Goal: Task Accomplishment & Management: Manage account settings

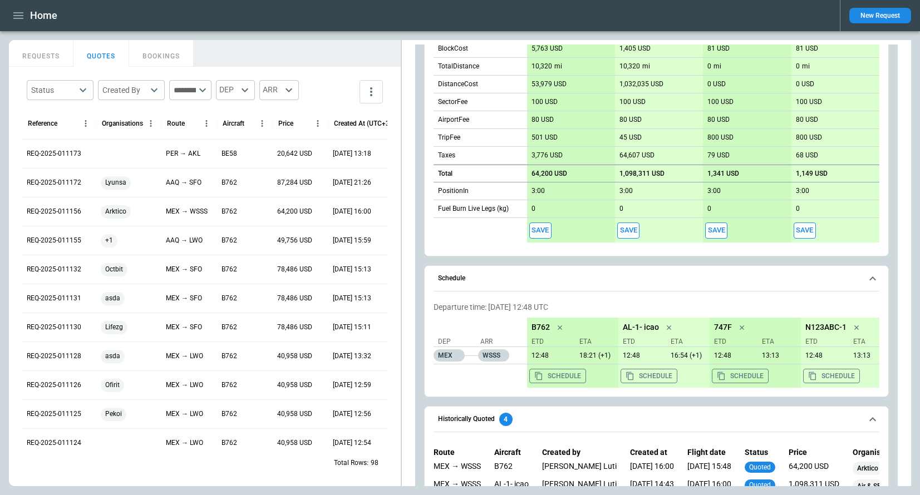
scroll to position [678, 0]
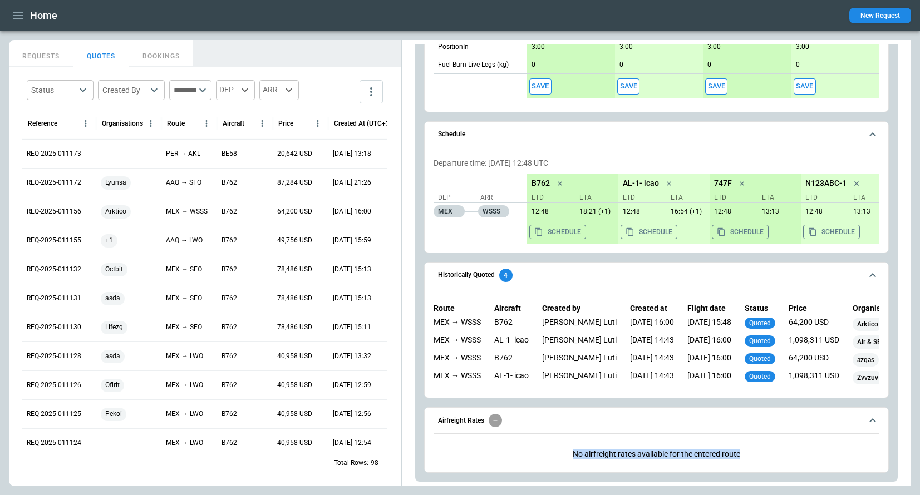
drag, startPoint x: 573, startPoint y: 455, endPoint x: 743, endPoint y: 454, distance: 170.3
click at [743, 454] on p "No airfreight rates available for the entered route" at bounding box center [657, 454] width 446 height 27
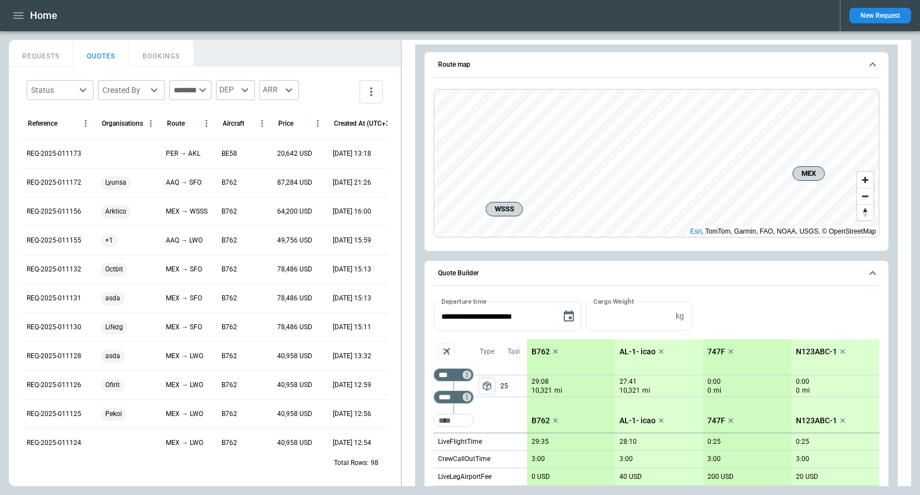
scroll to position [0, 0]
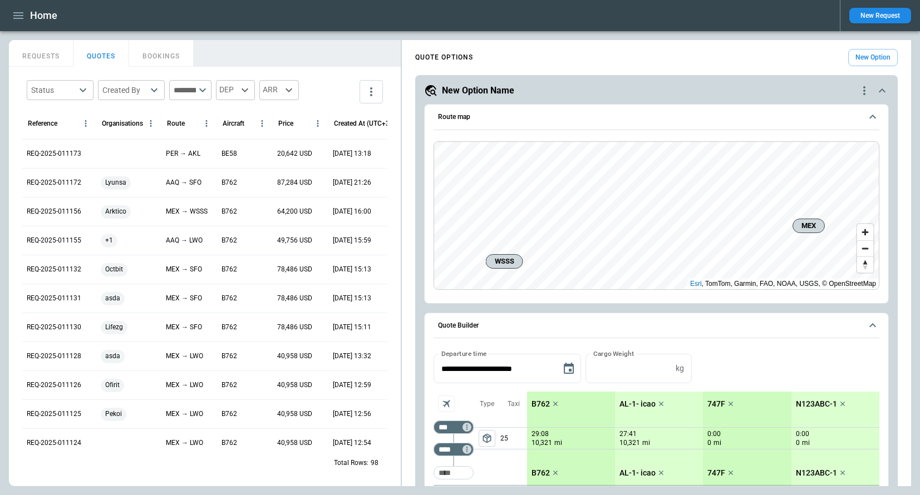
click at [865, 16] on button "New Request" at bounding box center [880, 16] width 62 height 16
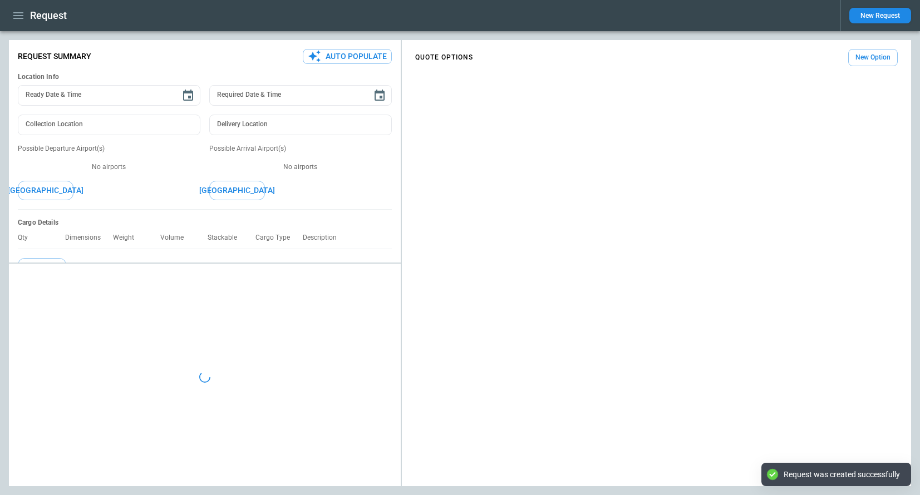
type textarea "*"
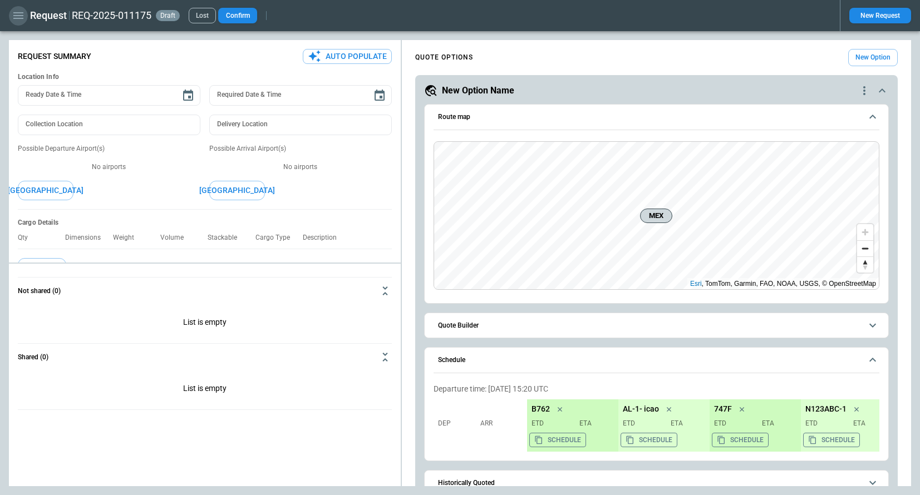
click at [19, 18] on icon "button" at bounding box center [18, 15] width 10 height 7
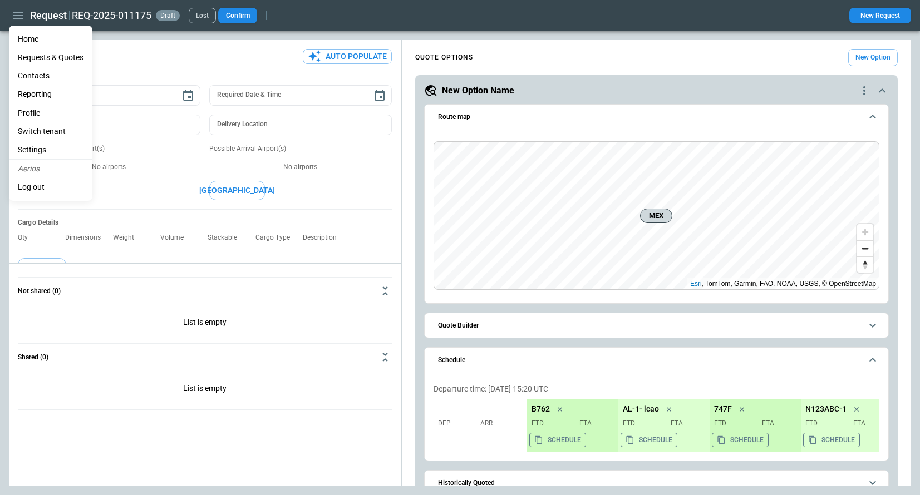
click at [55, 147] on li "Settings" at bounding box center [50, 150] width 83 height 18
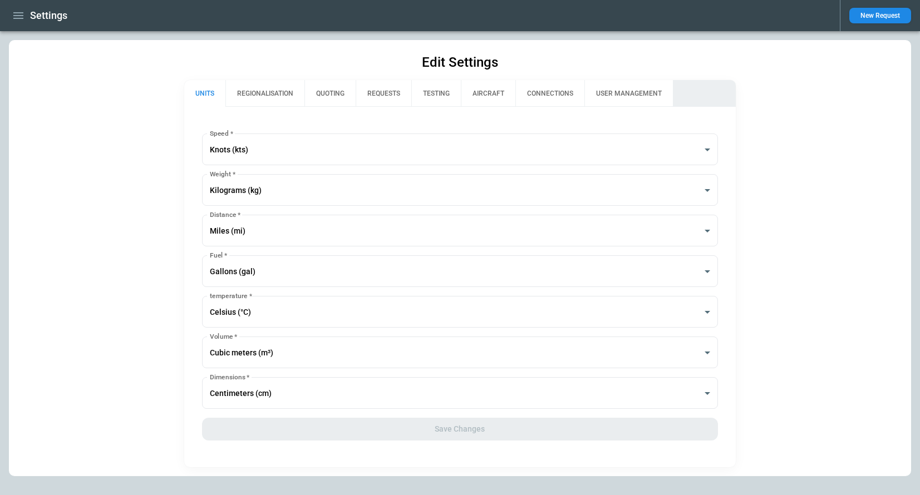
click at [267, 101] on button "REGIONALISATION" at bounding box center [264, 93] width 79 height 27
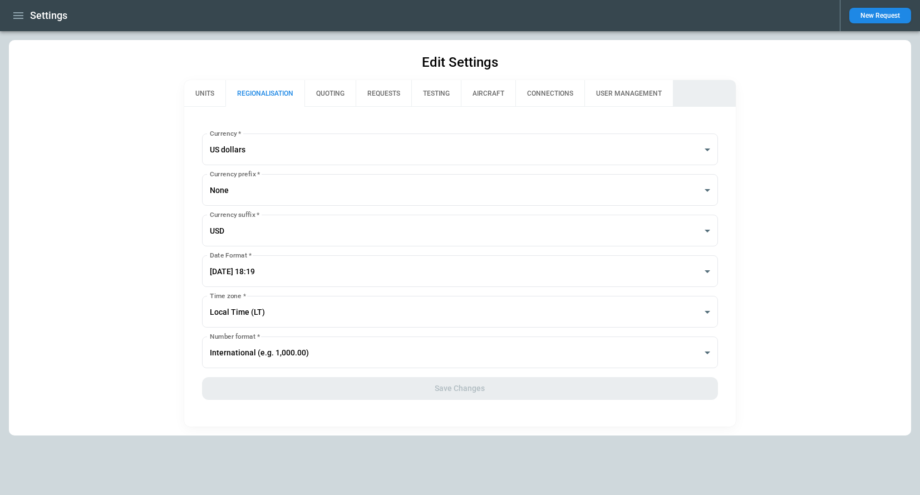
click at [337, 86] on button "QUOTING" at bounding box center [329, 93] width 51 height 27
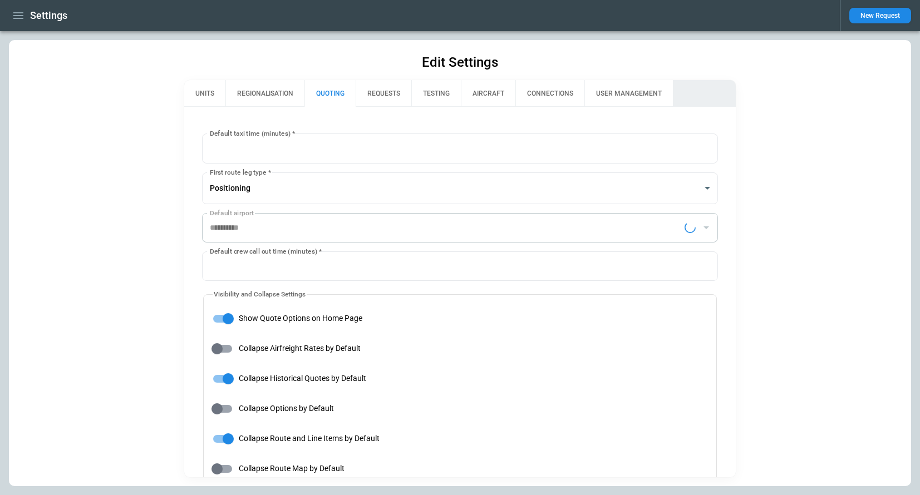
type input "**********"
click at [373, 86] on button "REQUESTS" at bounding box center [384, 93] width 56 height 27
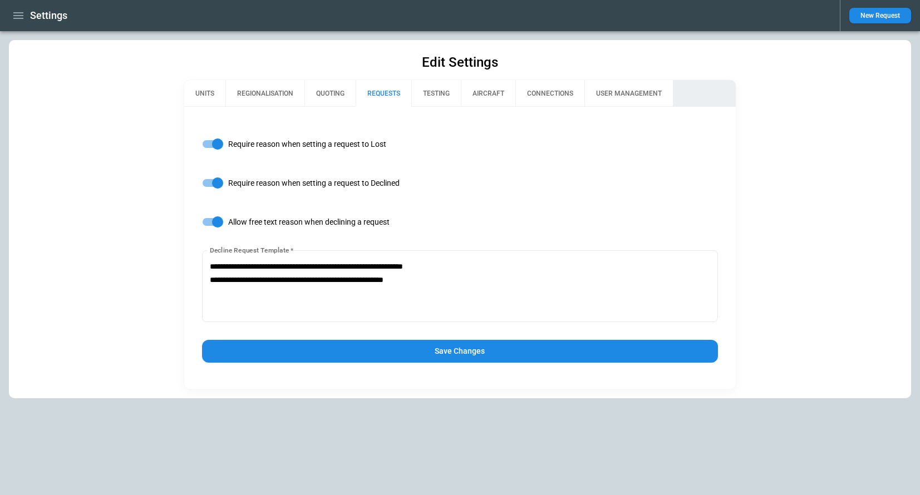
click at [299, 351] on button "Save Changes" at bounding box center [460, 351] width 517 height 23
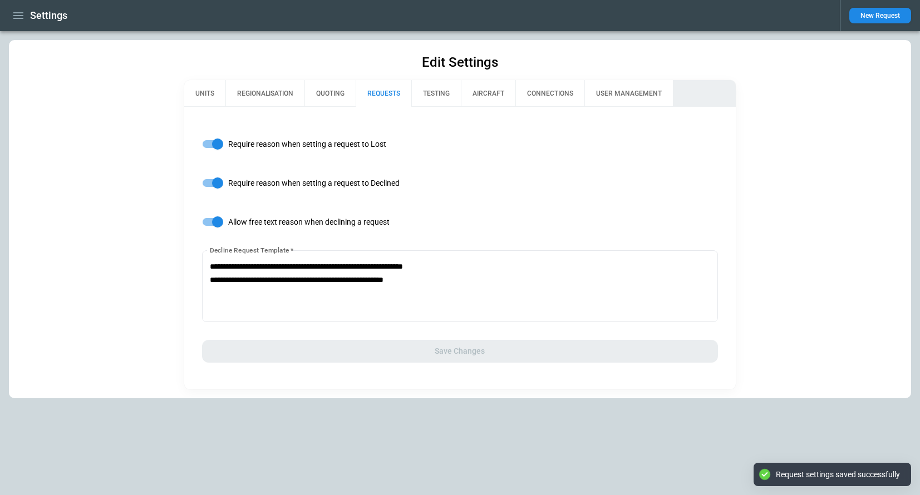
click at [19, 14] on icon "button" at bounding box center [18, 15] width 13 height 13
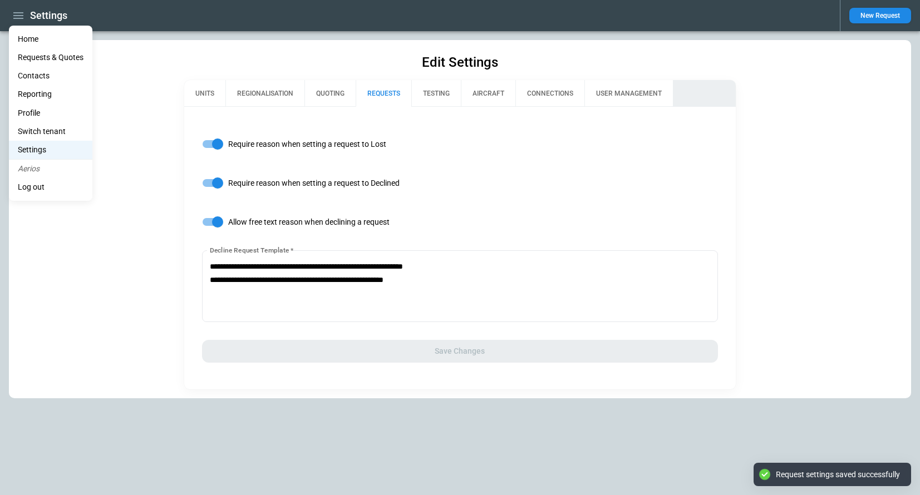
click at [24, 35] on li "Home" at bounding box center [50, 39] width 83 height 18
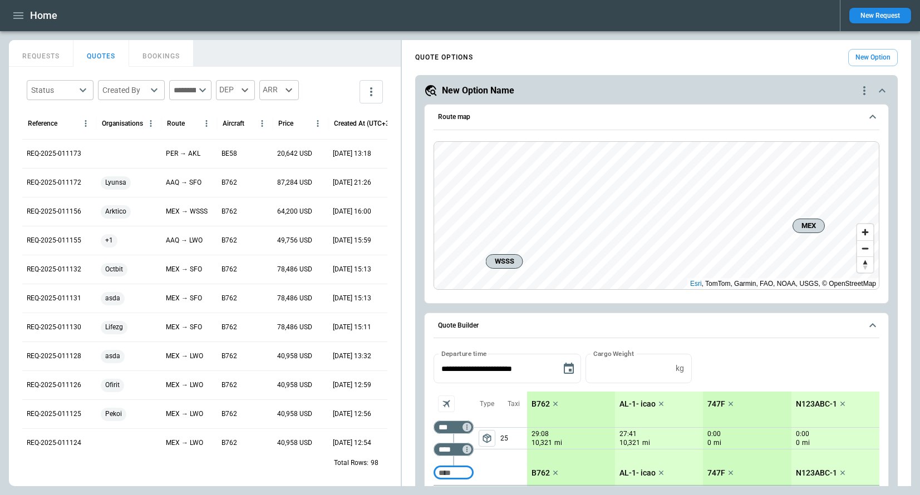
click at [890, 21] on button "New Request" at bounding box center [880, 16] width 62 height 16
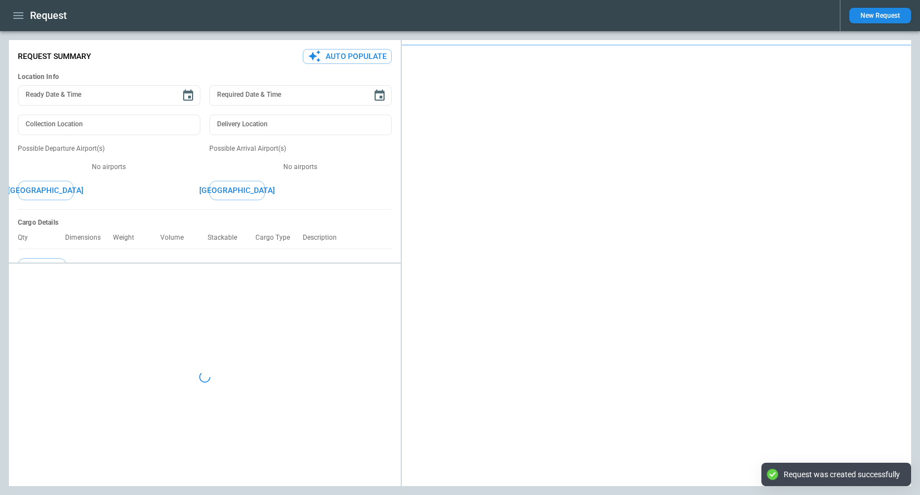
type textarea "*"
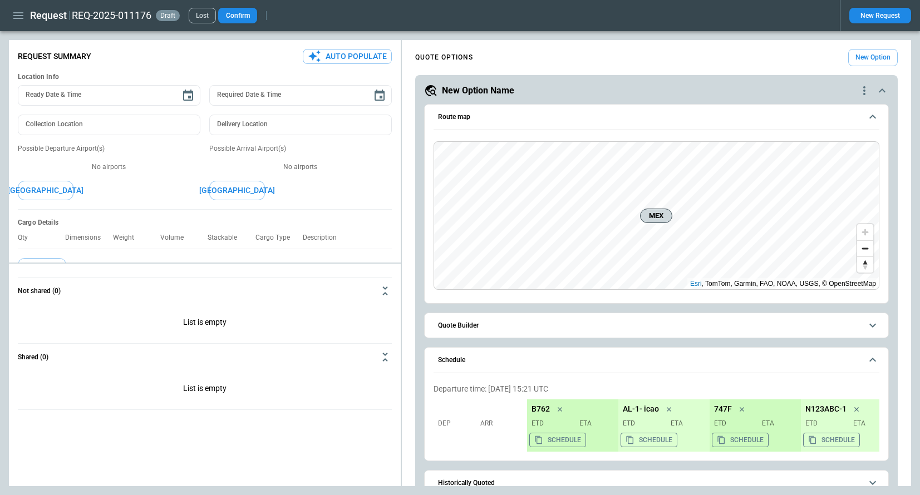
click at [14, 18] on icon "button" at bounding box center [18, 15] width 10 height 7
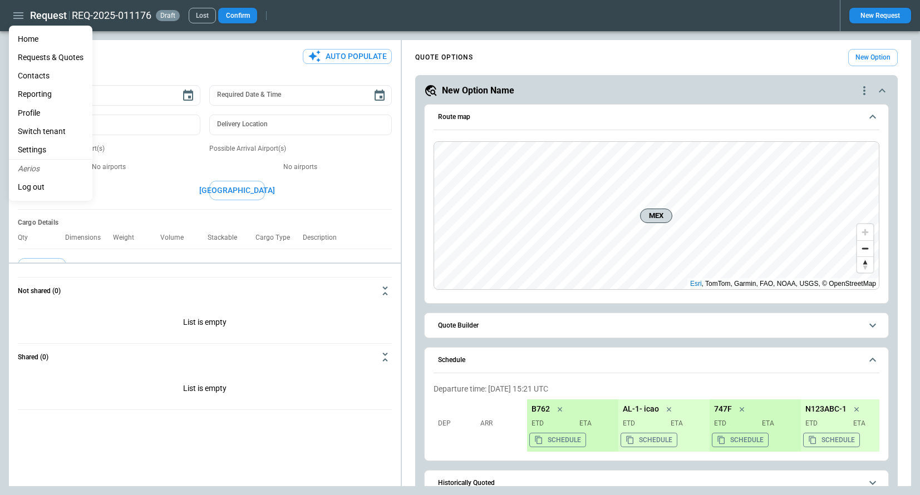
click at [35, 152] on li "Settings" at bounding box center [50, 150] width 83 height 18
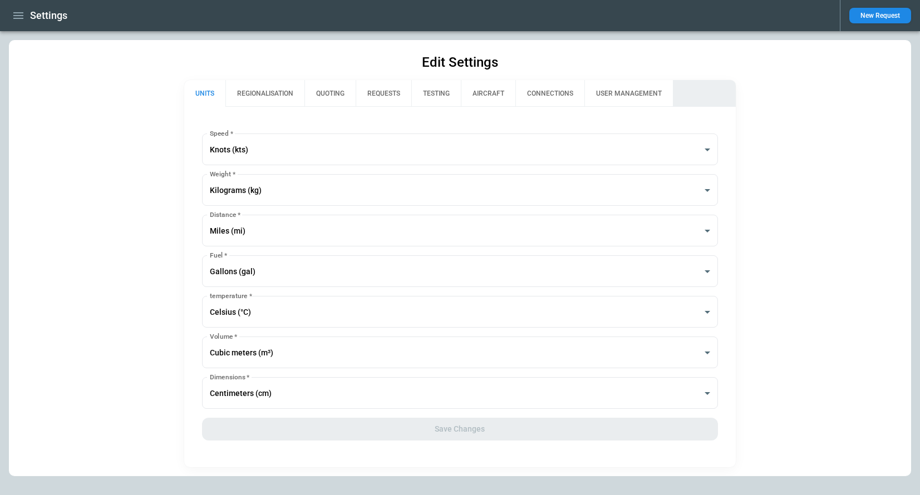
click at [543, 96] on button "CONNECTIONS" at bounding box center [549, 93] width 69 height 27
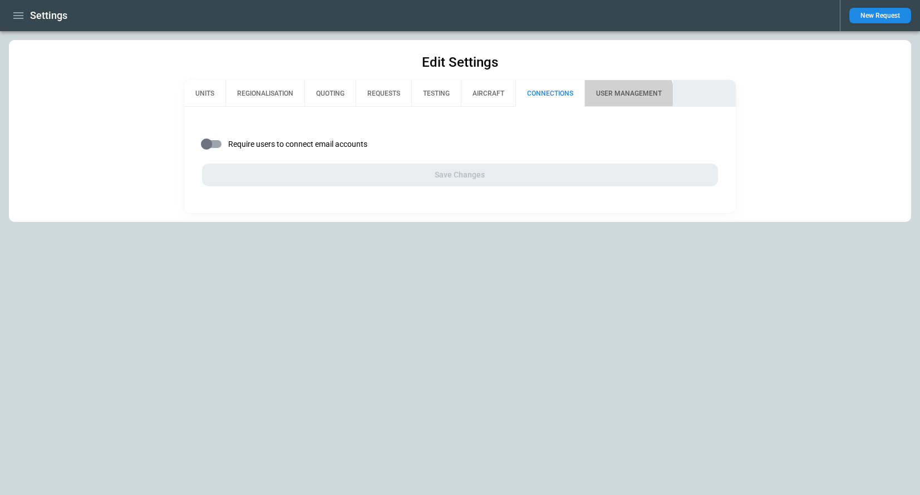
click at [628, 95] on button "USER MANAGEMENT" at bounding box center [628, 93] width 88 height 27
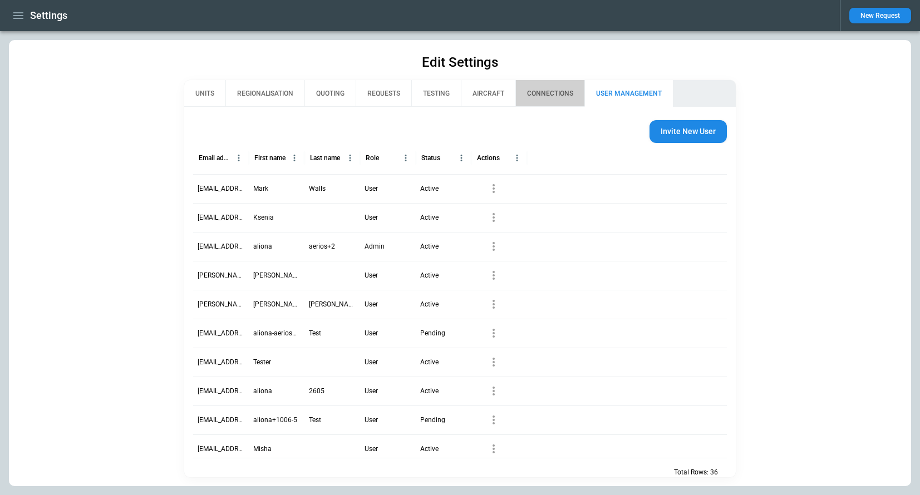
click at [553, 90] on button "CONNECTIONS" at bounding box center [549, 93] width 69 height 27
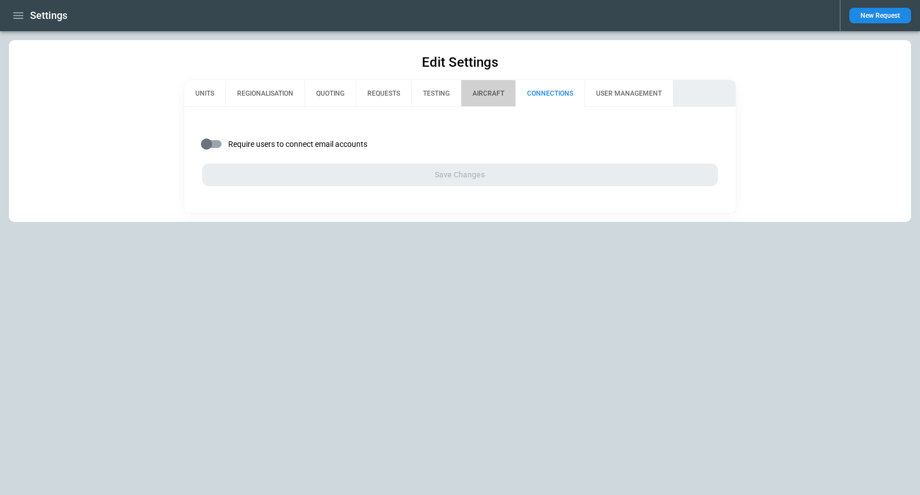
click at [489, 96] on button "AIRCRAFT" at bounding box center [488, 93] width 55 height 27
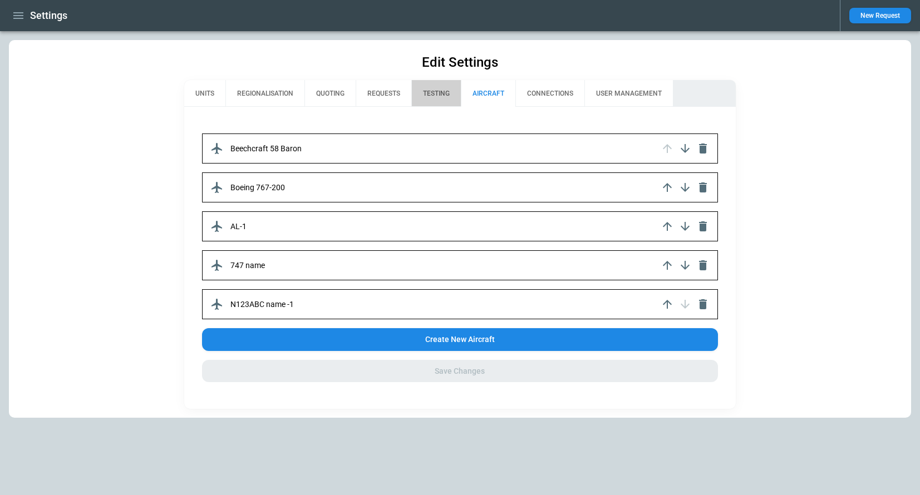
click at [436, 91] on button "TESTING" at bounding box center [436, 93] width 50 height 27
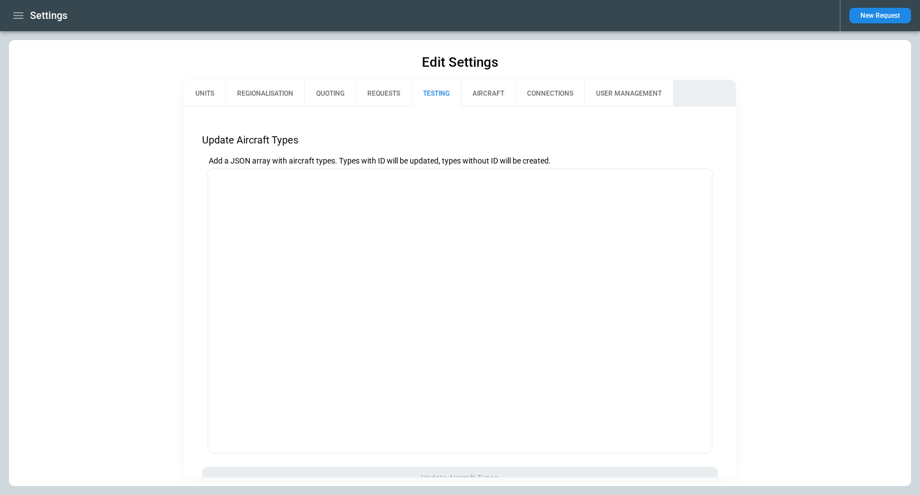
click at [390, 95] on button "REQUESTS" at bounding box center [384, 93] width 56 height 27
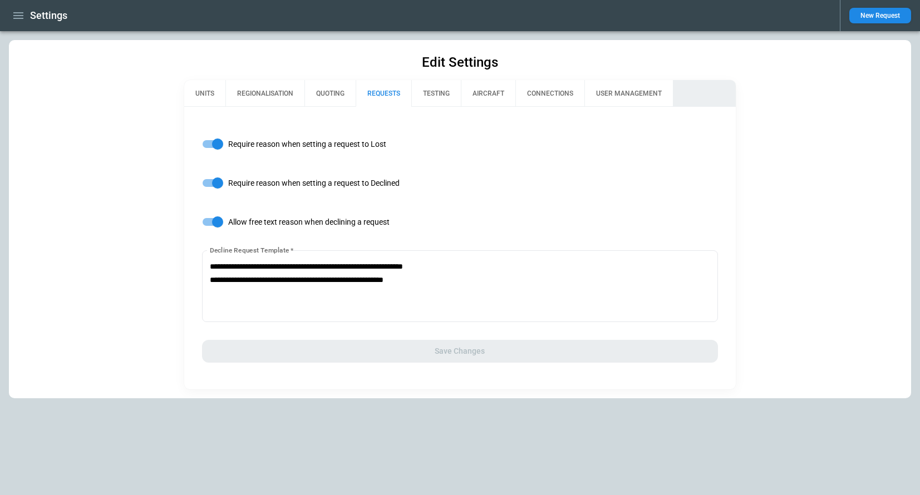
click at [326, 92] on button "QUOTING" at bounding box center [329, 93] width 51 height 27
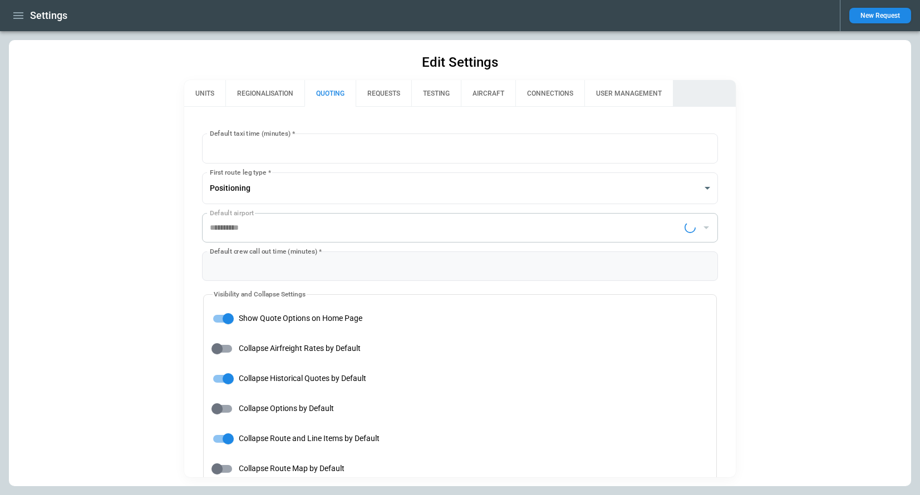
type input "**********"
click at [259, 90] on button "REGIONALISATION" at bounding box center [264, 93] width 79 height 27
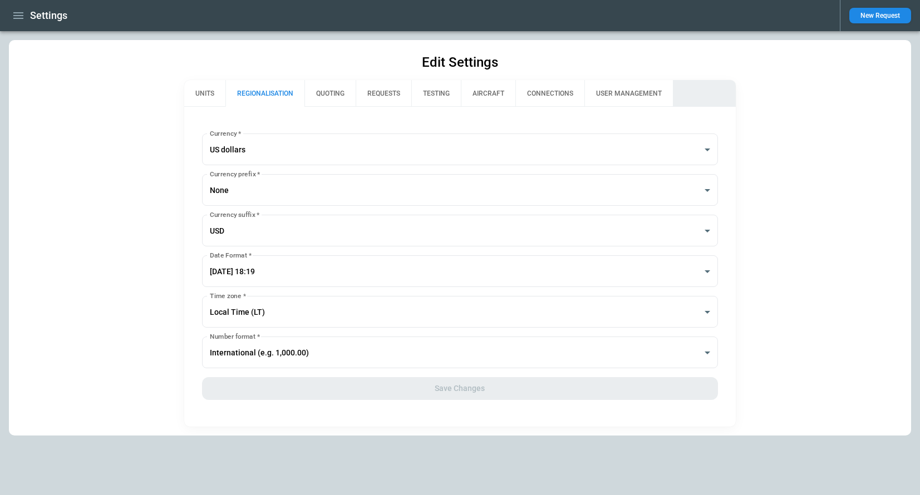
click at [198, 92] on button "UNITS" at bounding box center [204, 93] width 41 height 27
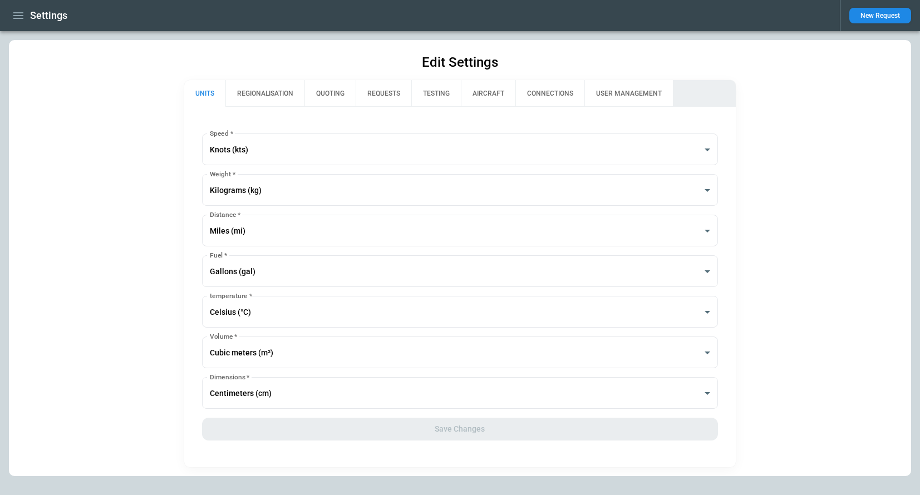
click at [19, 16] on icon "button" at bounding box center [18, 15] width 13 height 13
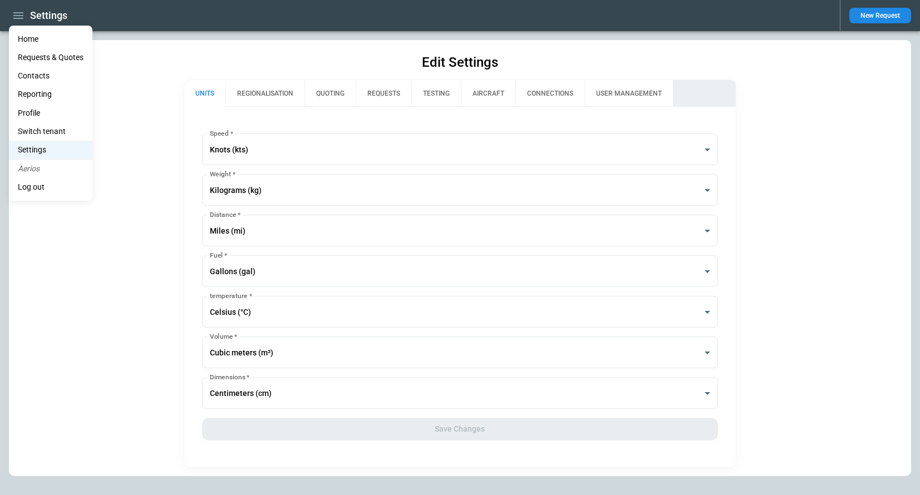
click at [26, 38] on li "Home" at bounding box center [50, 39] width 83 height 18
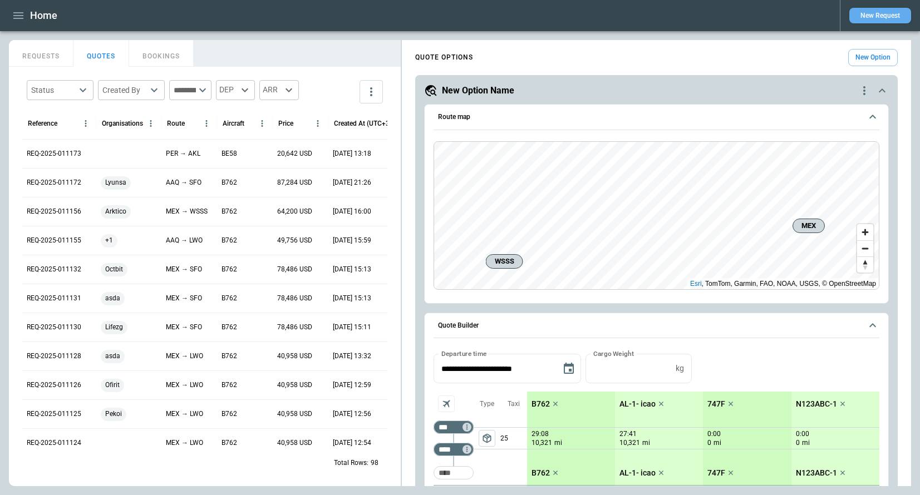
click at [877, 13] on button "New Request" at bounding box center [880, 16] width 62 height 16
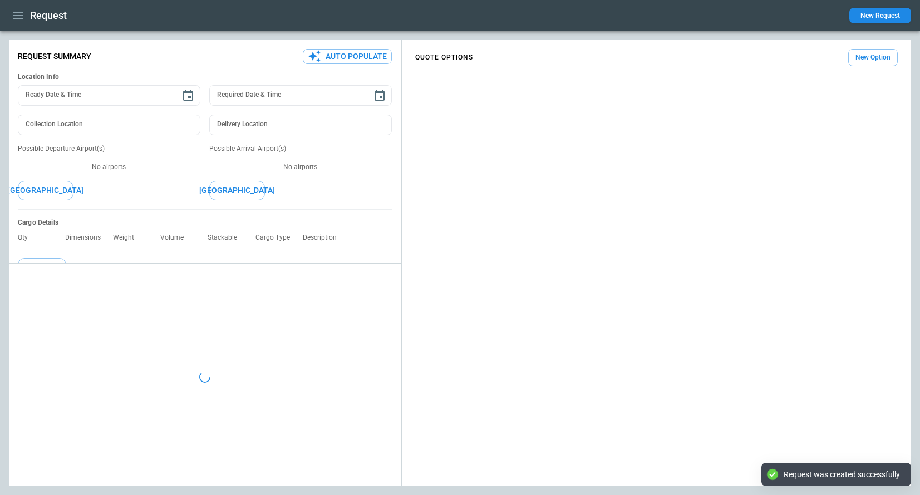
type textarea "*"
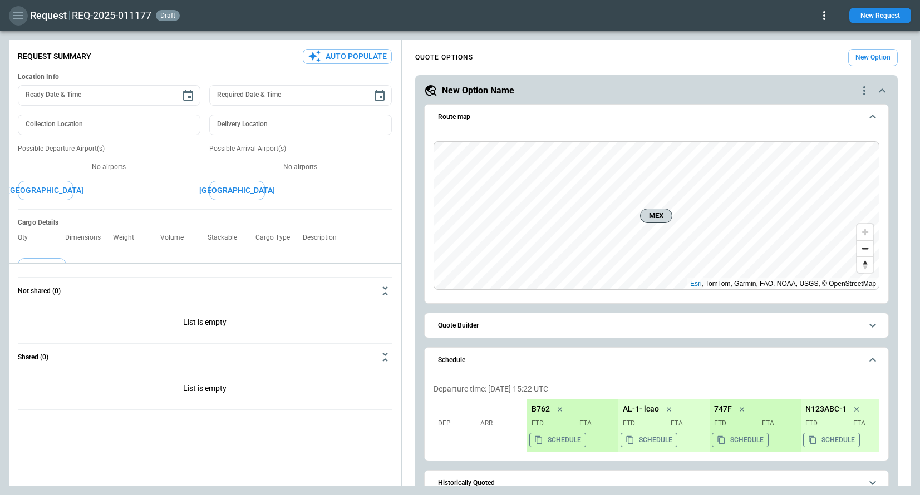
click at [14, 18] on icon "button" at bounding box center [18, 15] width 10 height 7
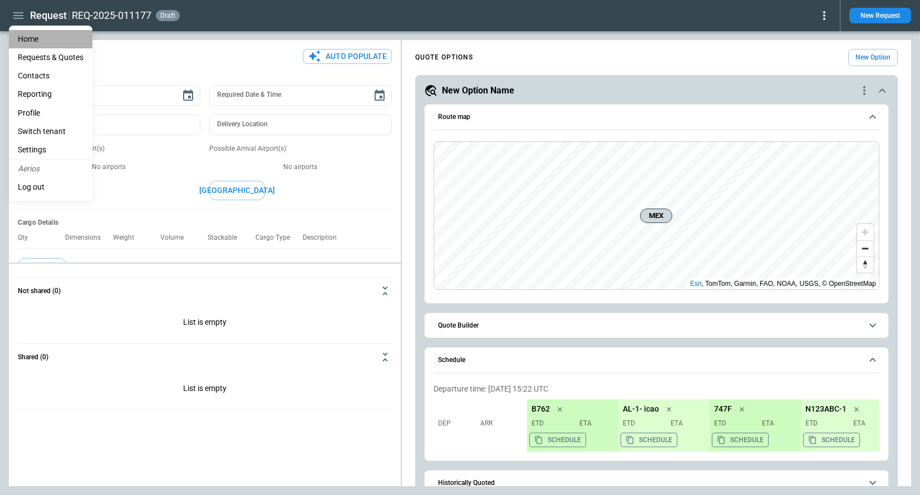
click at [34, 41] on li "Home" at bounding box center [50, 39] width 83 height 18
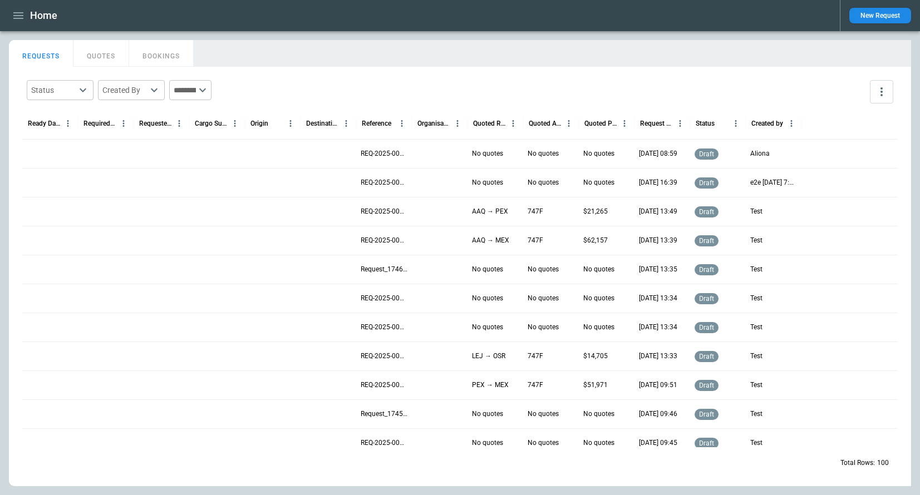
click at [892, 16] on button "New Request" at bounding box center [880, 16] width 62 height 16
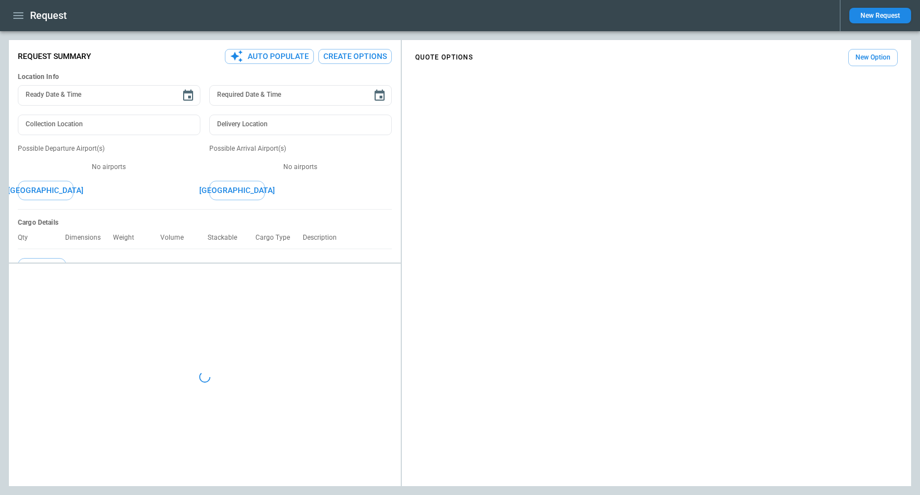
type textarea "*"
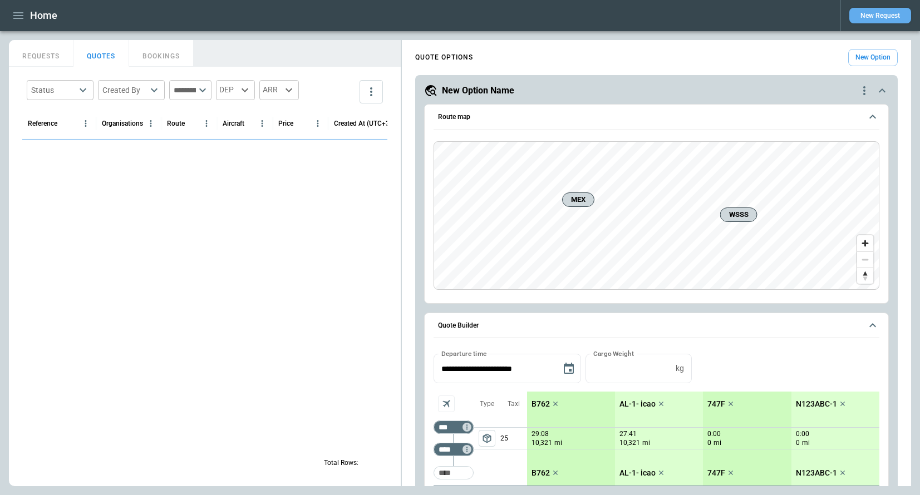
click at [867, 19] on button "New Request" at bounding box center [880, 16] width 62 height 16
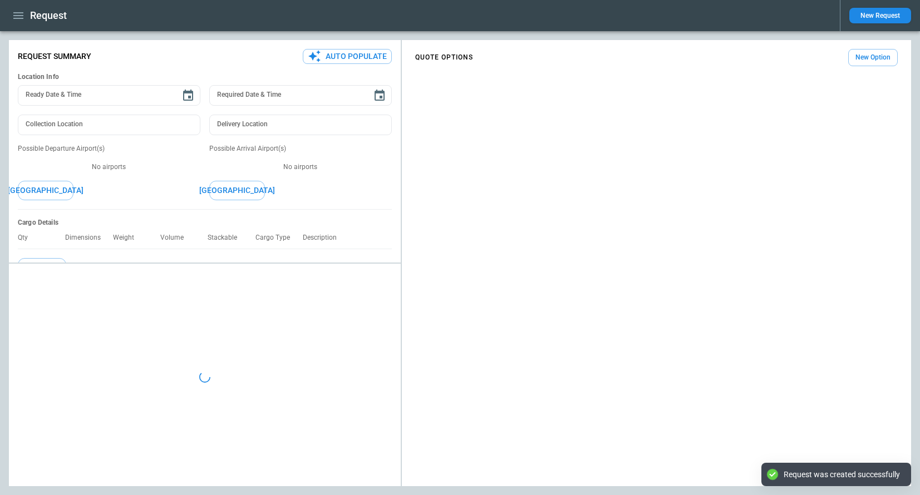
type textarea "*"
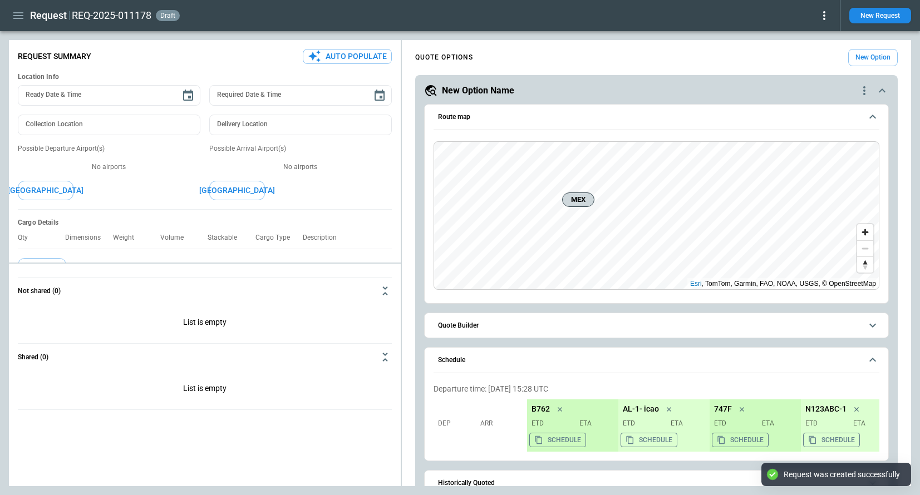
click at [825, 21] on icon at bounding box center [824, 15] width 13 height 13
click at [810, 65] on button "Decline" at bounding box center [809, 66] width 42 height 16
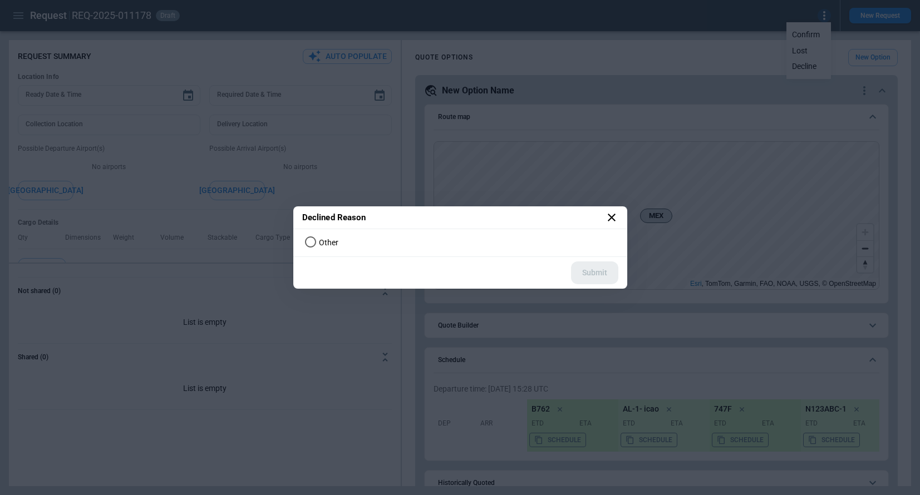
click at [321, 240] on span "Other" at bounding box center [328, 242] width 19 height 9
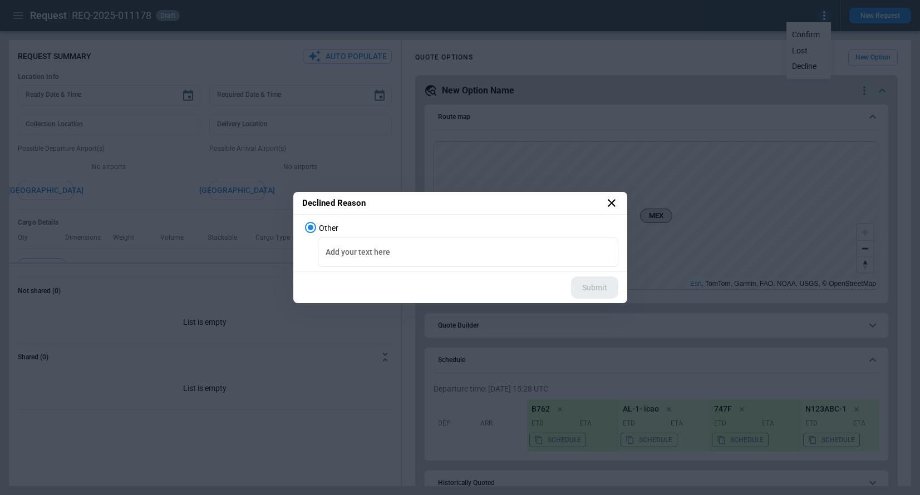
click at [607, 203] on icon at bounding box center [611, 202] width 13 height 13
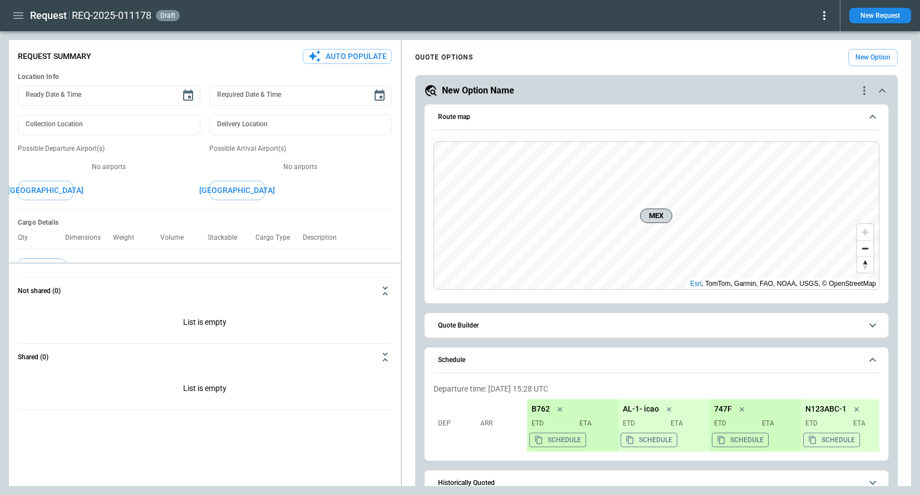
click at [826, 16] on icon at bounding box center [824, 15] width 13 height 13
click at [803, 52] on button "Lost" at bounding box center [809, 51] width 42 height 16
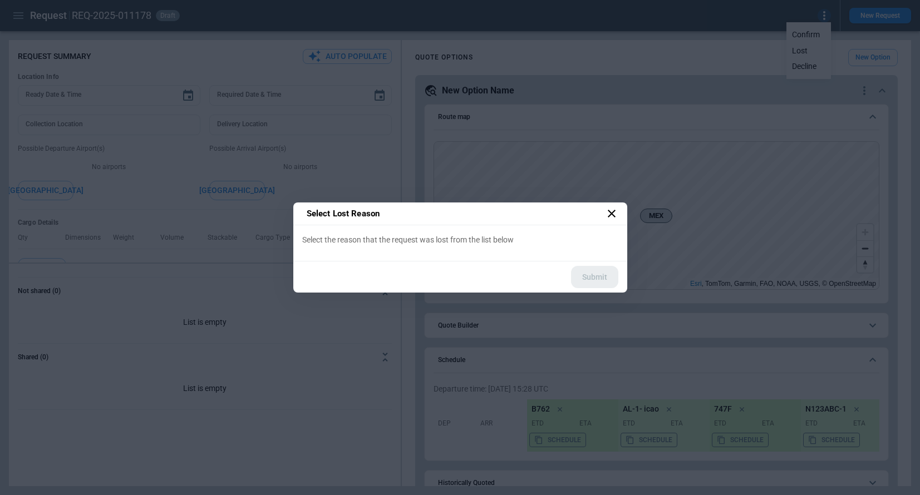
click at [352, 240] on label "Select the reason that the request was lost from the list below" at bounding box center [460, 239] width 316 height 11
click at [612, 211] on icon at bounding box center [611, 213] width 13 height 13
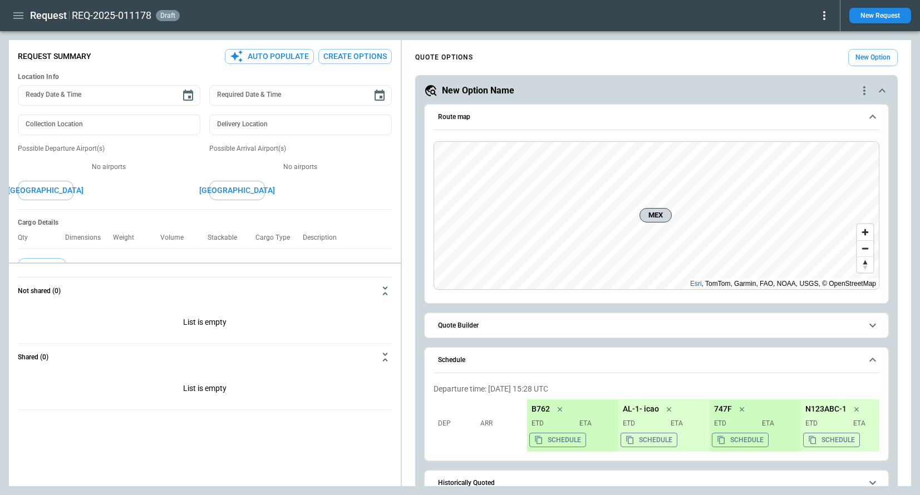
click at [522, 326] on span "Quote Builder" at bounding box center [650, 325] width 424 height 7
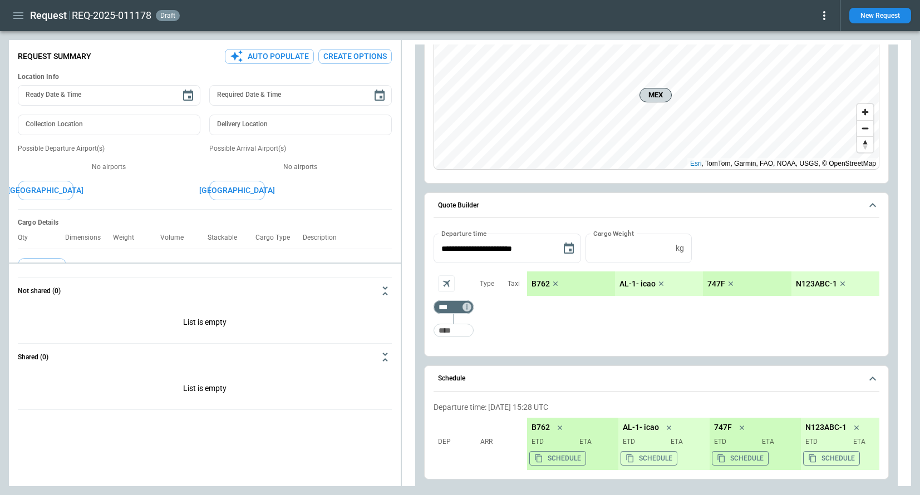
scroll to position [126, 0]
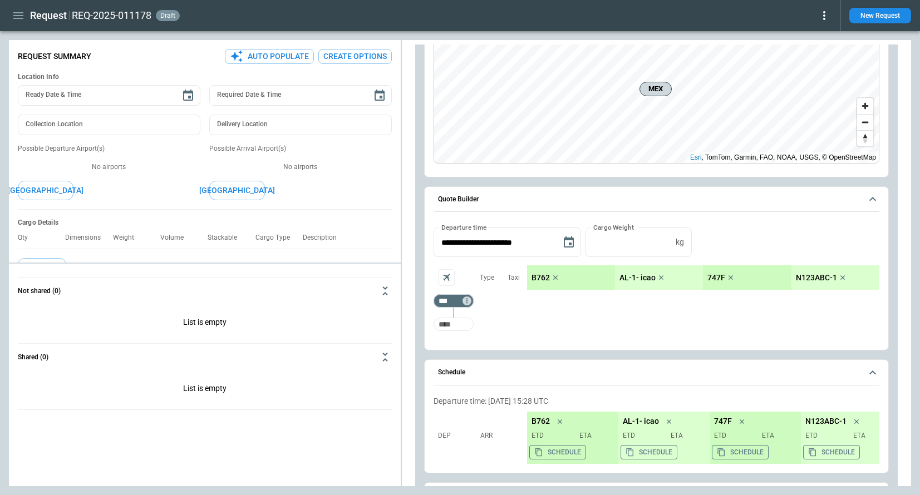
click at [461, 323] on input "Too short" at bounding box center [454, 324] width 36 height 20
type input "***"
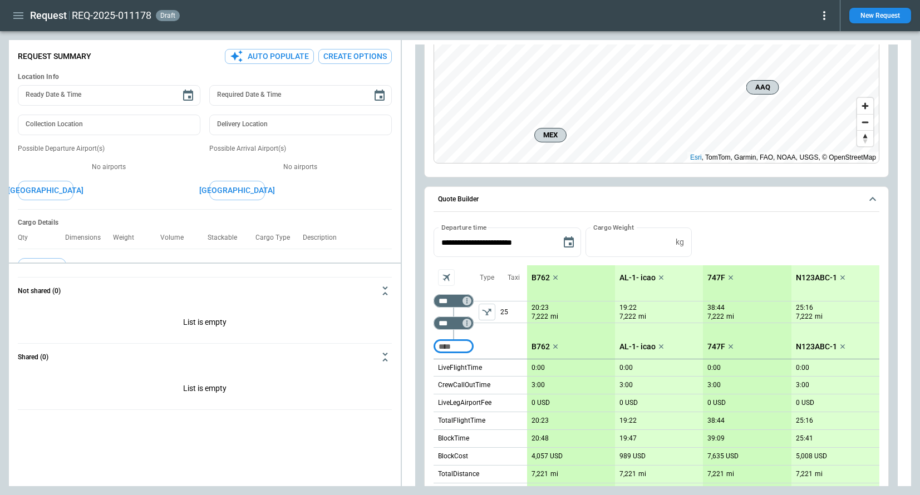
click at [489, 317] on icon "left aligned" at bounding box center [486, 312] width 11 height 11
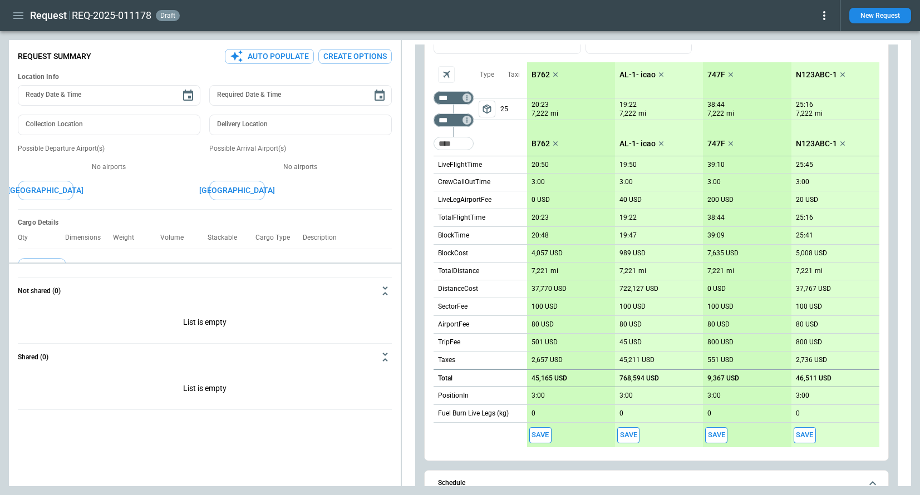
scroll to position [319, 0]
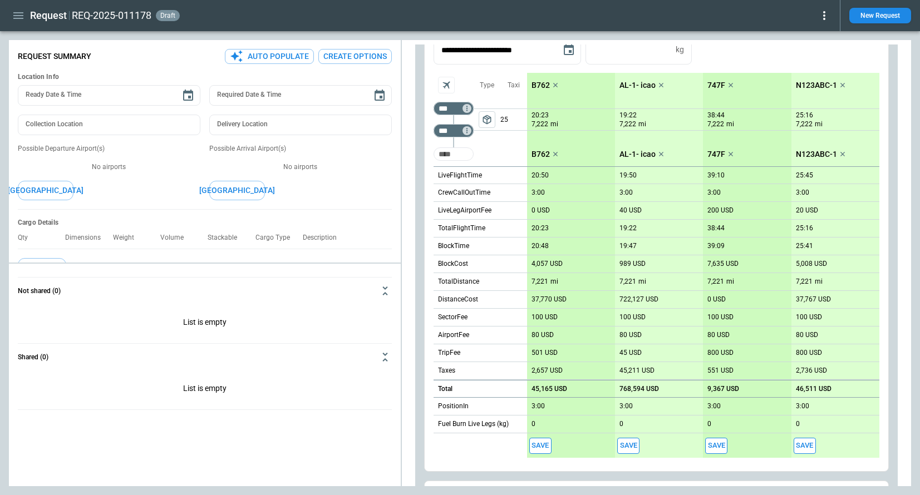
click at [459, 156] on input "Too short" at bounding box center [454, 154] width 36 height 20
type input "***"
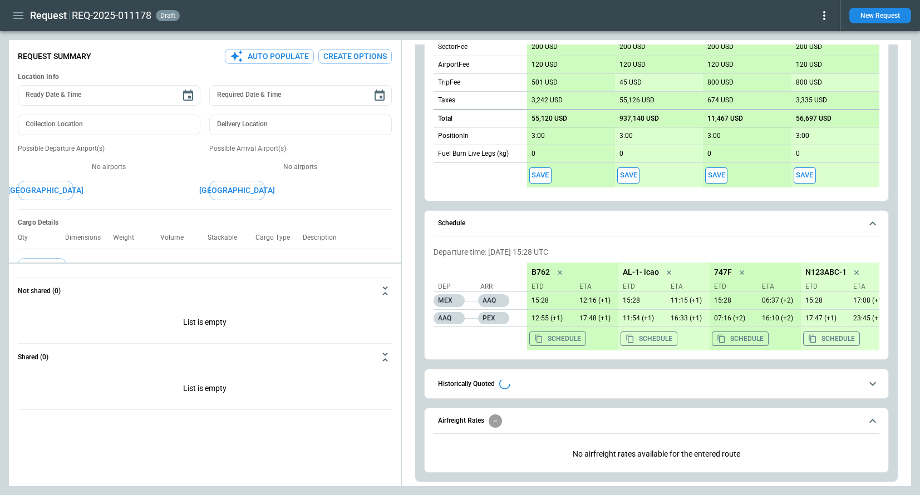
scroll to position [608, 0]
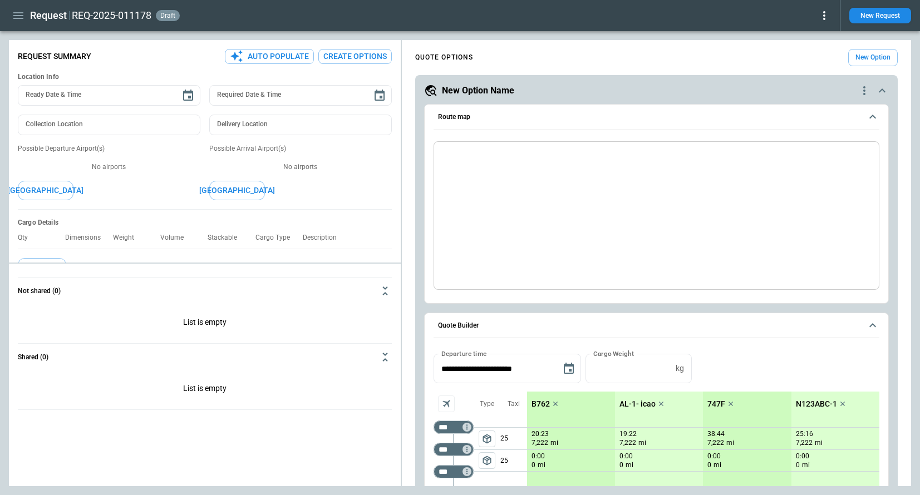
type textarea "*"
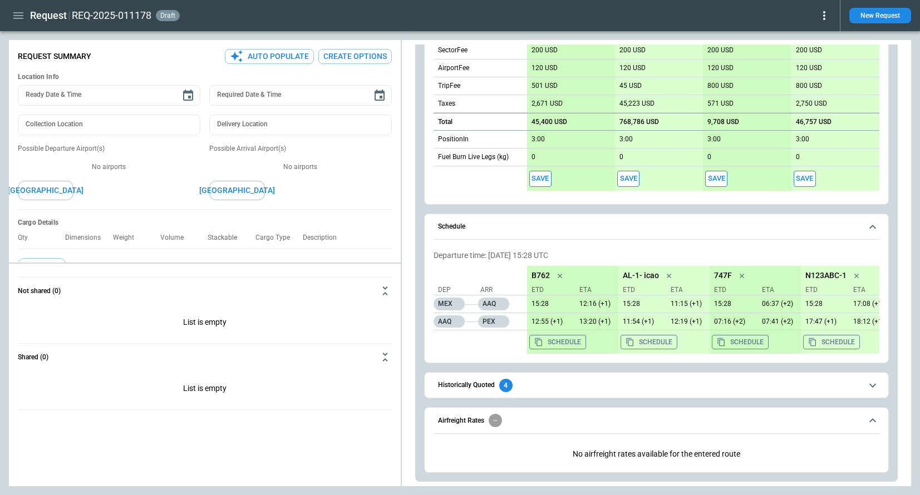
scroll to position [608, 0]
click at [523, 421] on span "Airfreight Rates" at bounding box center [650, 421] width 424 height 13
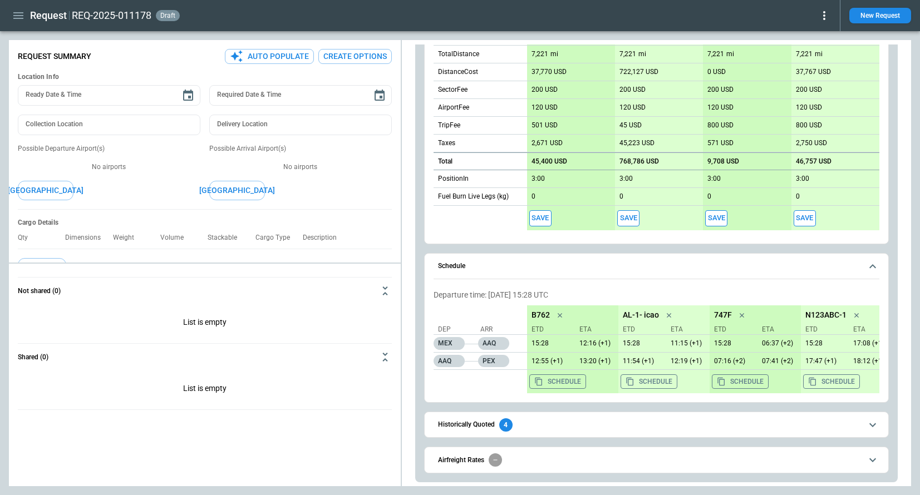
click at [527, 459] on span "Airfreight Rates" at bounding box center [650, 460] width 424 height 13
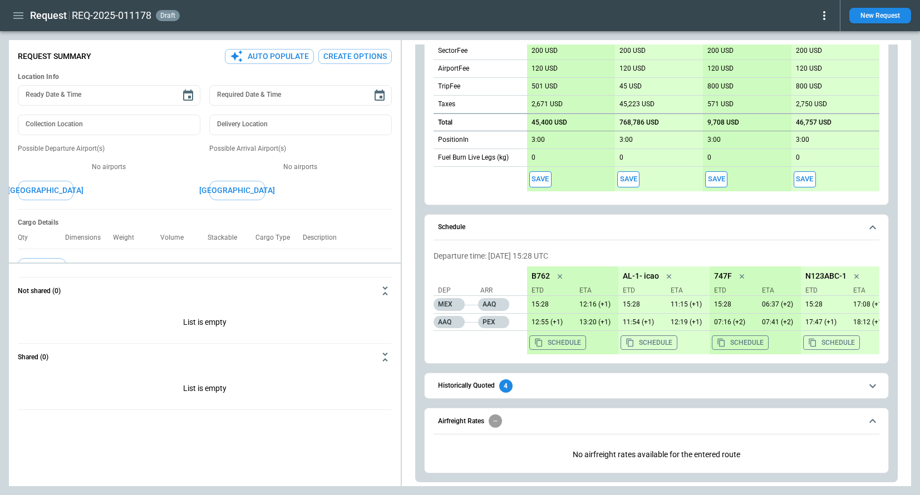
click at [574, 422] on span "Airfreight Rates" at bounding box center [650, 421] width 424 height 13
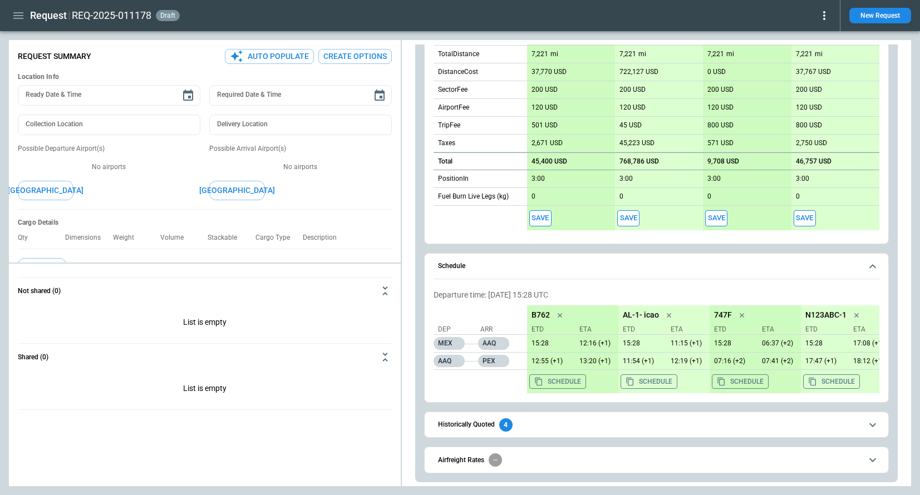
click at [563, 466] on button "Airfreight Rates" at bounding box center [657, 459] width 446 height 25
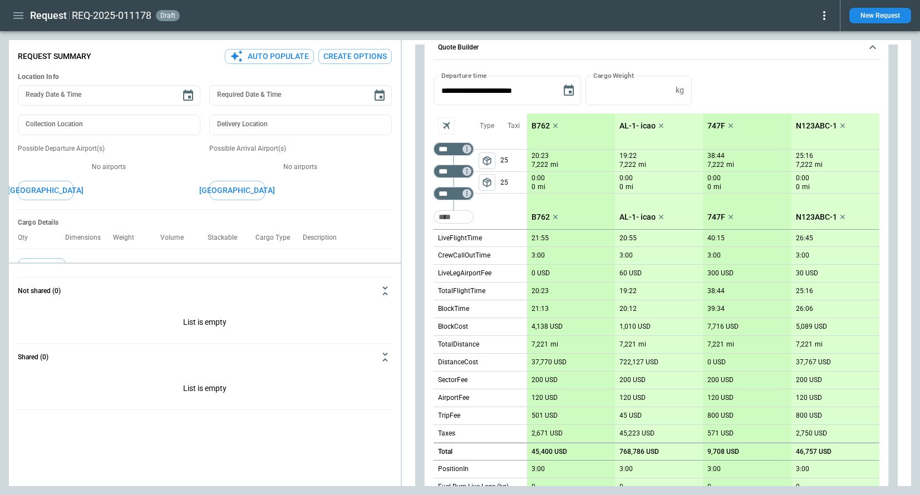
scroll to position [224, 0]
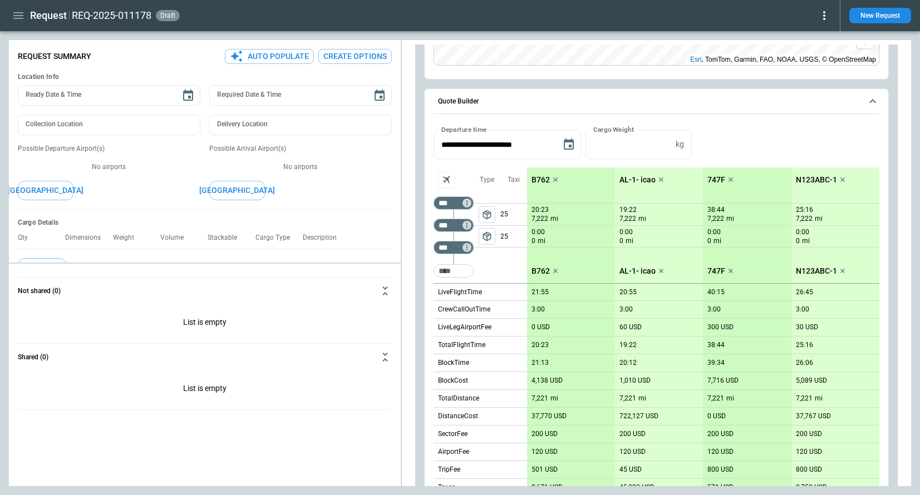
click at [484, 235] on span "package_2" at bounding box center [486, 236] width 11 height 11
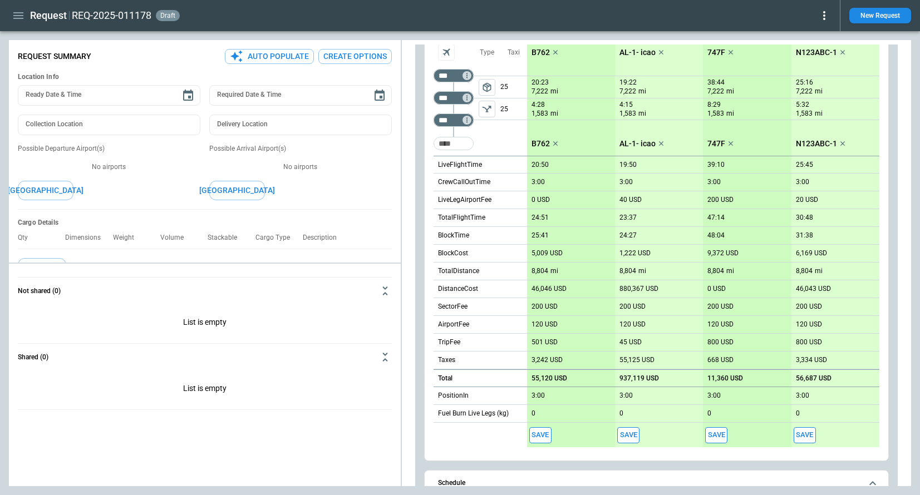
scroll to position [337, 0]
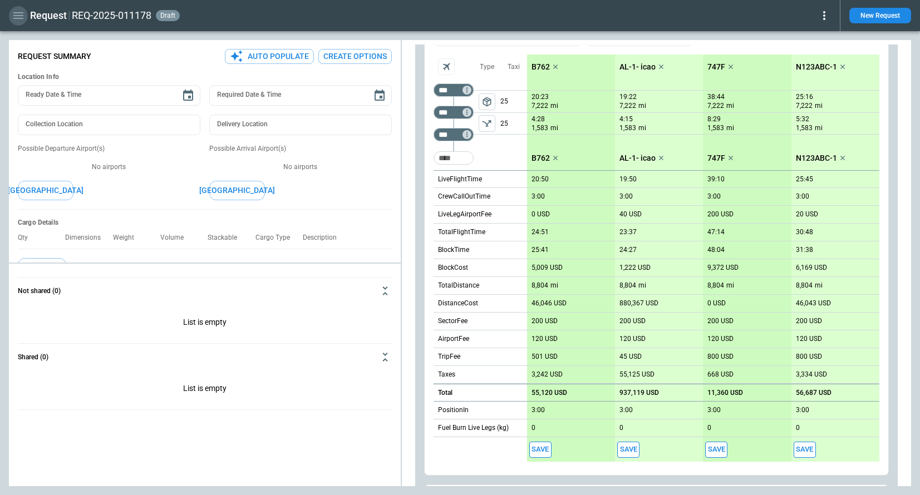
click at [17, 21] on icon "button" at bounding box center [18, 15] width 13 height 13
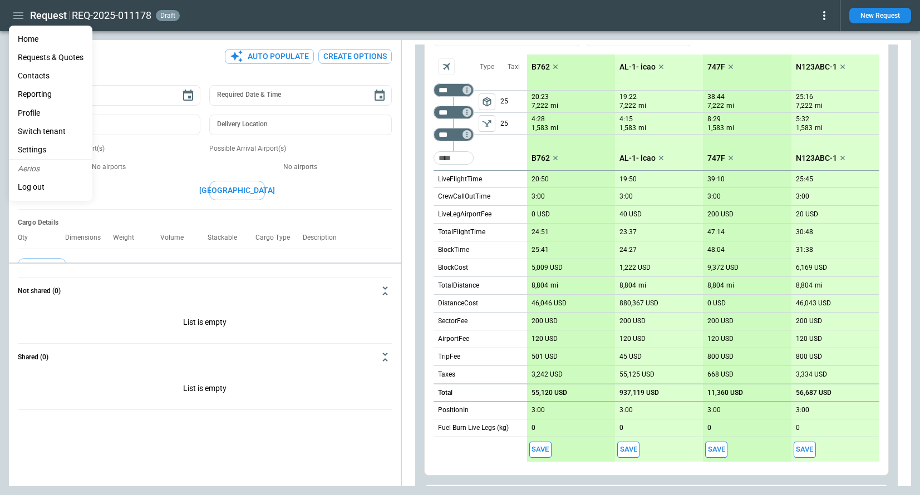
click at [30, 43] on li "Home" at bounding box center [50, 39] width 83 height 18
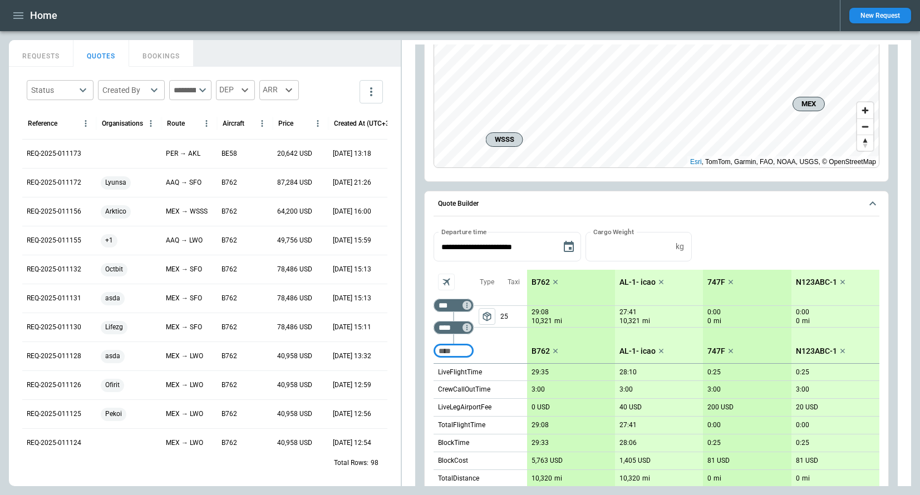
scroll to position [287, 0]
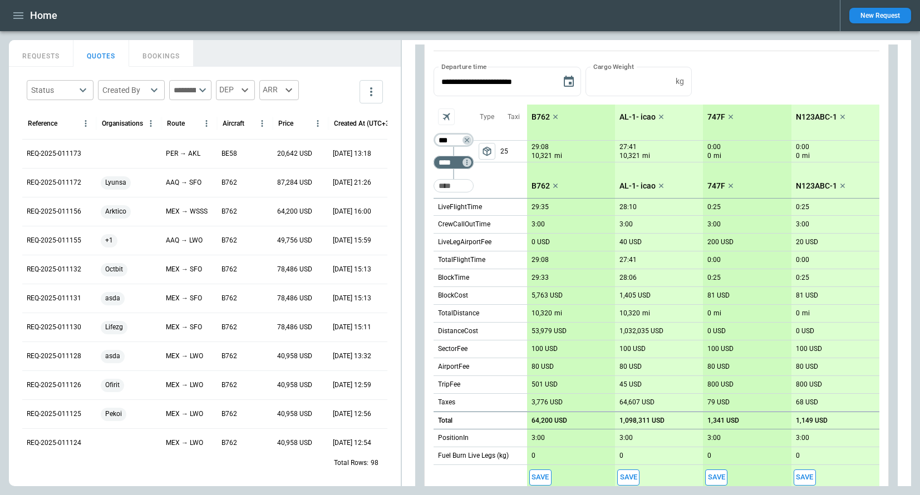
click at [451, 144] on input "***" at bounding box center [451, 140] width 31 height 11
type input "***"
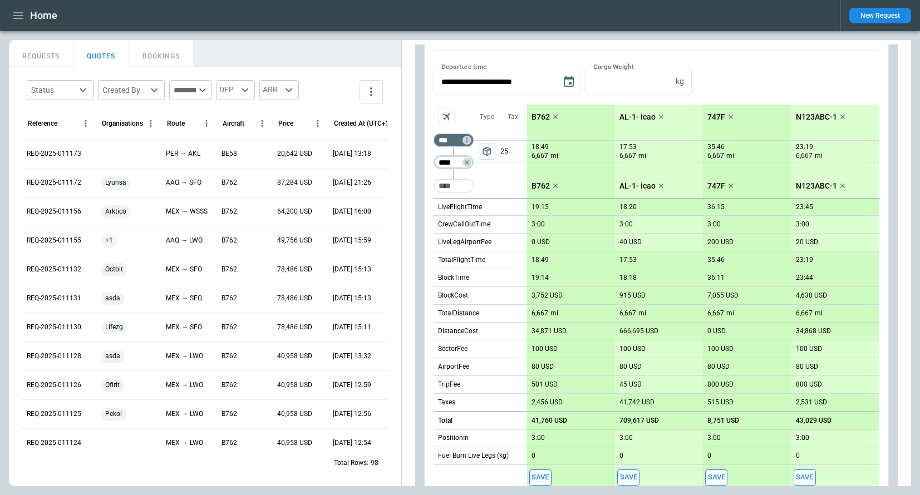
click at [453, 163] on input "****" at bounding box center [451, 162] width 31 height 11
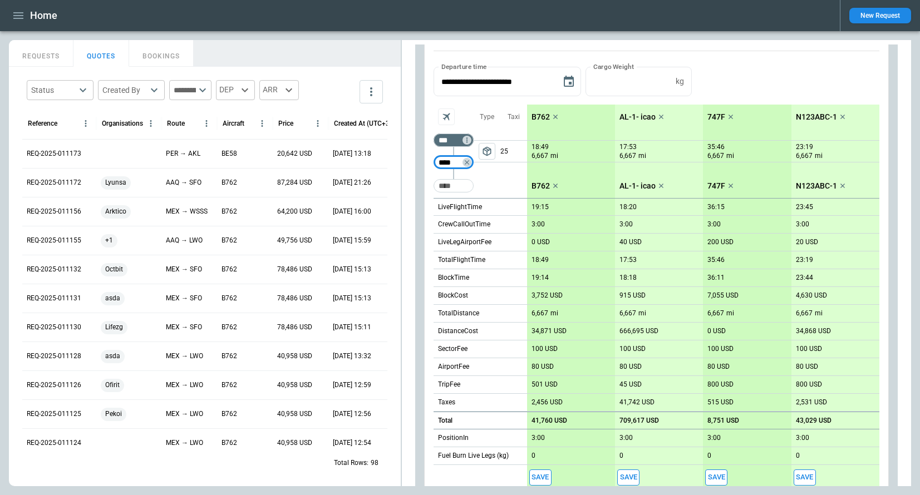
drag, startPoint x: 460, startPoint y: 165, endPoint x: 419, endPoint y: 165, distance: 40.6
click at [419, 165] on div "**********" at bounding box center [656, 295] width 483 height 1014
type input "***"
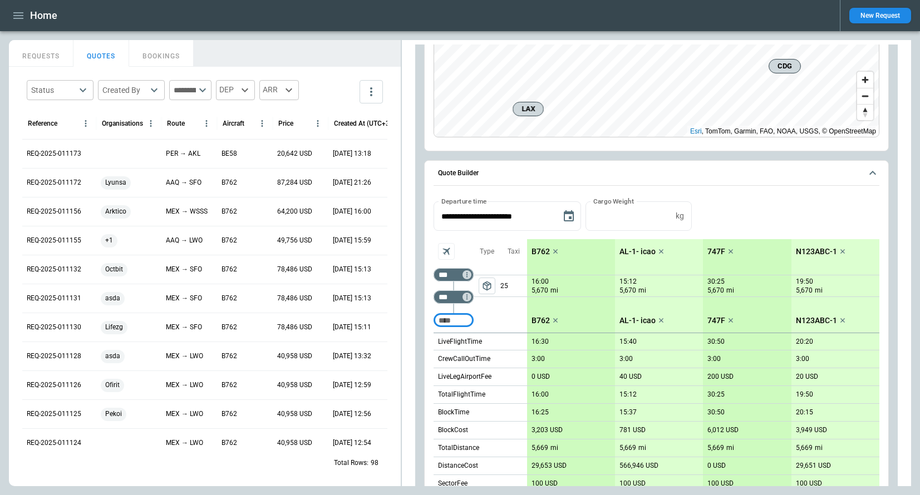
scroll to position [173, 0]
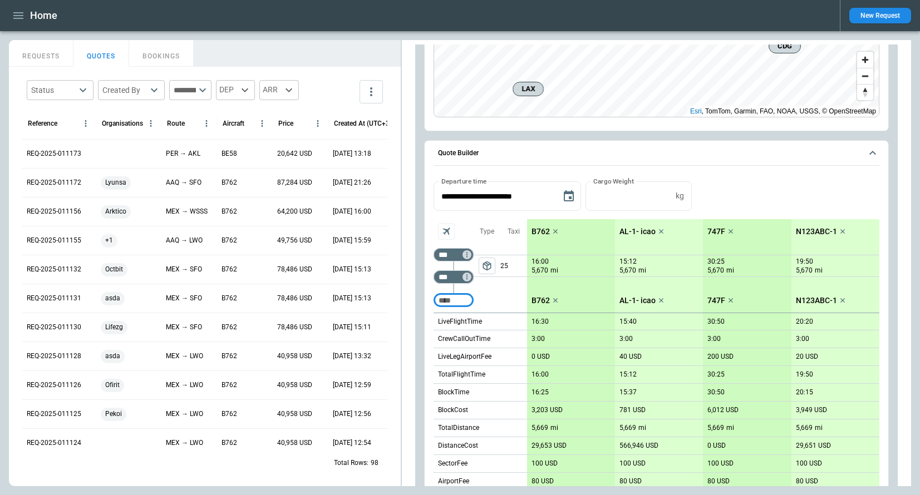
click at [14, 15] on icon "button" at bounding box center [18, 15] width 10 height 7
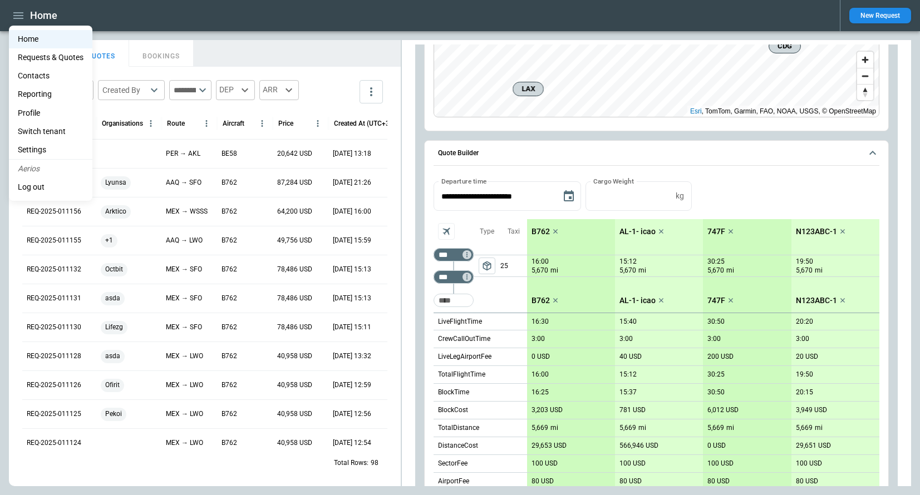
click at [49, 154] on li "Settings" at bounding box center [50, 150] width 83 height 18
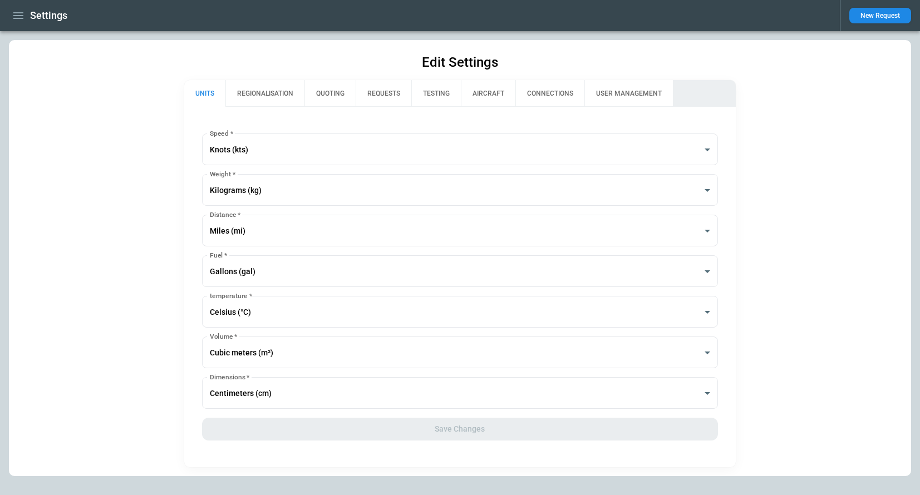
click at [268, 90] on button "REGIONALISATION" at bounding box center [264, 93] width 79 height 27
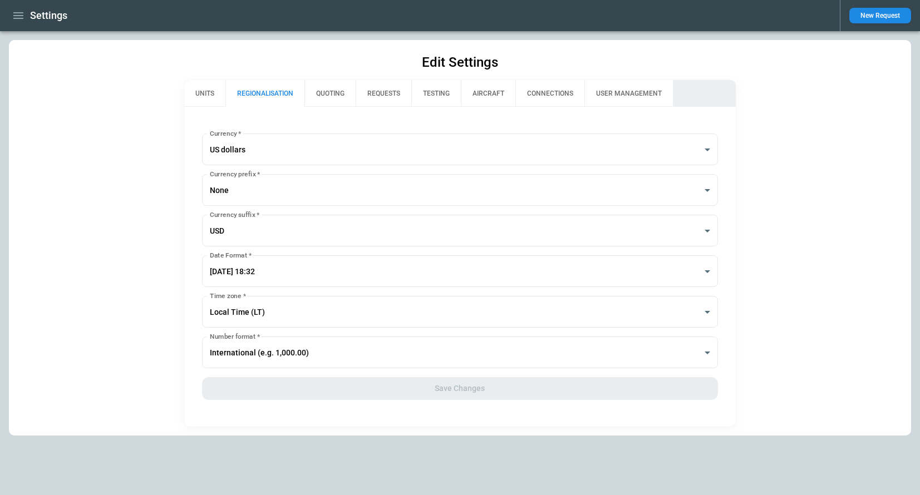
click at [340, 95] on button "QUOTING" at bounding box center [329, 93] width 51 height 27
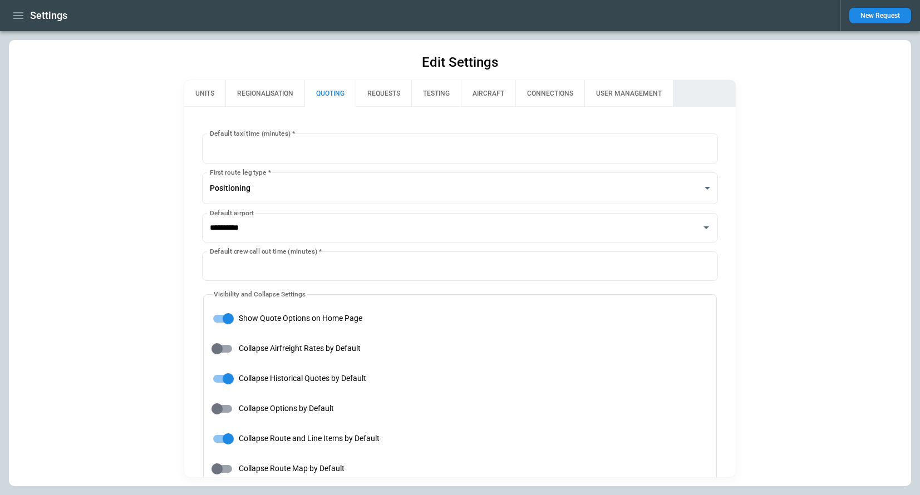
type input "**********"
click at [387, 86] on button "REQUESTS" at bounding box center [384, 93] width 56 height 27
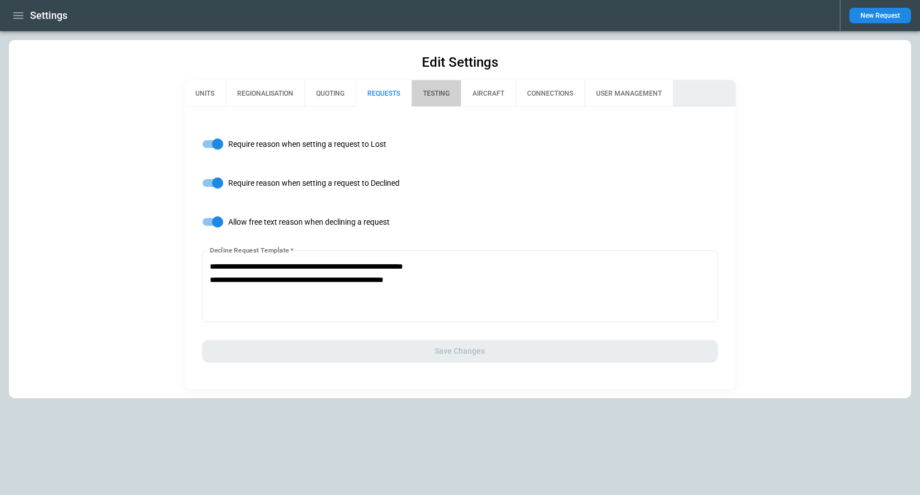
click at [442, 99] on button "TESTING" at bounding box center [436, 93] width 50 height 27
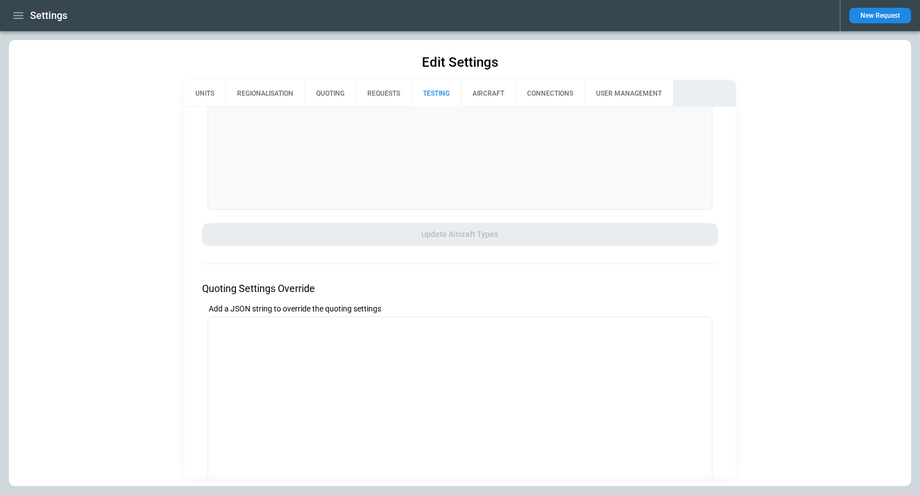
scroll to position [431, 0]
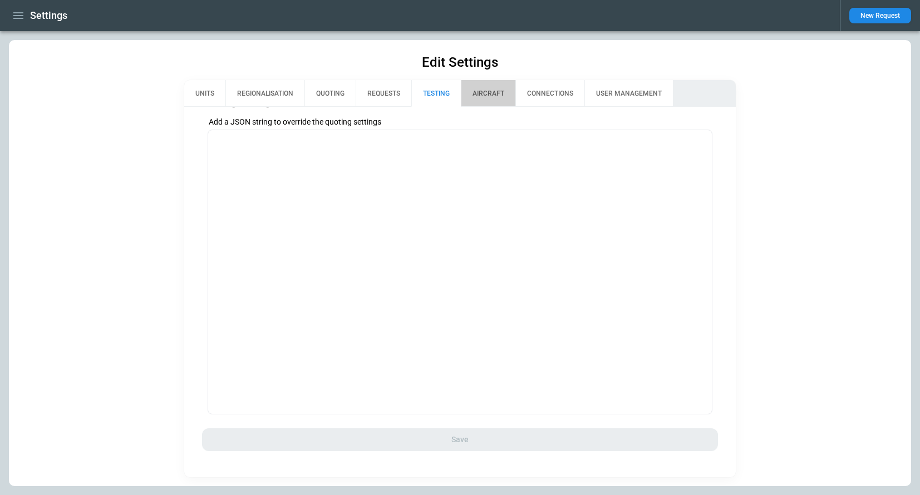
click at [500, 93] on button "AIRCRAFT" at bounding box center [488, 93] width 55 height 27
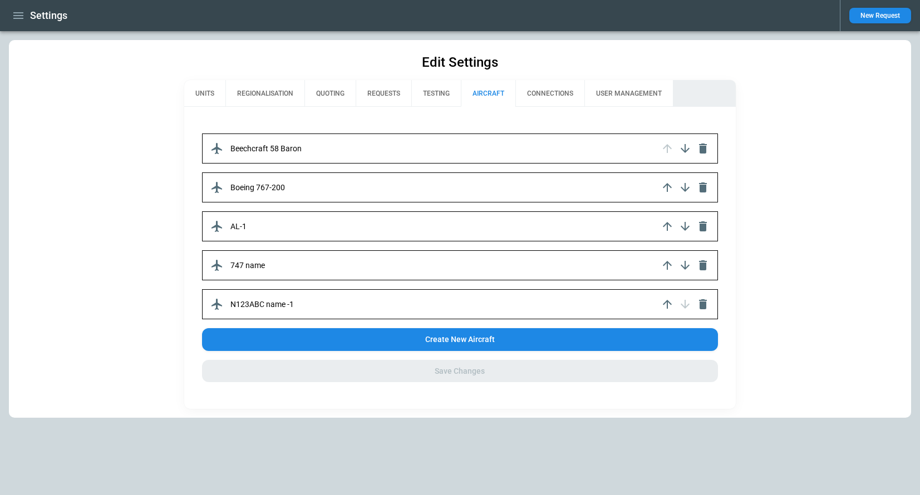
click at [558, 99] on button "CONNECTIONS" at bounding box center [549, 93] width 69 height 27
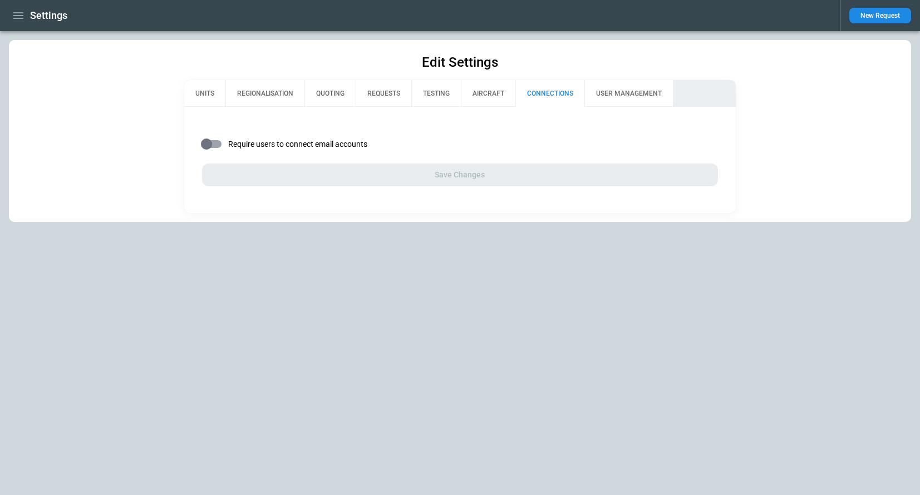
click at [612, 95] on button "USER MANAGEMENT" at bounding box center [628, 93] width 88 height 27
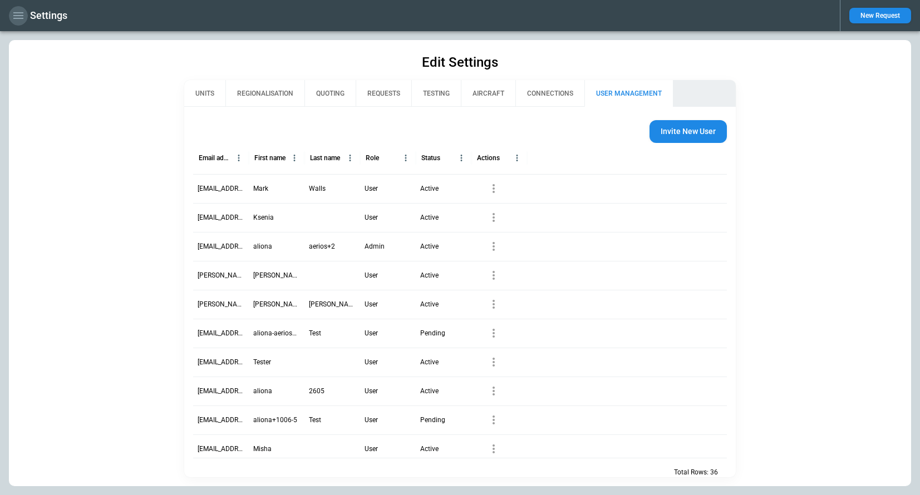
click at [24, 16] on icon "button" at bounding box center [18, 15] width 13 height 13
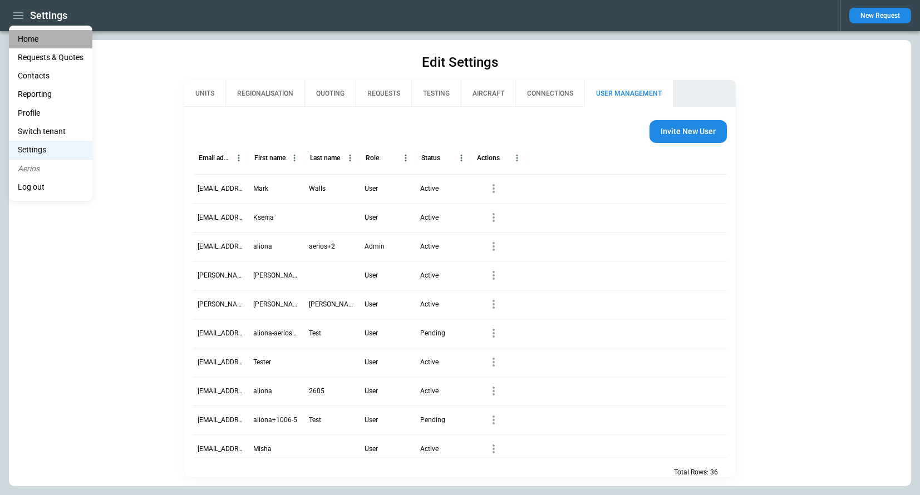
click at [30, 36] on li "Home" at bounding box center [50, 39] width 83 height 18
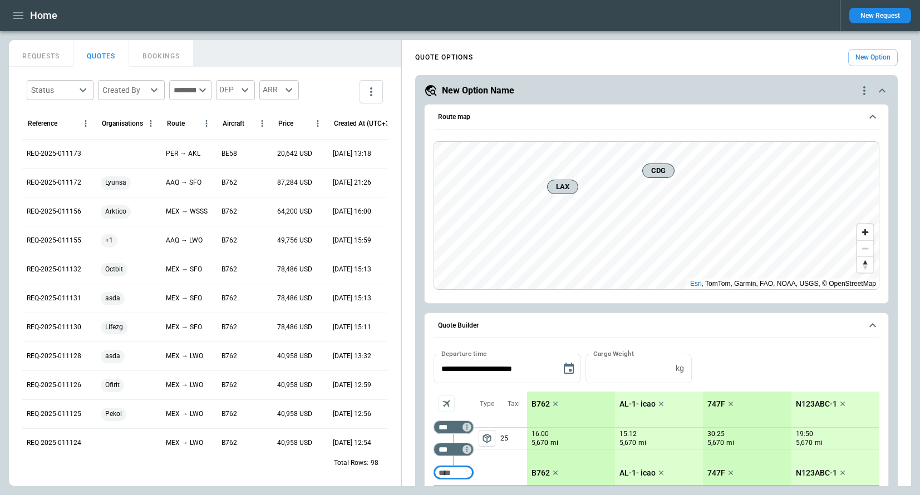
click at [873, 19] on button "New Request" at bounding box center [880, 16] width 62 height 16
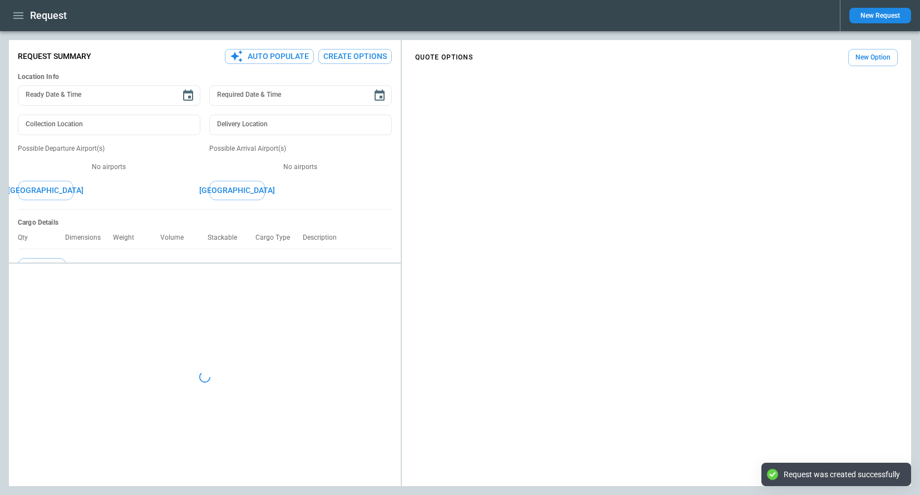
type textarea "*"
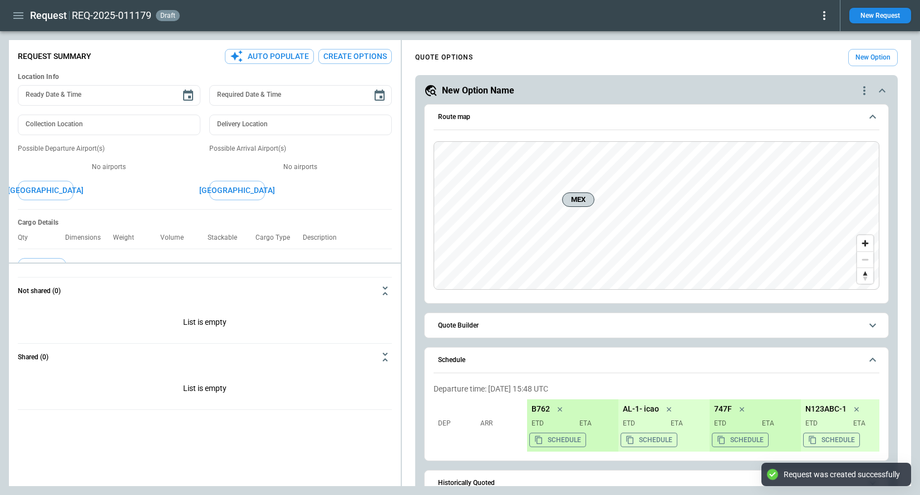
click at [822, 17] on icon at bounding box center [824, 15] width 13 height 13
click at [810, 67] on button "Decline" at bounding box center [809, 66] width 42 height 16
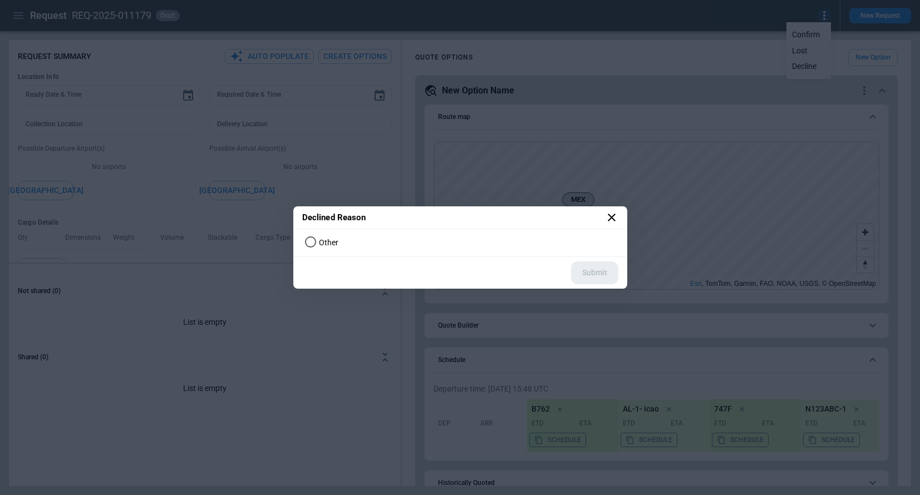
click at [324, 238] on span "Other" at bounding box center [328, 242] width 19 height 9
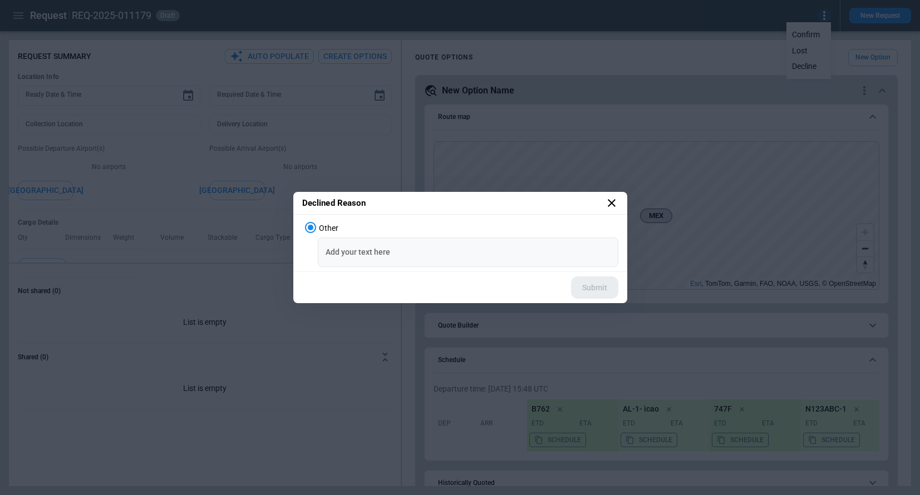
click at [353, 250] on input "Add your text here" at bounding box center [468, 252] width 301 height 29
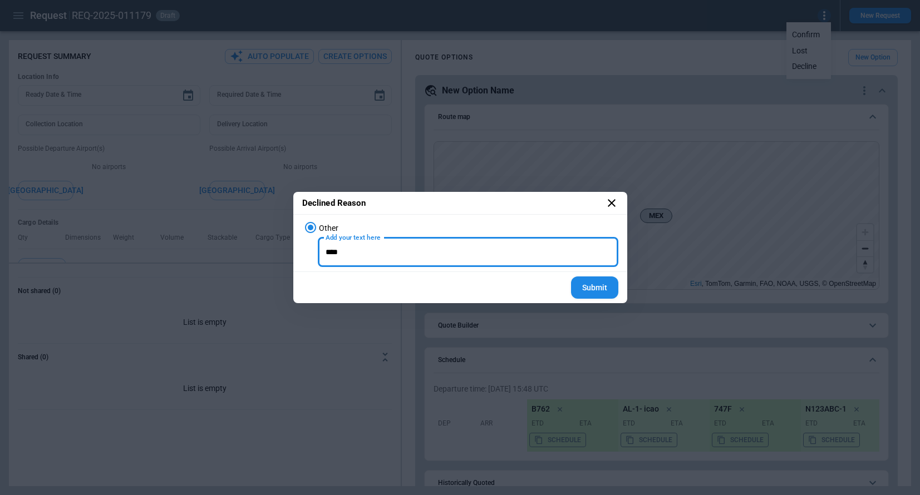
type input "****"
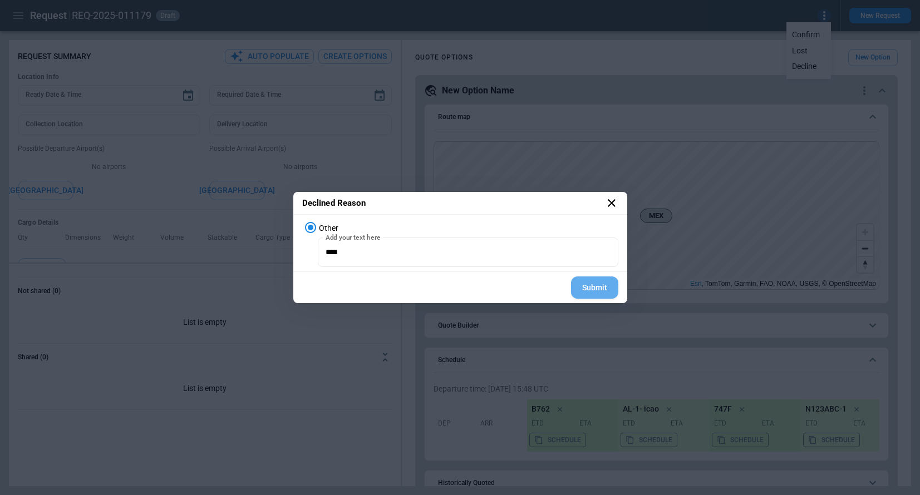
click at [589, 285] on button "Submit" at bounding box center [594, 288] width 47 height 23
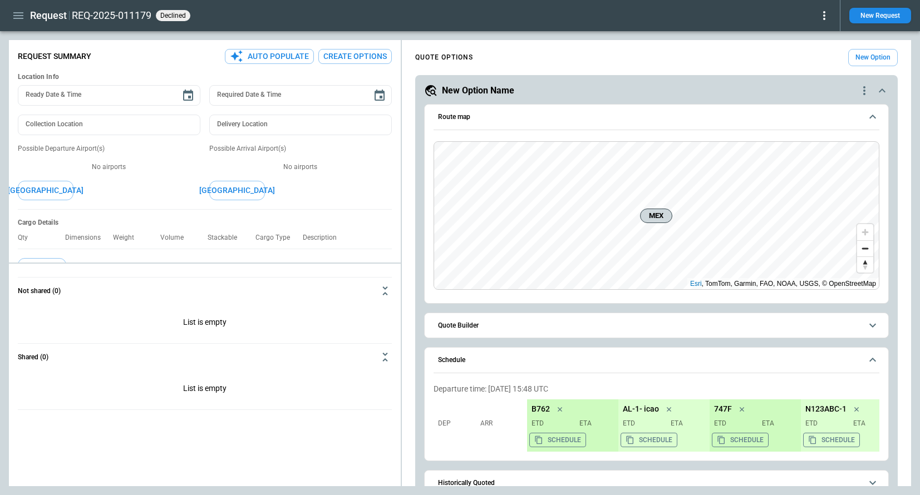
scroll to position [164, 0]
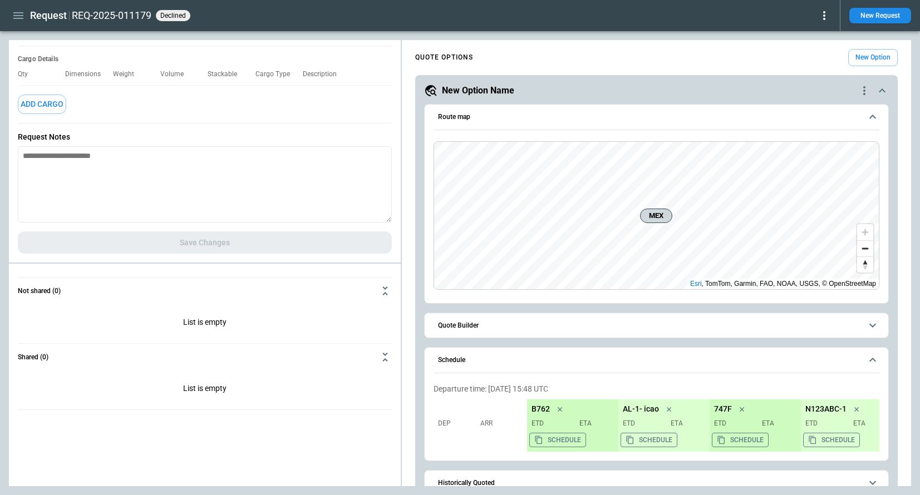
type textarea "*"
click at [132, 193] on textarea at bounding box center [205, 184] width 374 height 76
paste textarea "**********"
type textarea "**********"
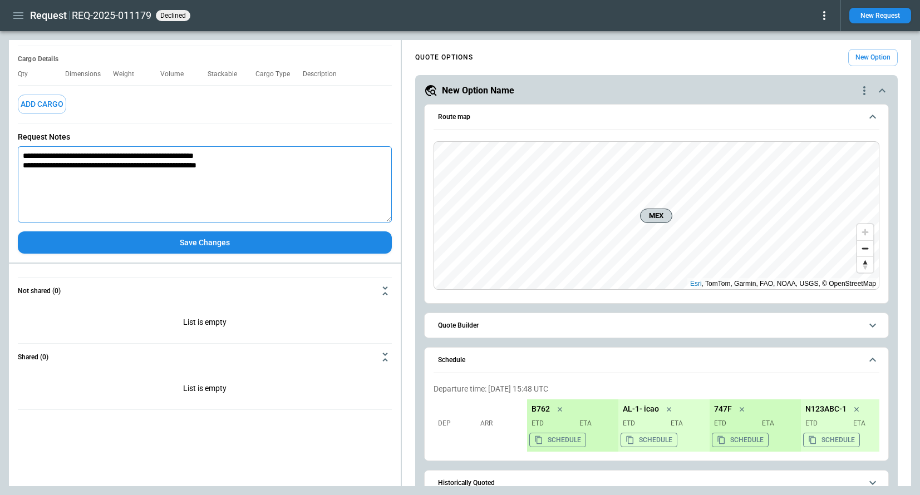
type textarea "*"
type textarea "**********"
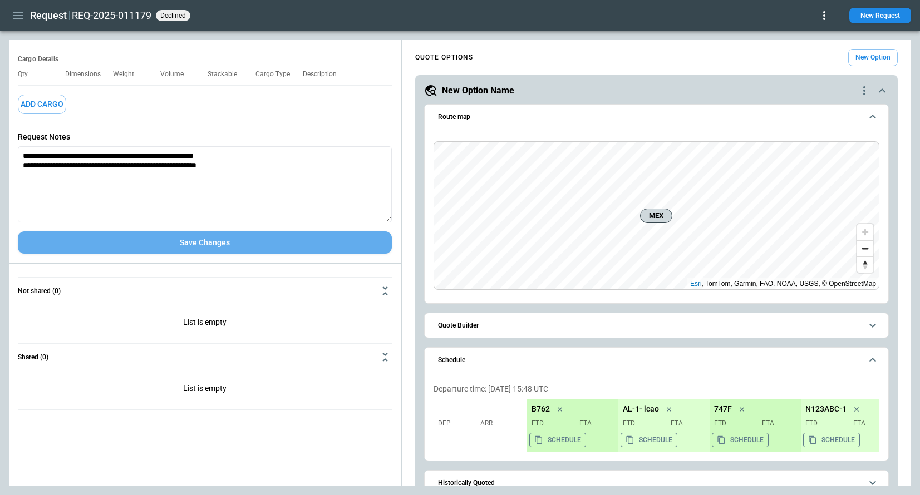
click at [183, 234] on button "Save Changes" at bounding box center [205, 243] width 374 height 23
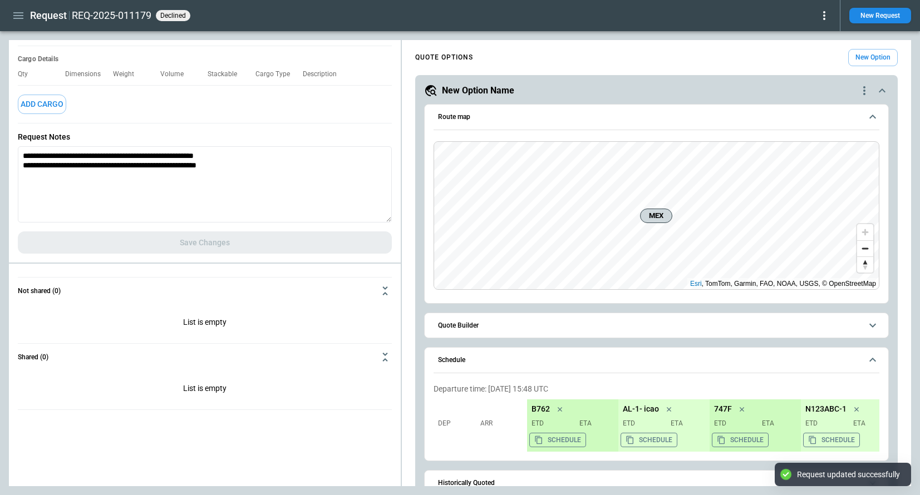
type textarea "*"
click at [17, 13] on icon "button" at bounding box center [18, 15] width 10 height 7
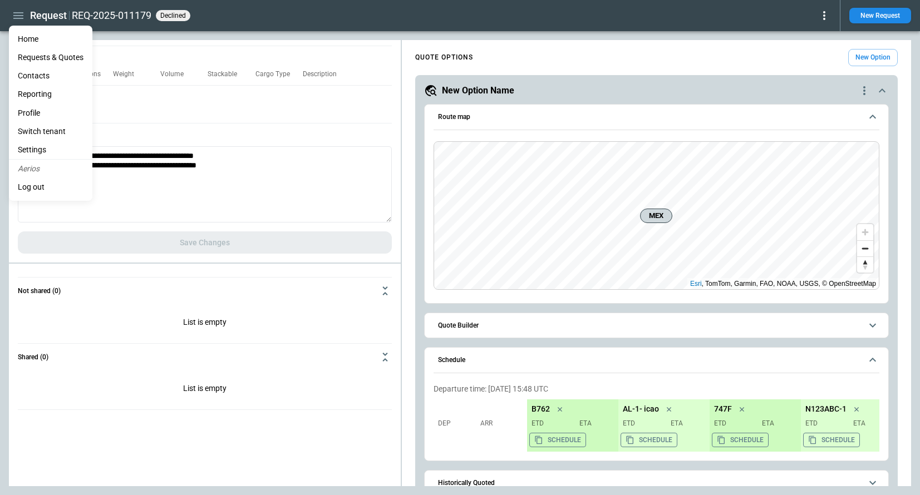
click at [32, 37] on li "Home" at bounding box center [50, 39] width 83 height 18
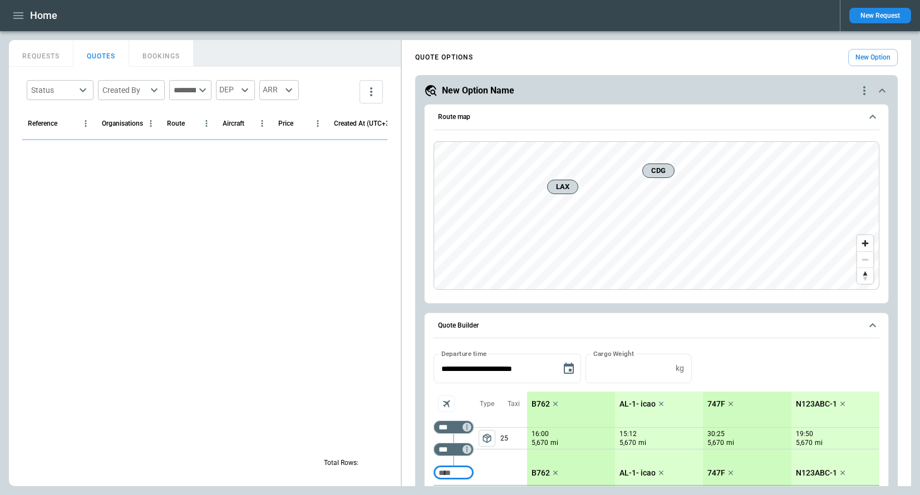
click at [49, 52] on button "REQUESTS" at bounding box center [41, 53] width 65 height 27
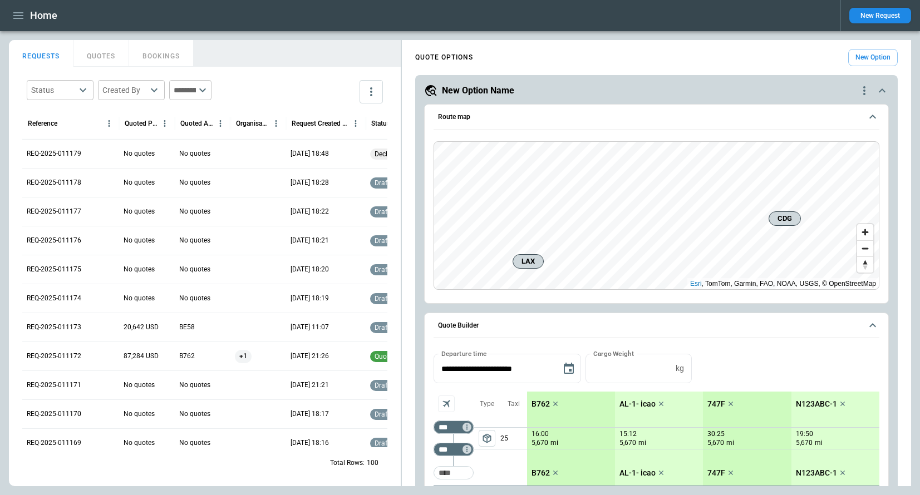
click at [107, 55] on button "QUOTES" at bounding box center [101, 53] width 56 height 27
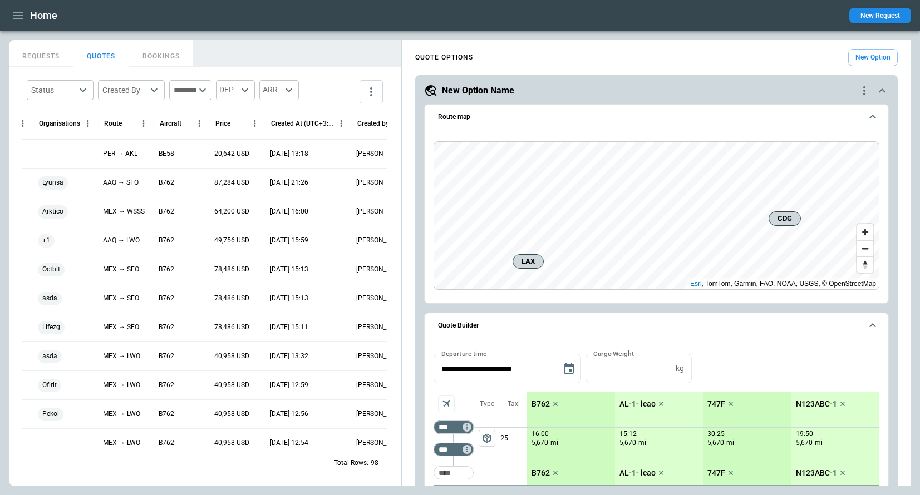
click at [17, 16] on icon "button" at bounding box center [18, 15] width 13 height 13
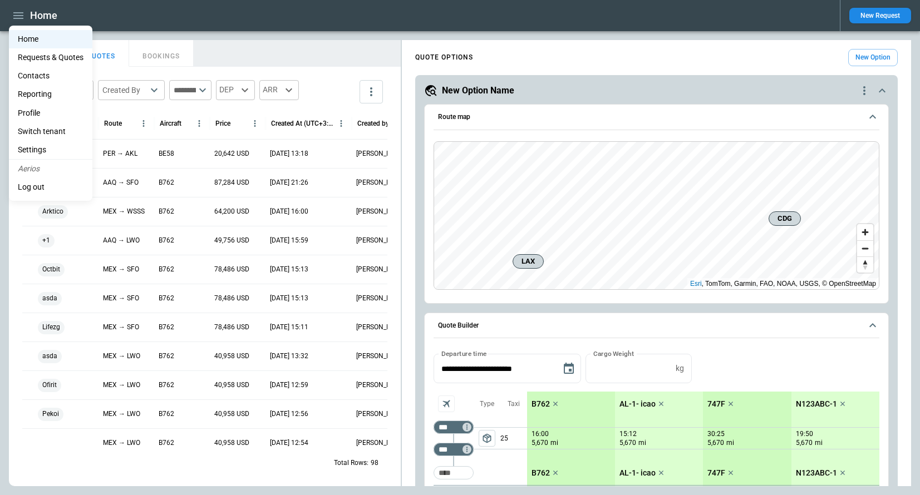
click at [36, 150] on li "Settings" at bounding box center [50, 150] width 83 height 18
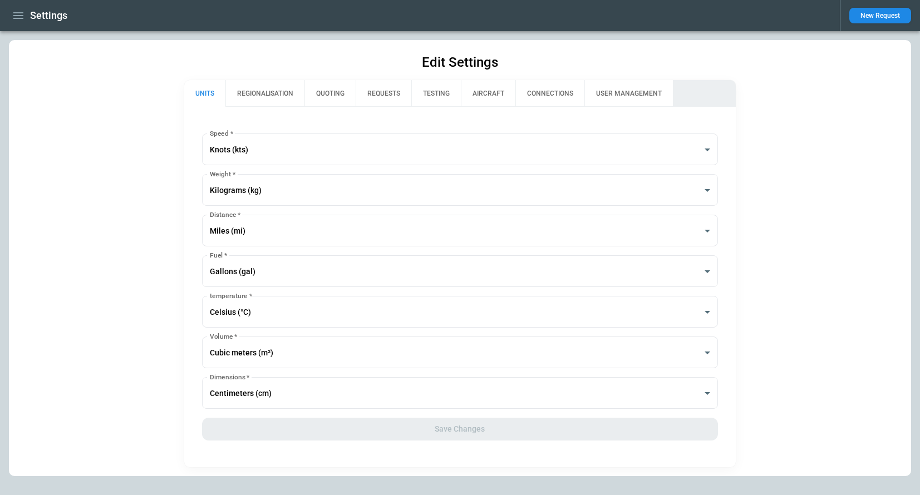
click at [270, 97] on button "REGIONALISATION" at bounding box center [264, 93] width 79 height 27
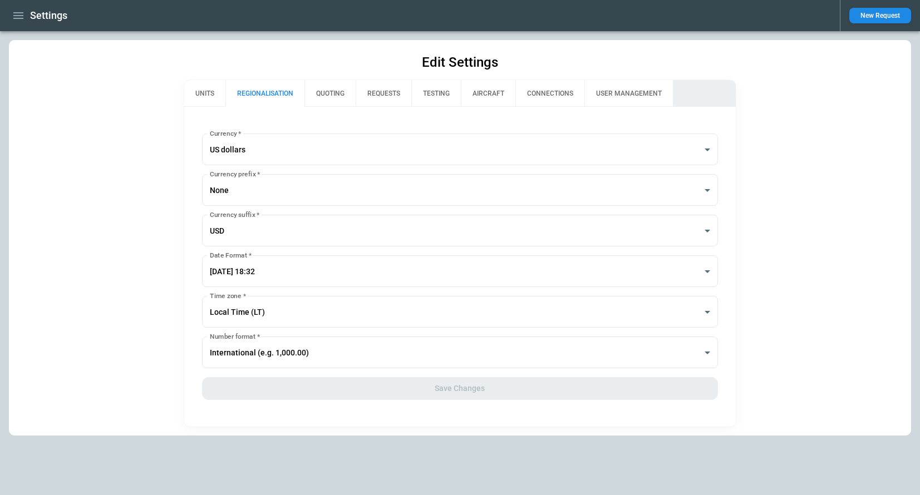
click at [327, 96] on button "QUOTING" at bounding box center [329, 93] width 51 height 27
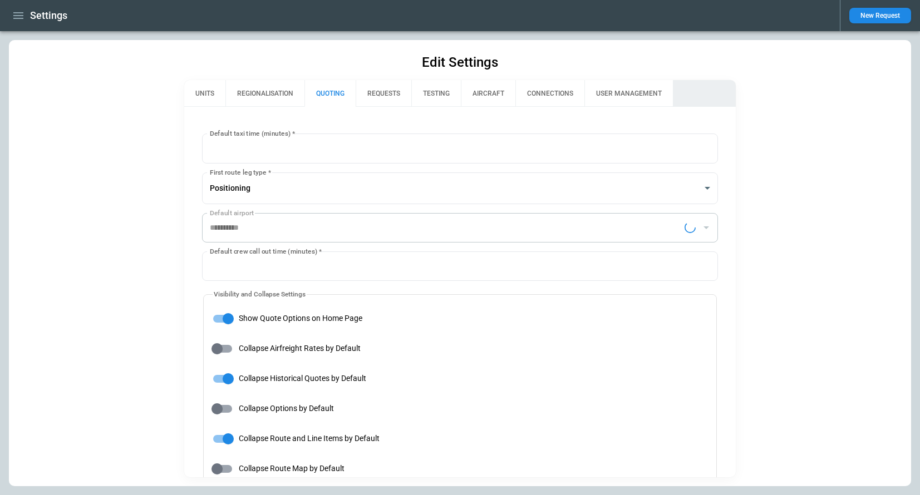
type input "**********"
click at [389, 98] on button "REQUESTS" at bounding box center [384, 93] width 56 height 27
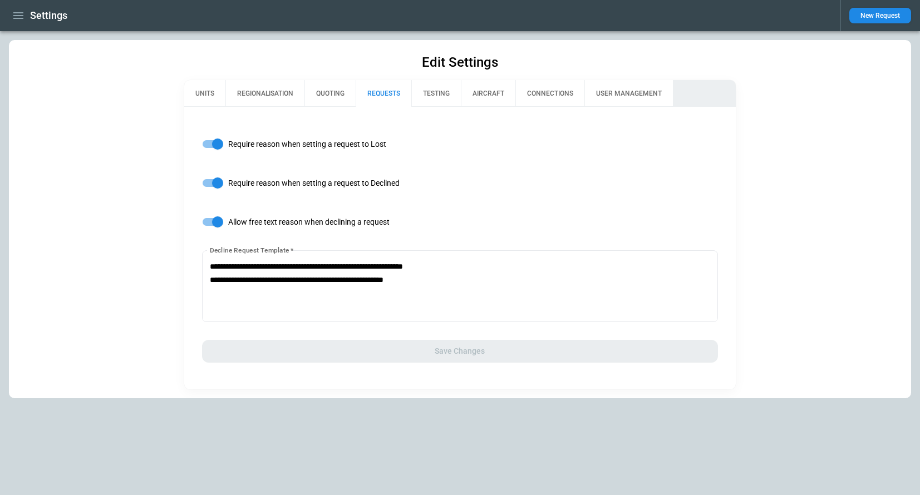
click at [432, 92] on button "TESTING" at bounding box center [436, 93] width 50 height 27
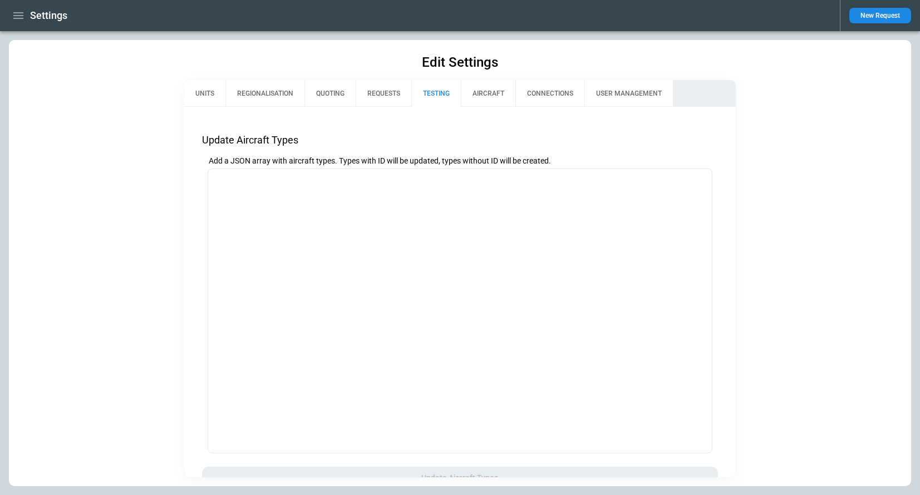
click at [490, 90] on button "AIRCRAFT" at bounding box center [488, 93] width 55 height 27
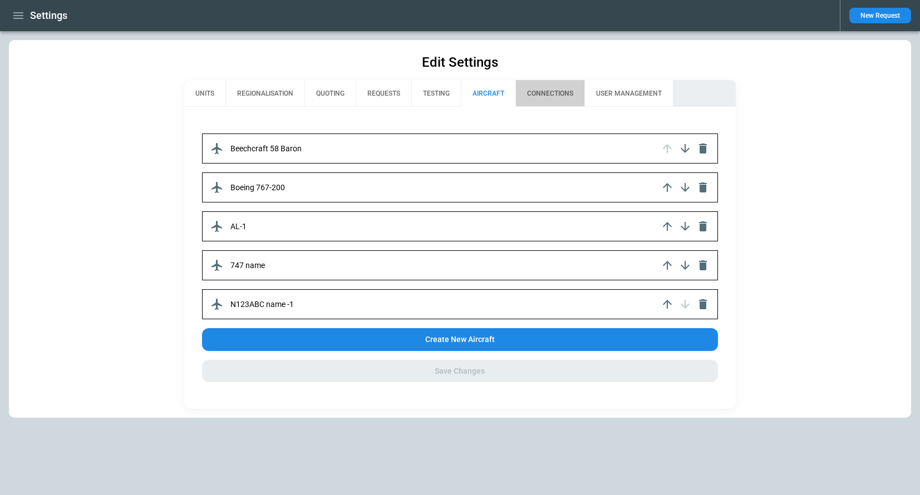
click at [539, 86] on button "CONNECTIONS" at bounding box center [549, 93] width 69 height 27
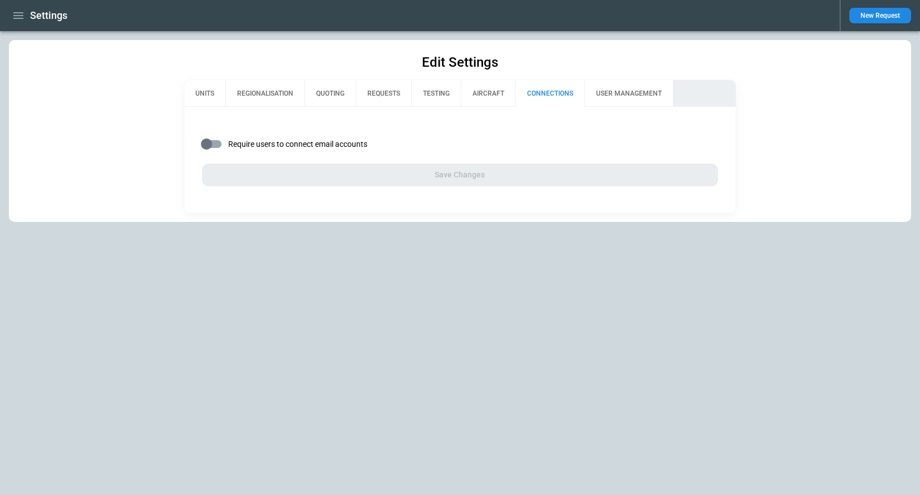
click at [622, 99] on button "USER MANAGEMENT" at bounding box center [628, 93] width 88 height 27
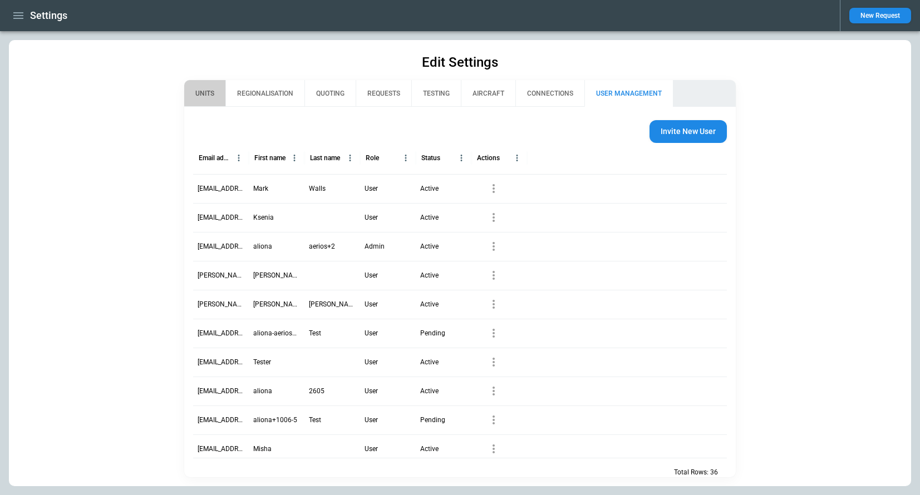
click at [204, 90] on button "UNITS" at bounding box center [204, 93] width 41 height 27
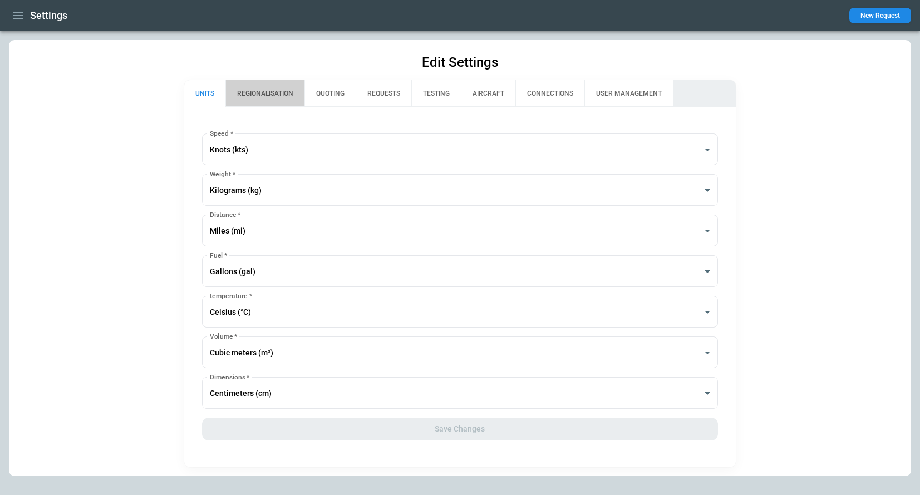
click at [279, 95] on button "REGIONALISATION" at bounding box center [264, 93] width 79 height 27
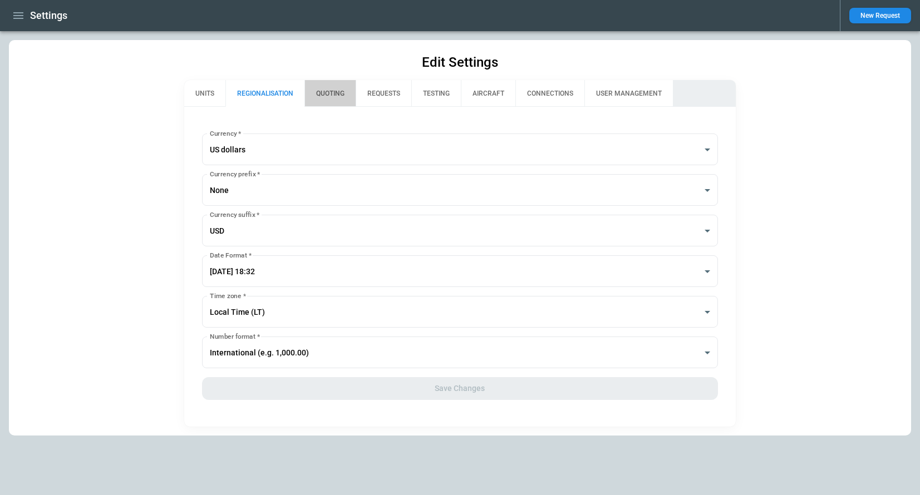
click at [320, 96] on button "QUOTING" at bounding box center [329, 93] width 51 height 27
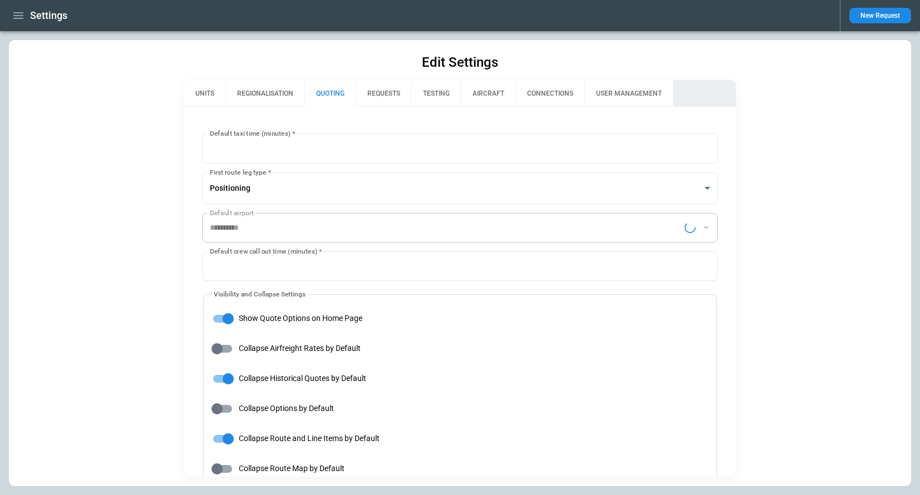
type input "**********"
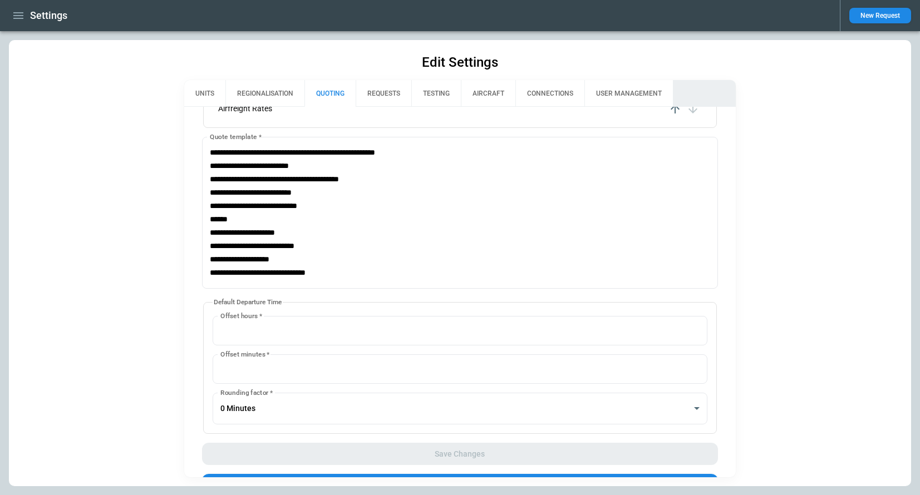
scroll to position [690, 0]
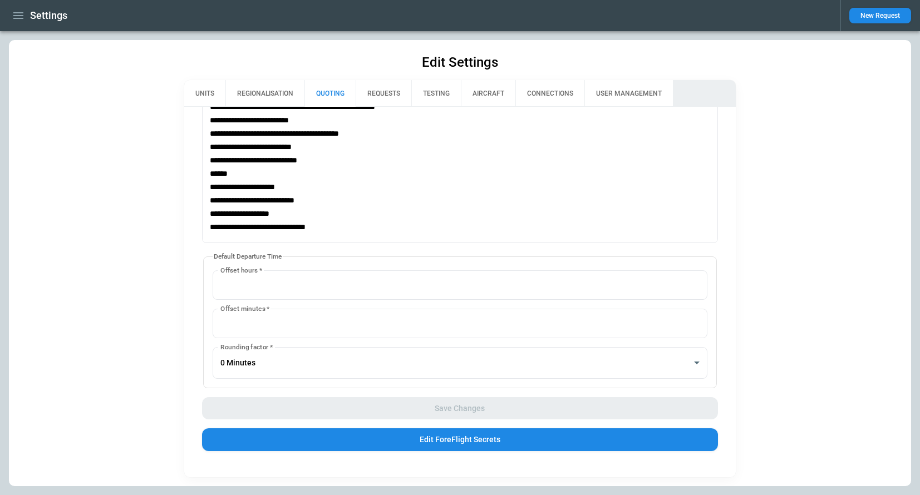
click at [392, 92] on button "REQUESTS" at bounding box center [384, 93] width 56 height 27
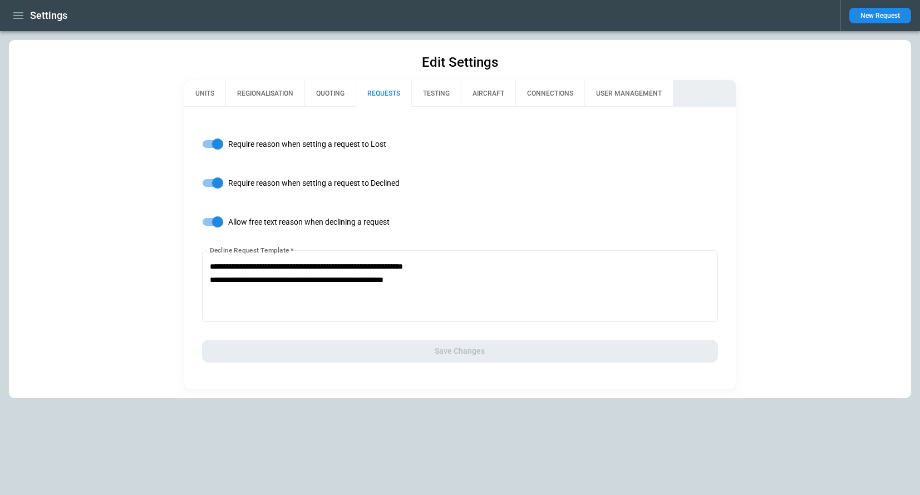
click at [449, 95] on button "TESTING" at bounding box center [436, 93] width 50 height 27
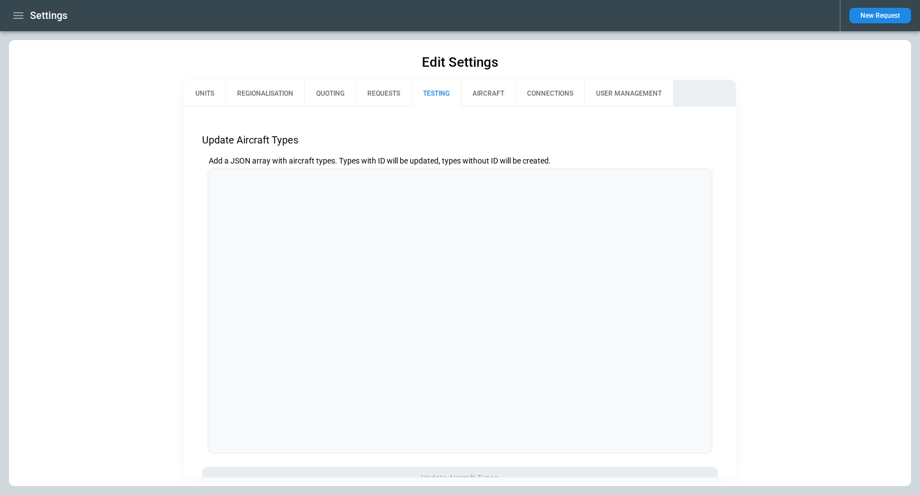
scroll to position [431, 0]
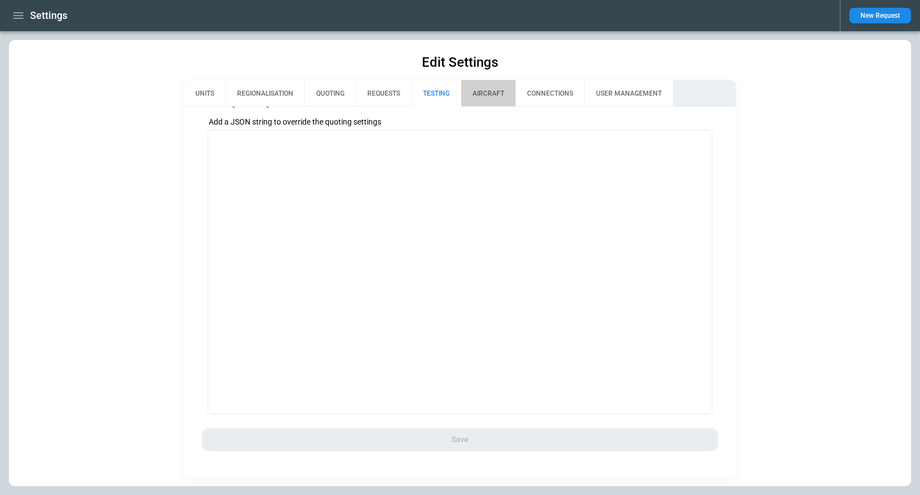
click at [488, 96] on button "AIRCRAFT" at bounding box center [488, 93] width 55 height 27
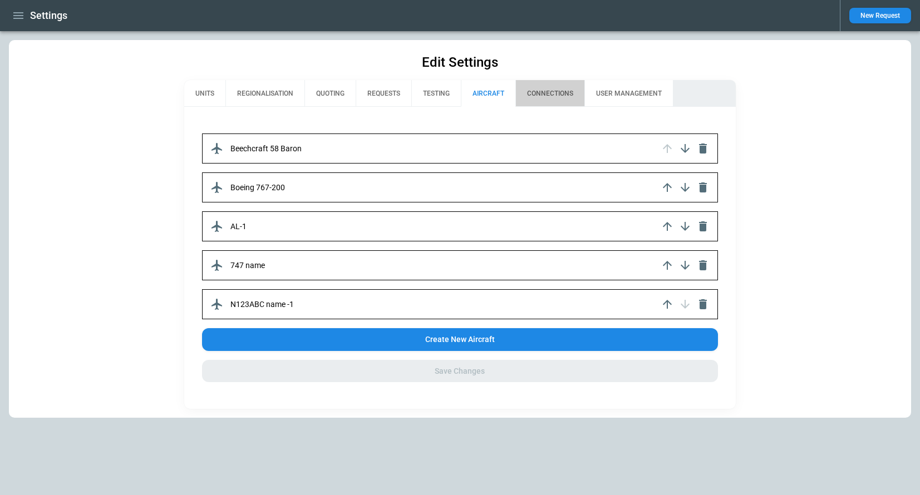
click at [552, 88] on button "CONNECTIONS" at bounding box center [549, 93] width 69 height 27
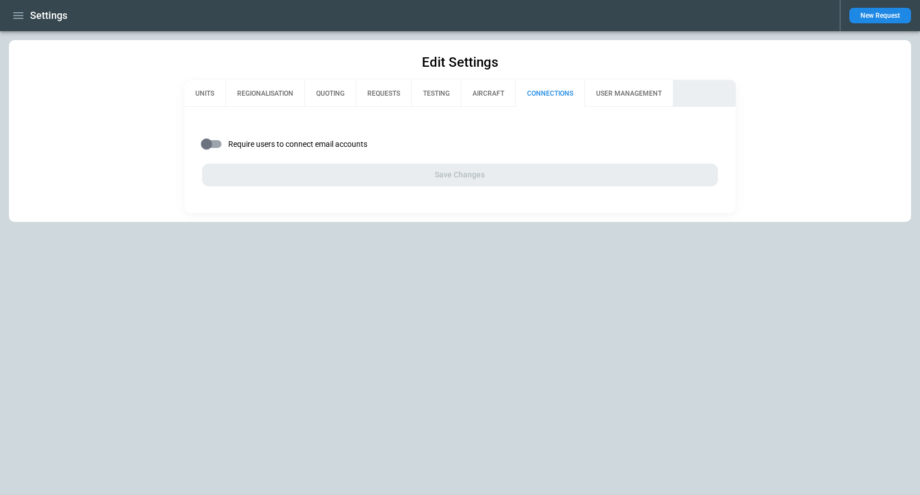
click at [629, 88] on button "USER MANAGEMENT" at bounding box center [628, 93] width 88 height 27
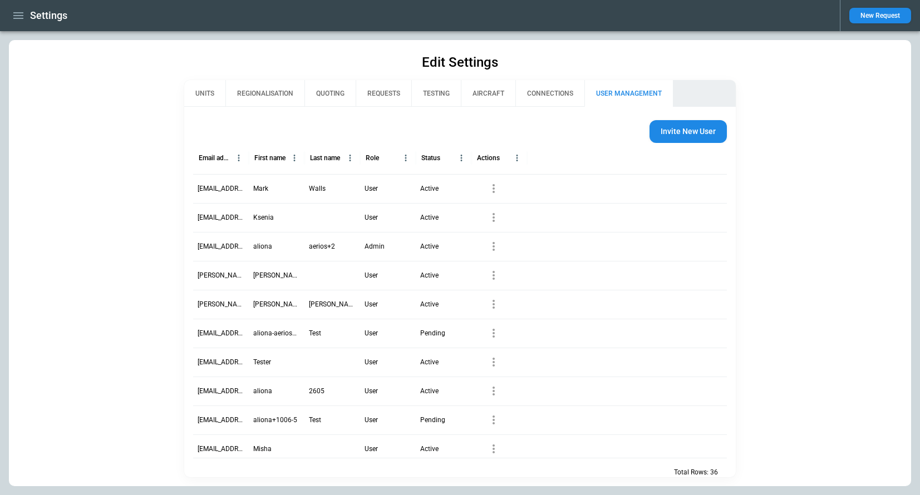
click at [540, 86] on button "CONNECTIONS" at bounding box center [549, 93] width 69 height 27
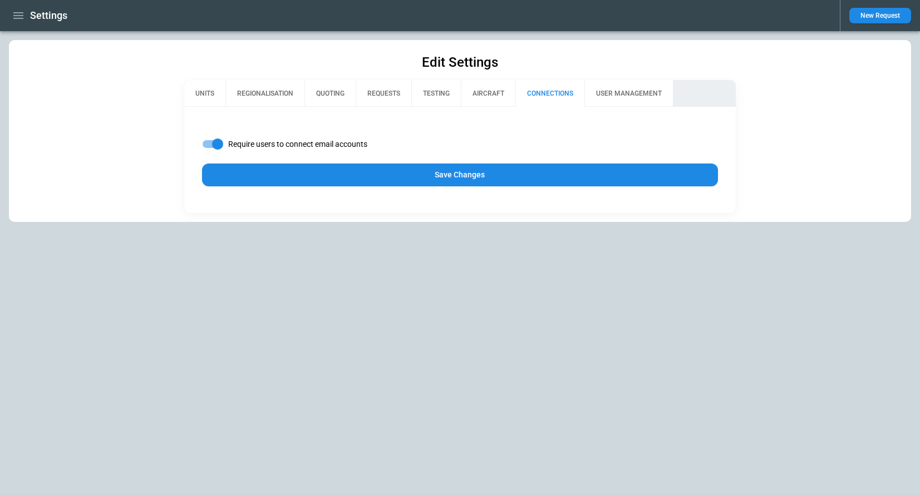
click at [398, 176] on button "Save Changes" at bounding box center [460, 175] width 517 height 23
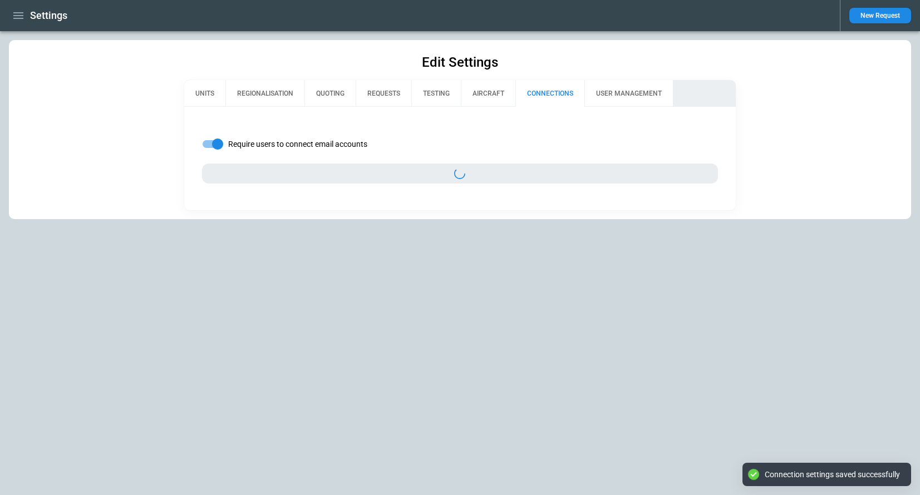
click at [326, 96] on button "QUOTING" at bounding box center [329, 93] width 51 height 27
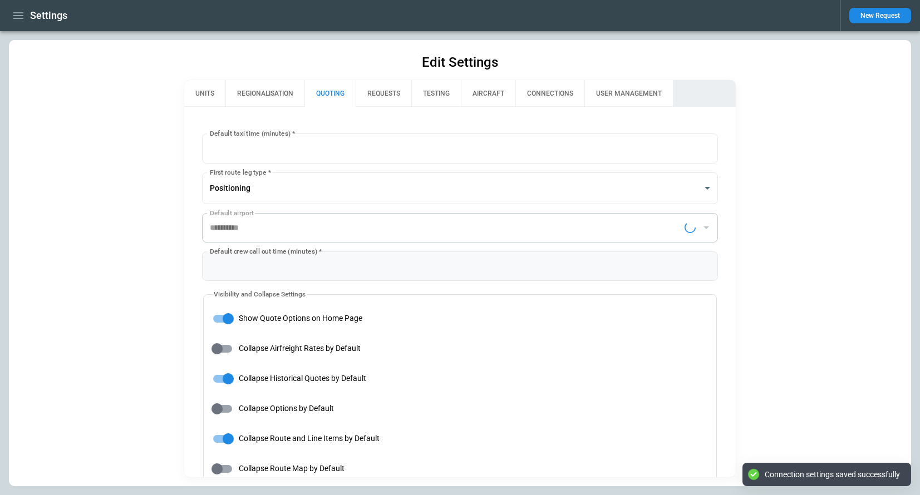
type input "**********"
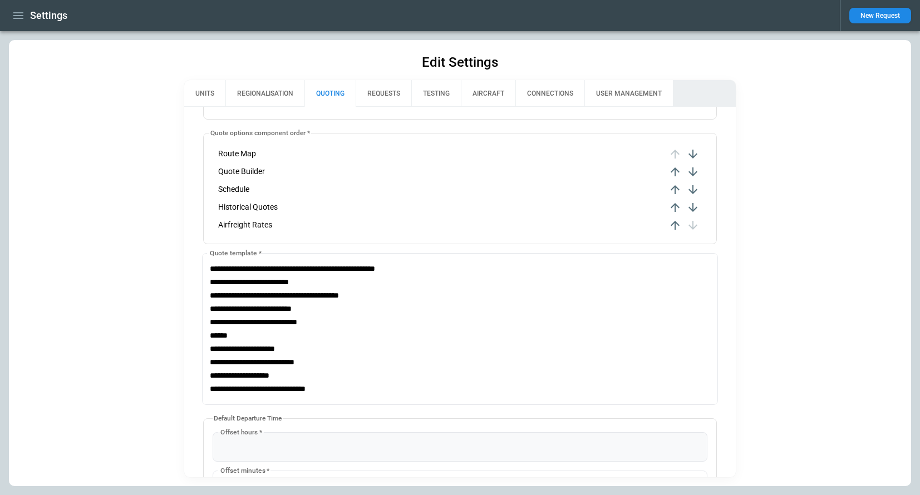
scroll to position [348, 0]
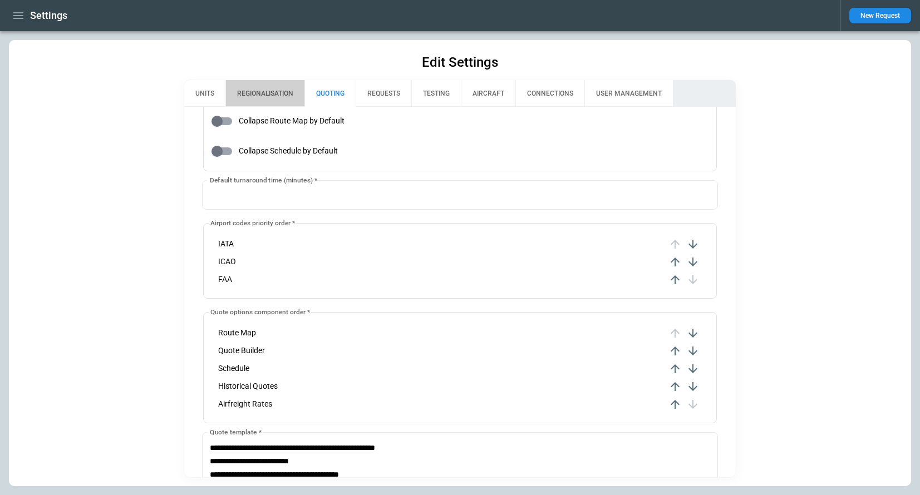
click at [274, 92] on button "REGIONALISATION" at bounding box center [264, 93] width 79 height 27
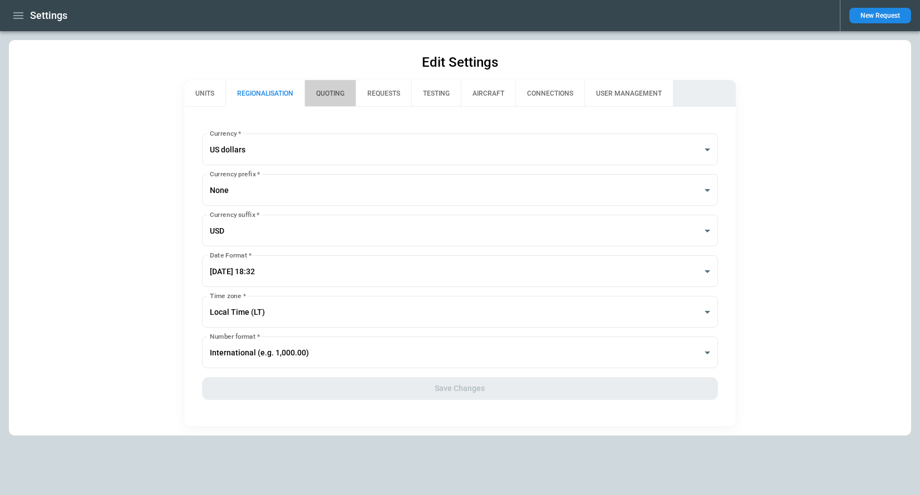
click at [328, 91] on button "QUOTING" at bounding box center [329, 93] width 51 height 27
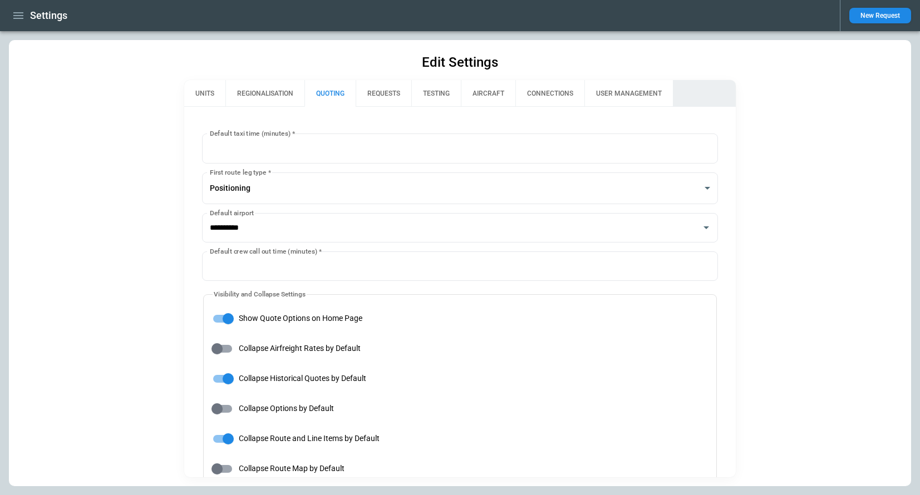
type input "**********"
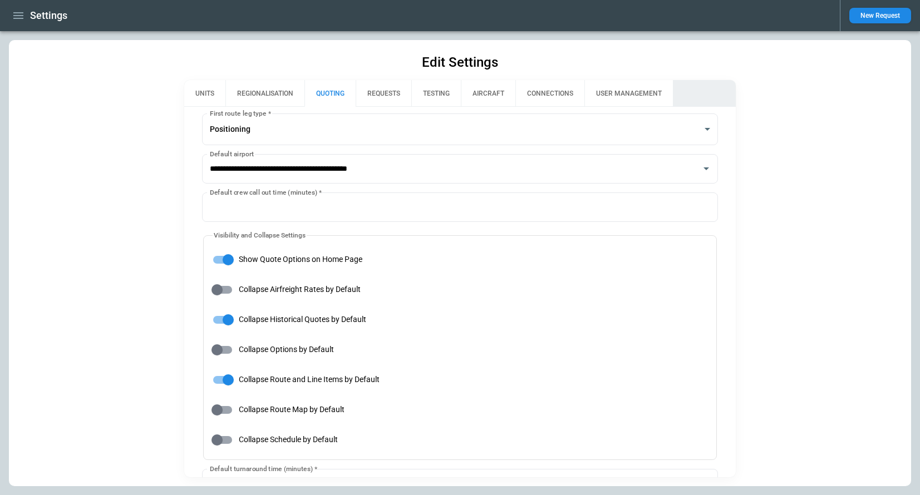
scroll to position [0, 0]
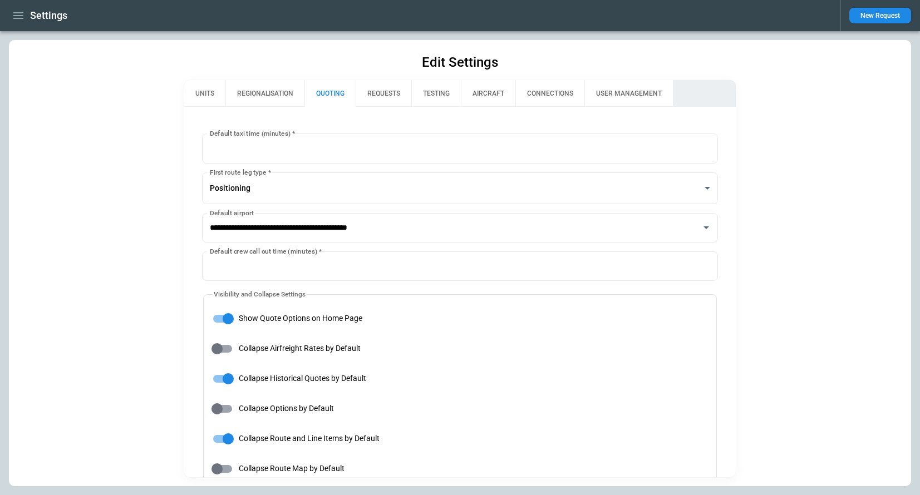
click at [385, 86] on button "REQUESTS" at bounding box center [384, 93] width 56 height 27
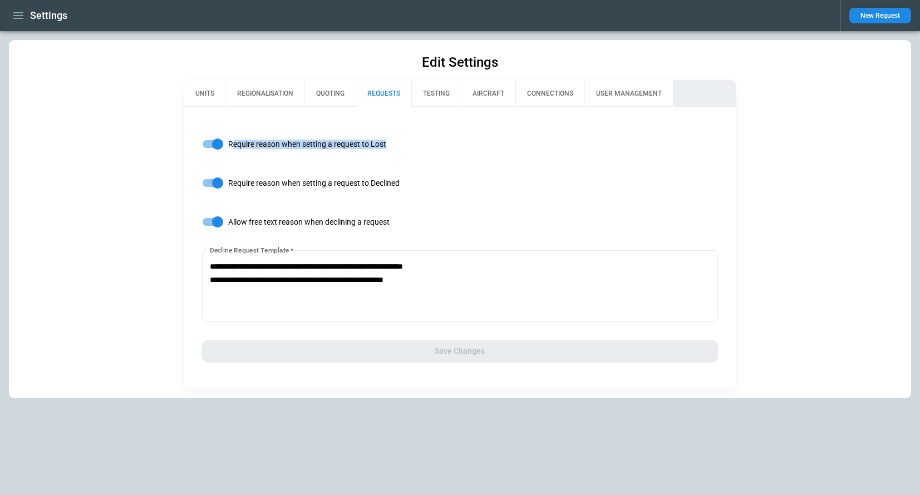
drag, startPoint x: 232, startPoint y: 142, endPoint x: 396, endPoint y: 144, distance: 164.2
click at [396, 144] on label "Require reason when setting a request to Lost" at bounding box center [453, 144] width 514 height 21
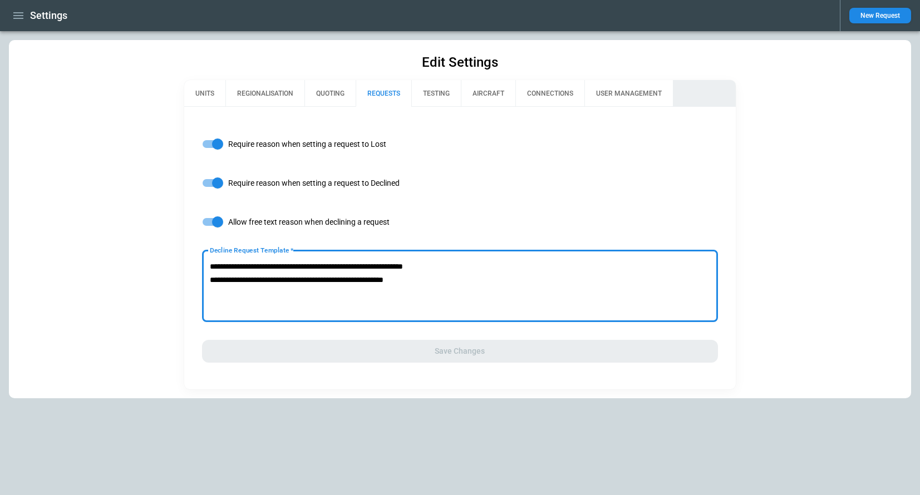
click at [294, 287] on textarea "**********" at bounding box center [460, 286] width 501 height 53
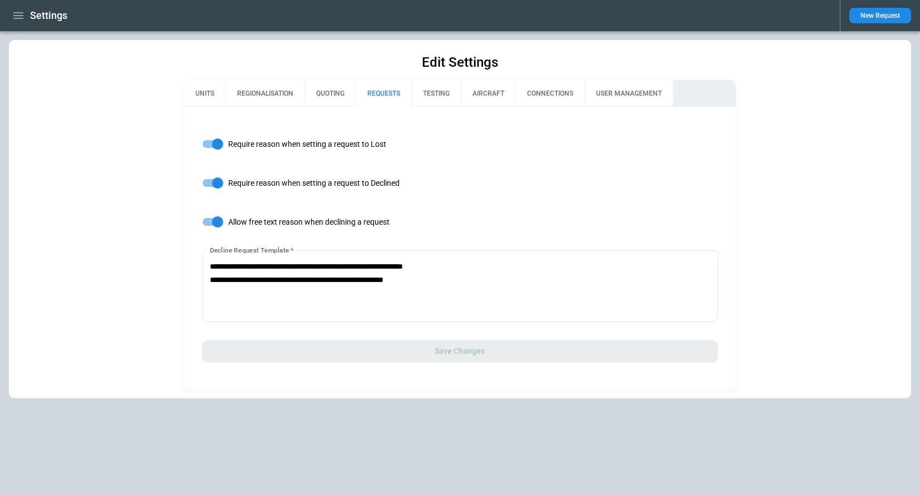
click at [304, 340] on div "**********" at bounding box center [460, 248] width 552 height 283
click at [23, 14] on icon "button" at bounding box center [18, 15] width 13 height 13
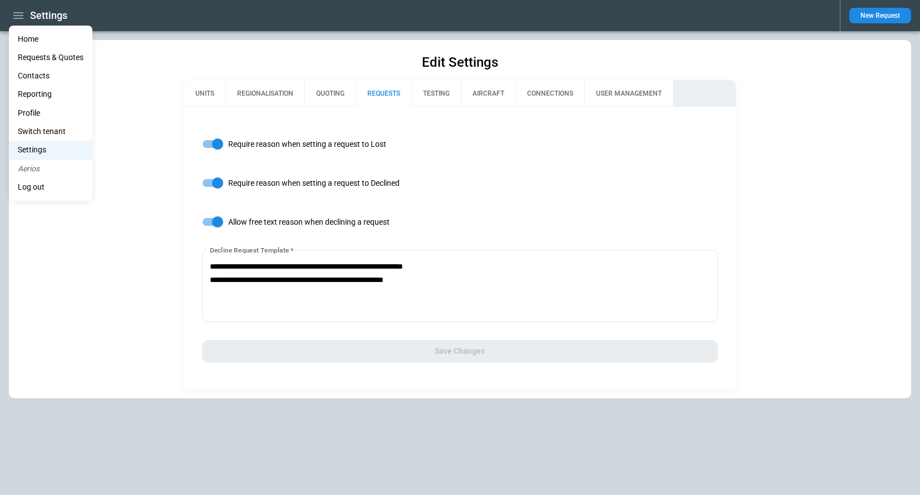
click at [31, 34] on li "Home" at bounding box center [50, 39] width 83 height 18
click at [49, 39] on li "Home" at bounding box center [50, 39] width 83 height 18
click at [16, 17] on div at bounding box center [460, 247] width 920 height 495
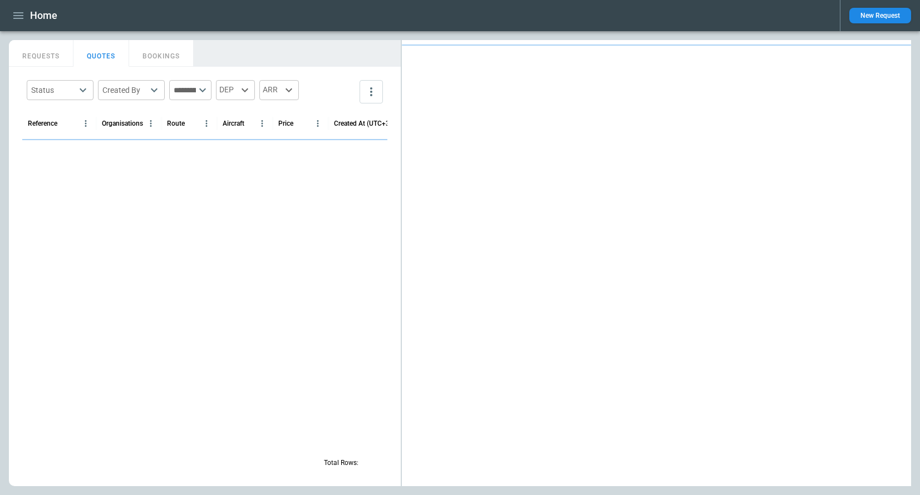
click at [16, 12] on icon "button" at bounding box center [18, 15] width 10 height 7
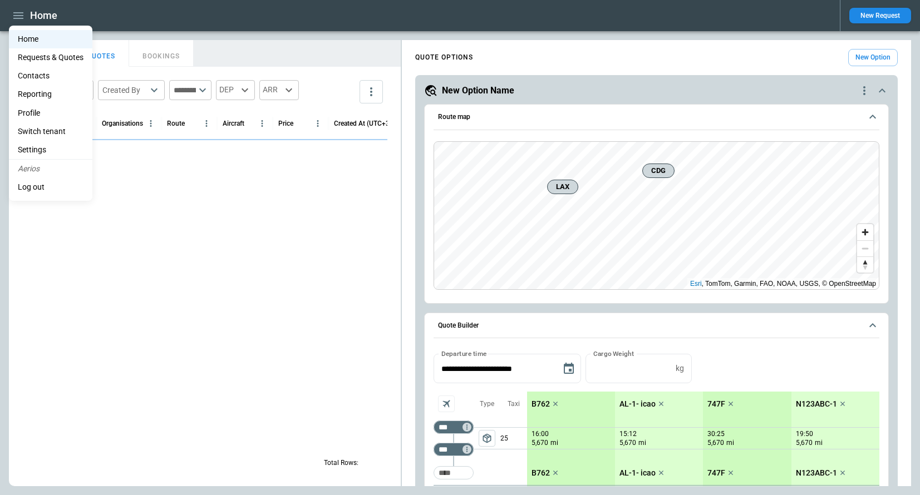
click at [732, 38] on div at bounding box center [460, 247] width 920 height 495
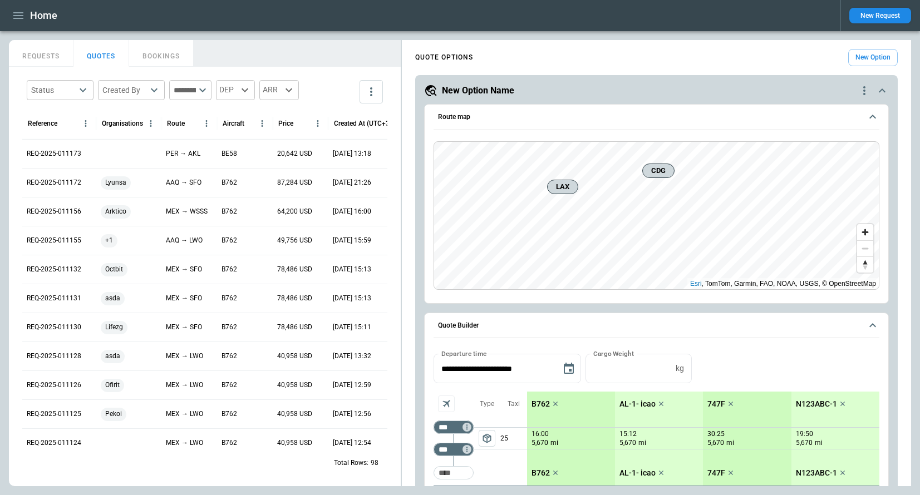
click at [893, 14] on button "New Request" at bounding box center [880, 16] width 62 height 16
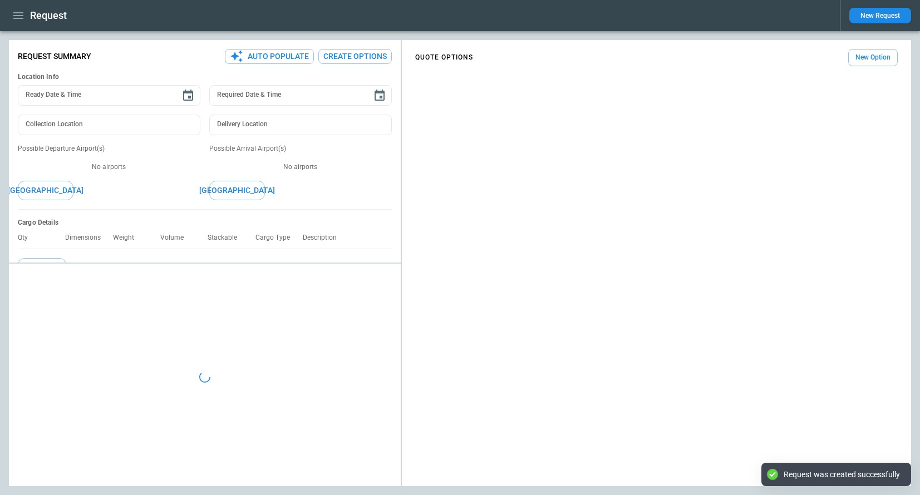
type textarea "*"
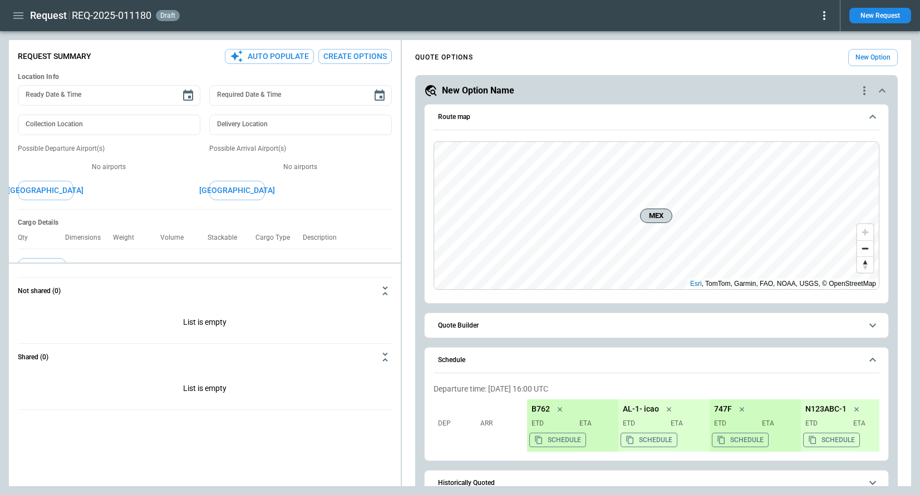
click at [733, 37] on main "**********" at bounding box center [460, 263] width 920 height 464
click at [824, 17] on icon at bounding box center [824, 15] width 13 height 13
click at [800, 66] on button "Decline" at bounding box center [809, 66] width 42 height 16
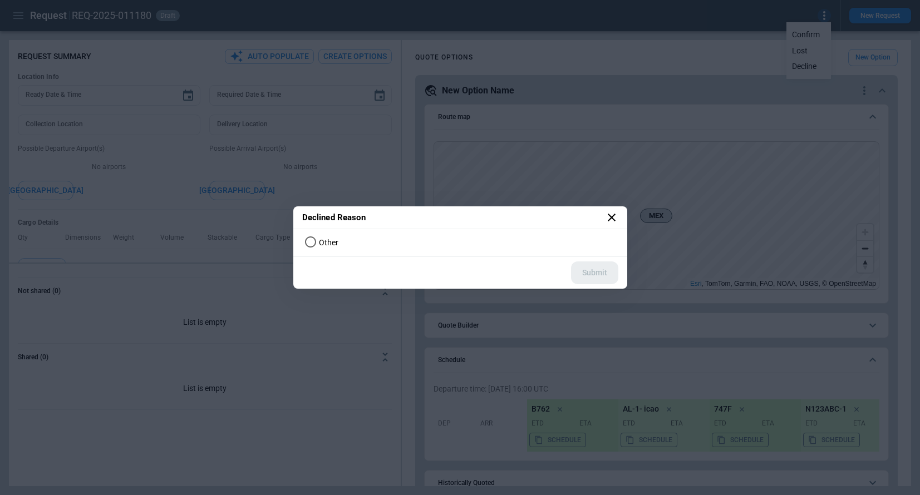
click at [609, 219] on icon at bounding box center [612, 218] width 8 height 8
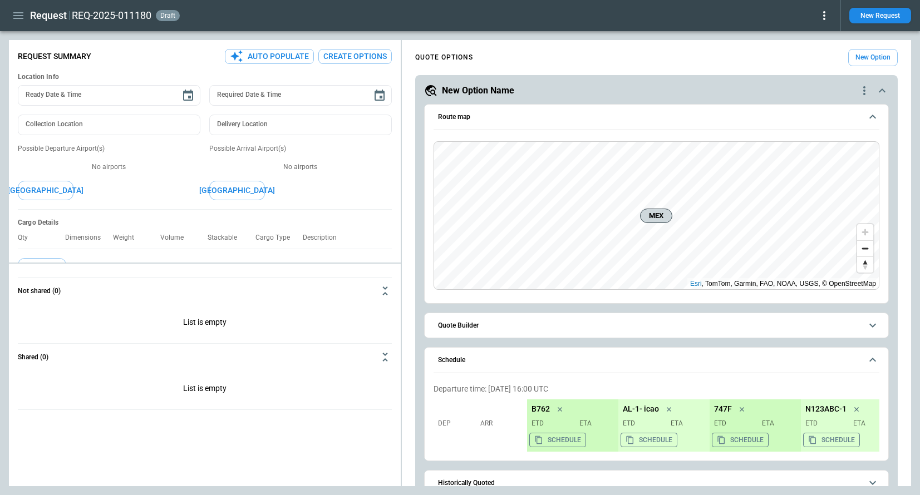
click at [825, 13] on icon at bounding box center [824, 15] width 13 height 13
click at [807, 50] on button "Lost" at bounding box center [809, 51] width 42 height 16
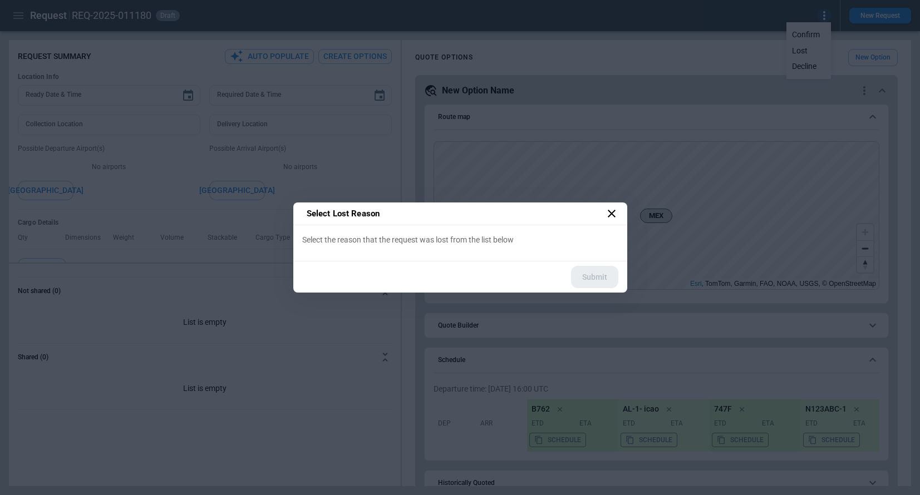
click at [598, 278] on div "Submit" at bounding box center [457, 278] width 329 height 32
click at [609, 212] on icon at bounding box center [611, 213] width 13 height 13
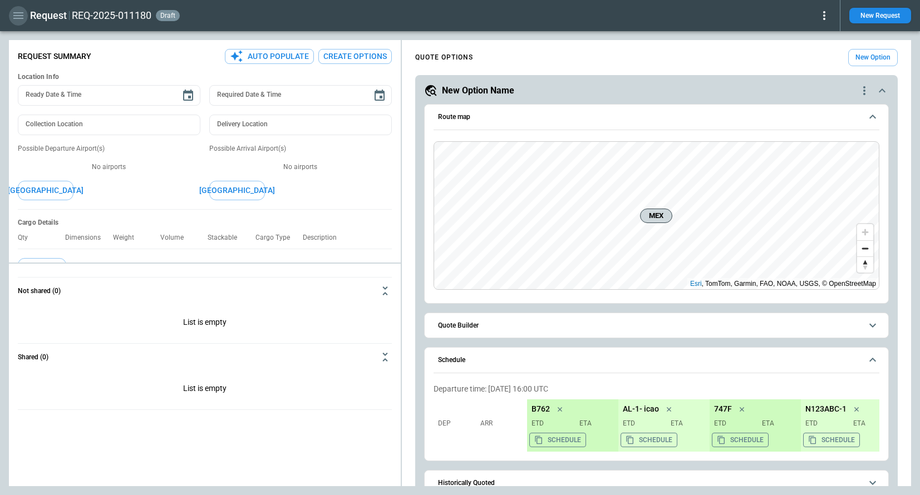
click at [15, 19] on icon "button" at bounding box center [18, 15] width 13 height 13
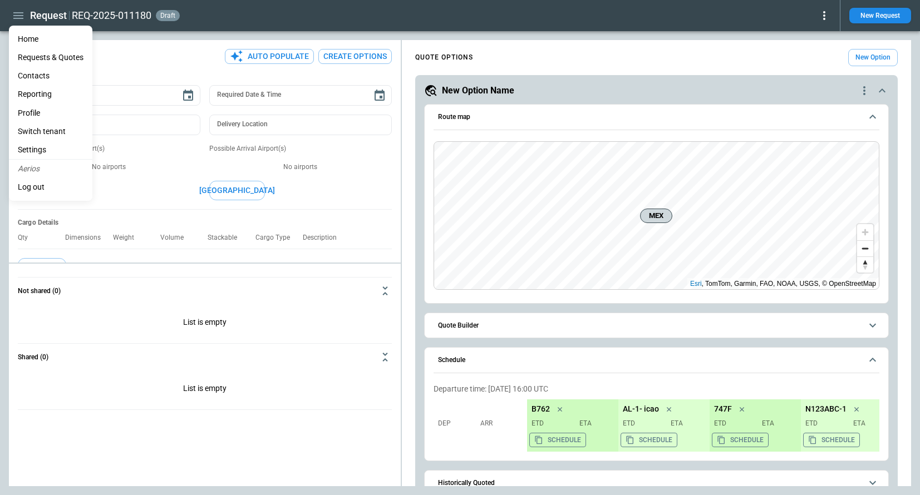
click at [26, 37] on li "Home" at bounding box center [50, 39] width 83 height 18
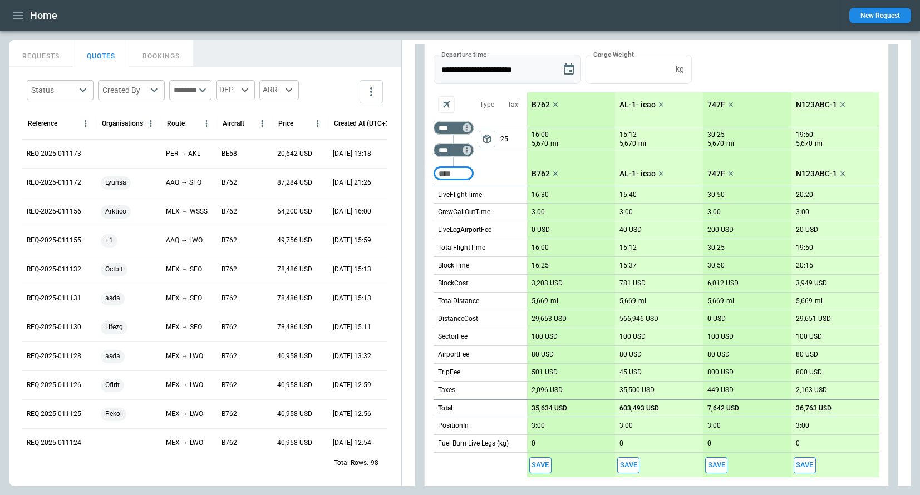
scroll to position [200, 0]
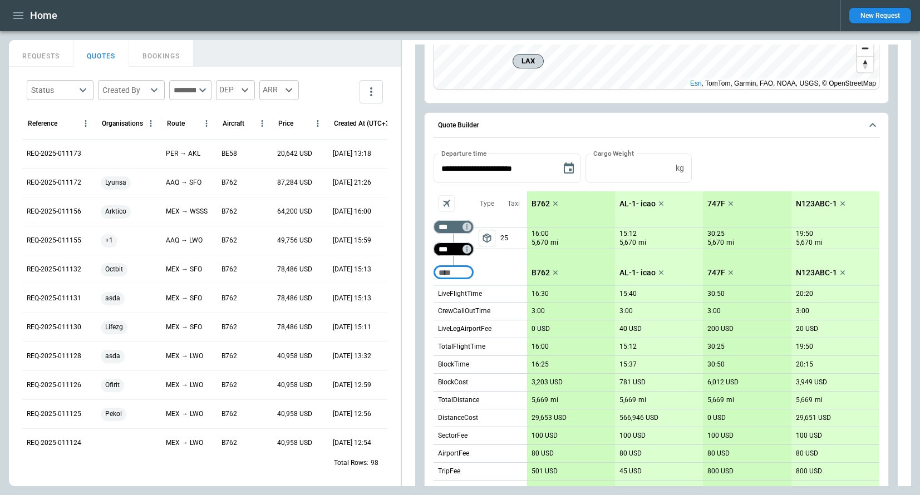
click at [458, 251] on input "***" at bounding box center [451, 249] width 31 height 11
paste input "Not found"
type input "***"
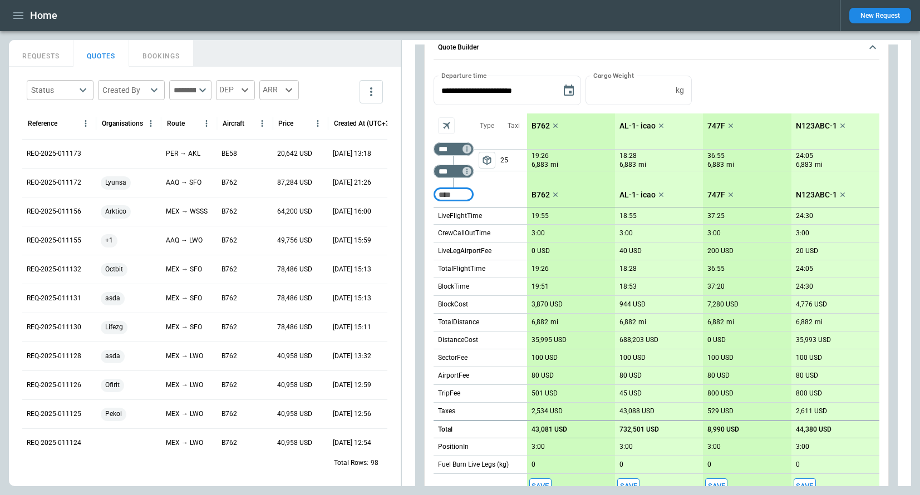
scroll to position [0, 0]
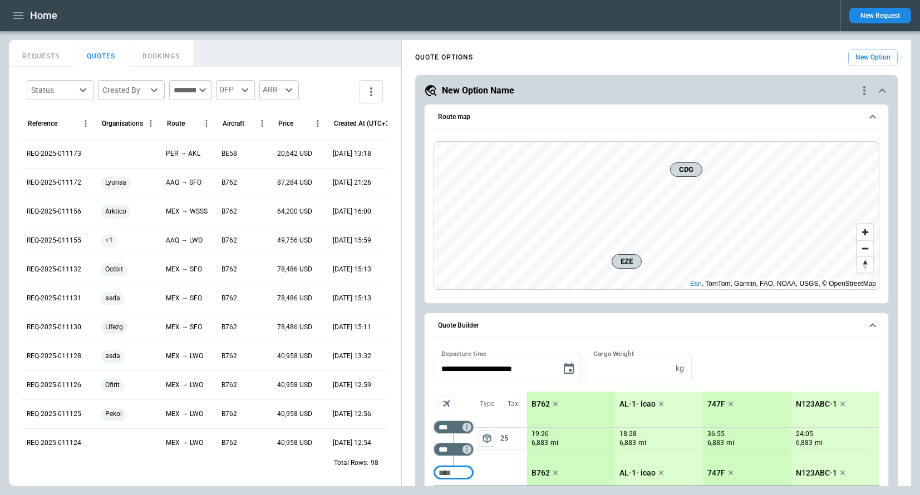
click at [884, 21] on button "New Request" at bounding box center [880, 16] width 62 height 16
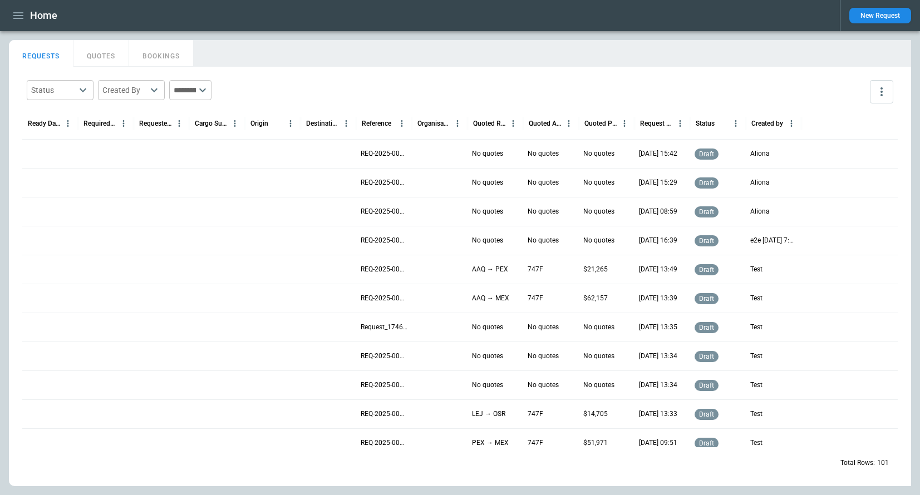
click at [878, 19] on button "New Request" at bounding box center [880, 16] width 62 height 16
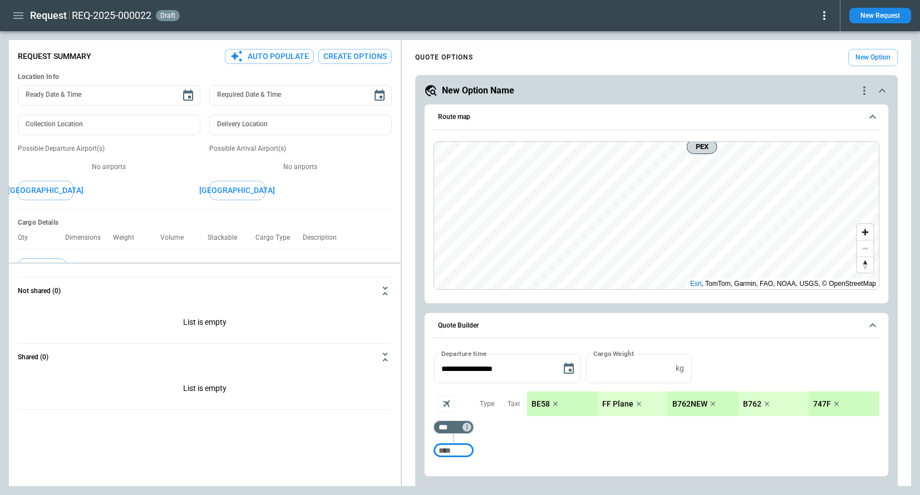
type textarea "*"
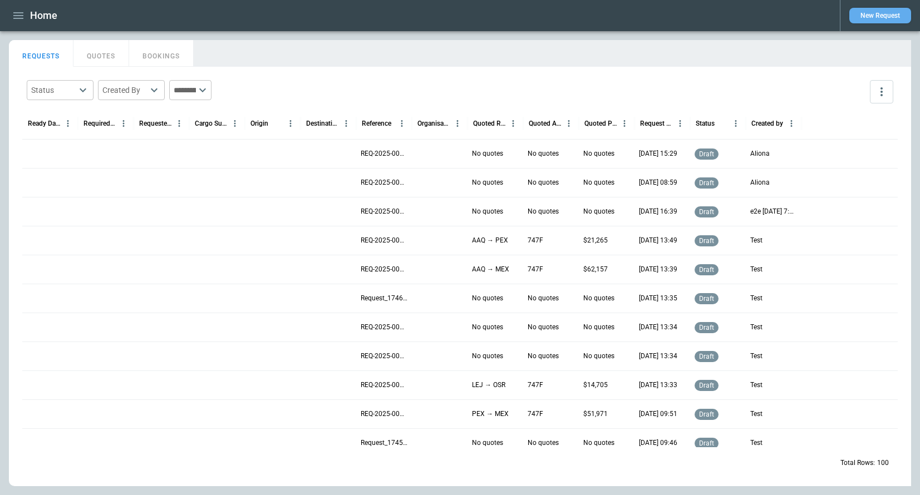
click at [861, 21] on button "New Request" at bounding box center [880, 16] width 62 height 16
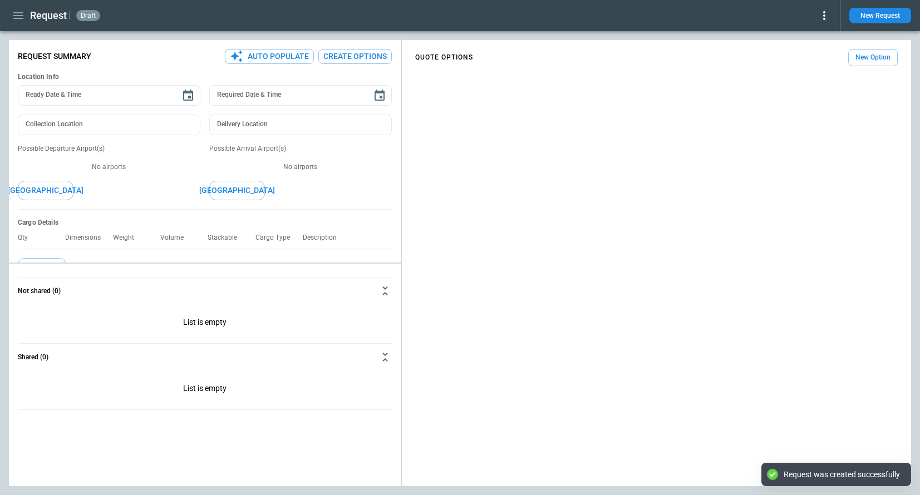
type textarea "*"
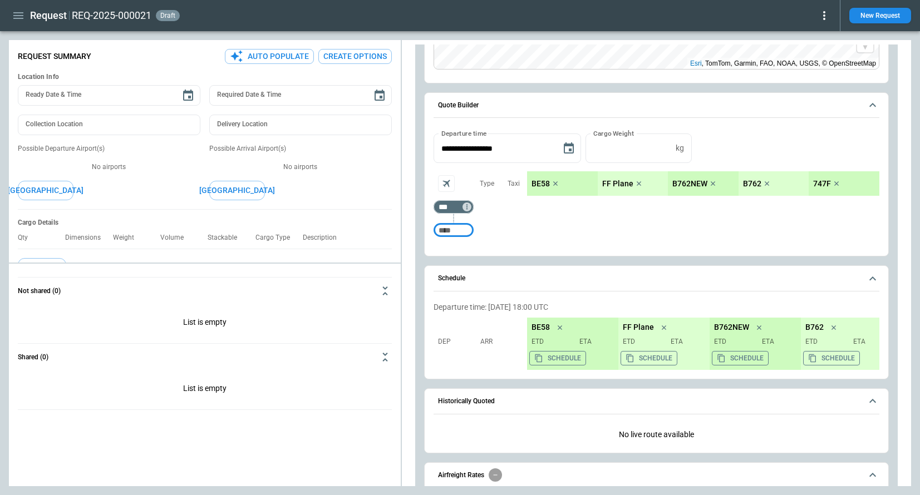
scroll to position [212, 0]
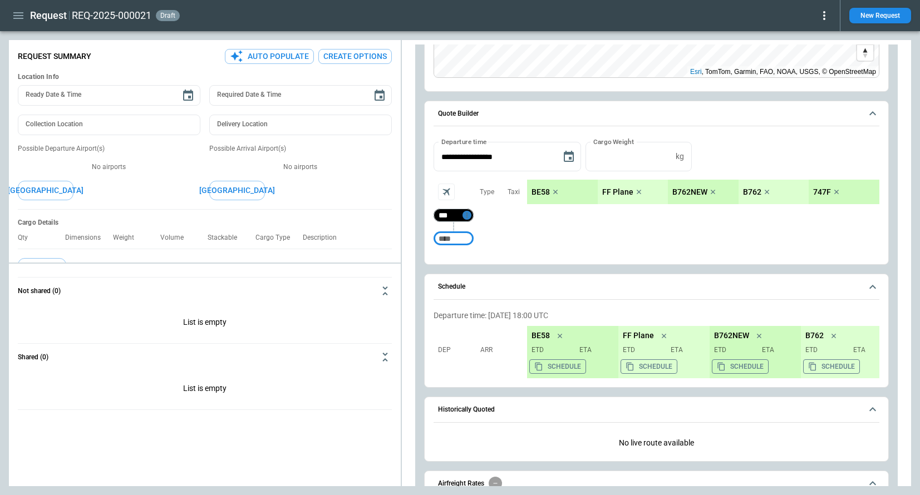
click at [466, 213] on icon "Too short" at bounding box center [466, 215] width 1 height 5
click at [478, 263] on p "Airport info" at bounding box center [484, 263] width 34 height 9
click at [681, 240] on div at bounding box center [460, 247] width 920 height 495
type input "***"
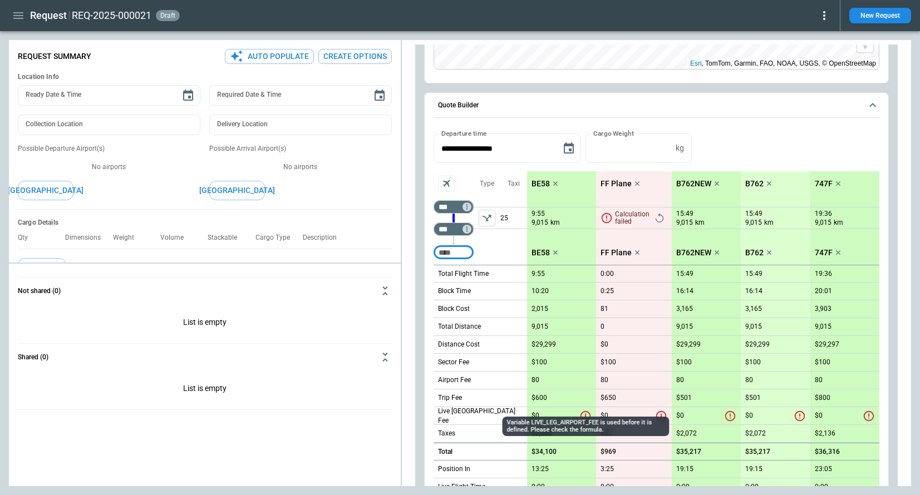
scroll to position [193, 0]
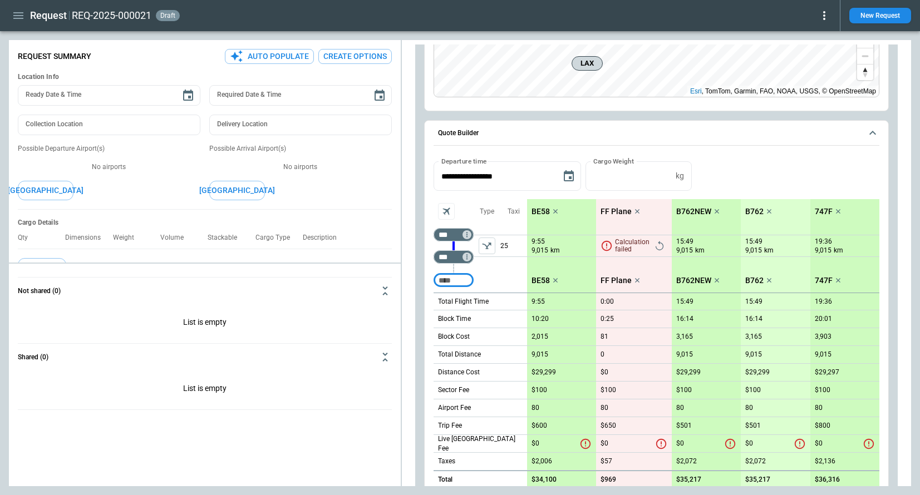
click at [485, 250] on icon "left aligned" at bounding box center [486, 245] width 11 height 11
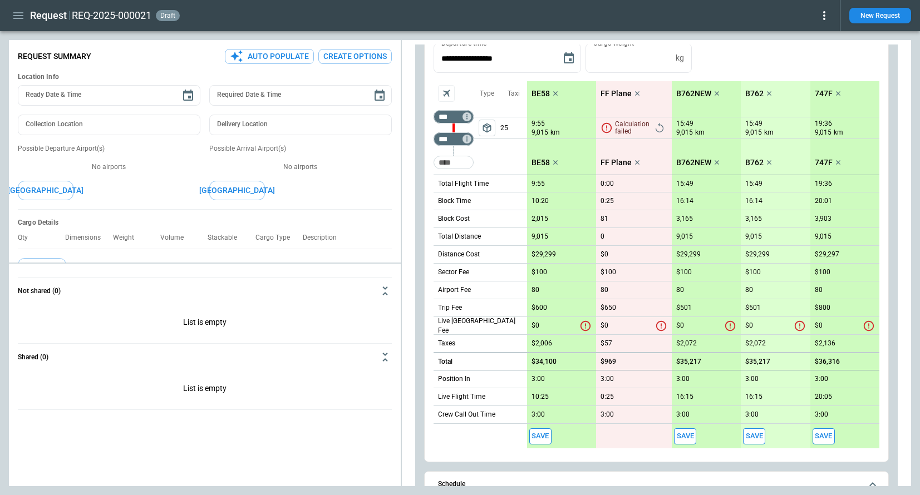
scroll to position [306, 0]
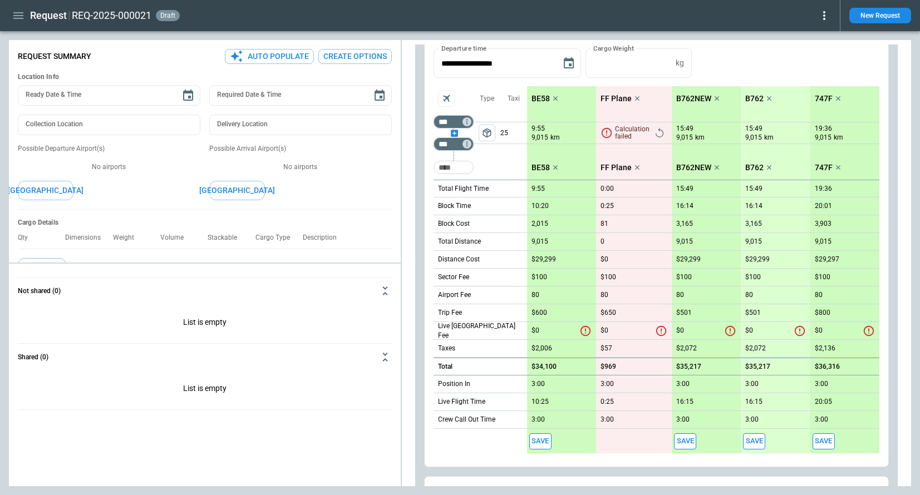
click at [455, 133] on div "scrollable content" at bounding box center [454, 133] width 40 height 0
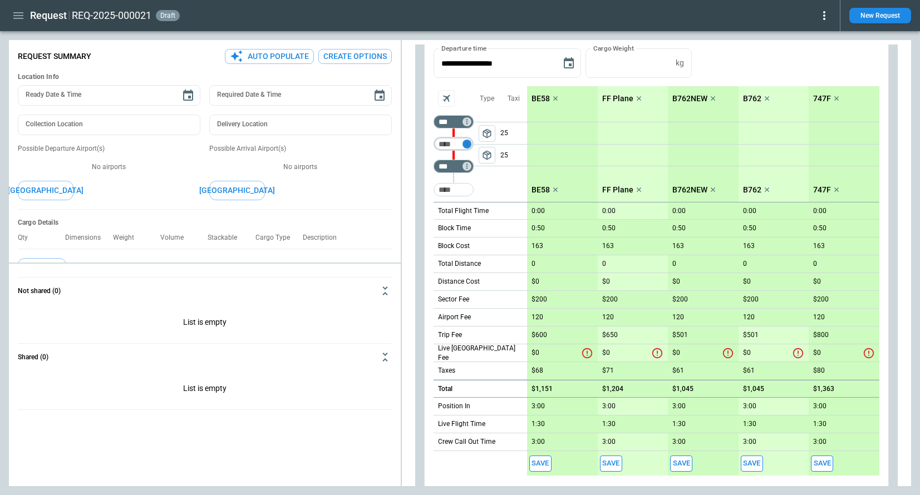
click at [470, 146] on icon "Too short" at bounding box center [467, 144] width 8 height 8
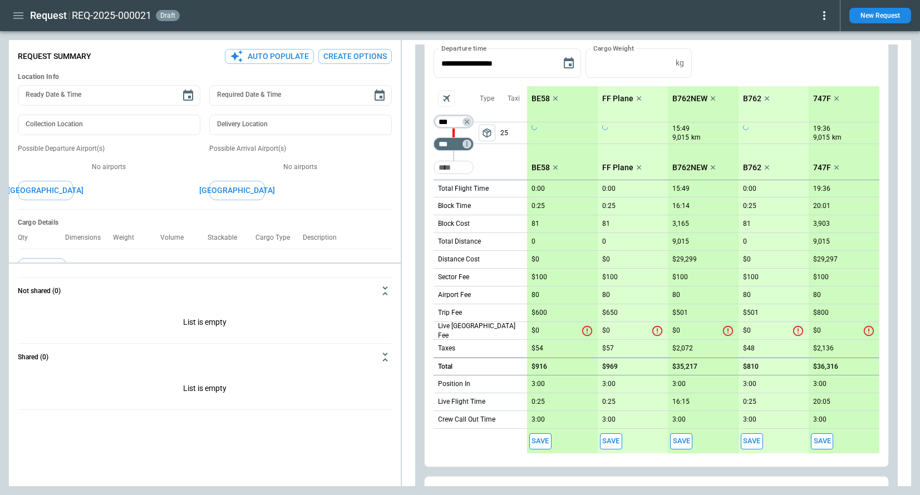
click at [453, 119] on input "***" at bounding box center [451, 121] width 31 height 11
paste input "Not found"
type input "***"
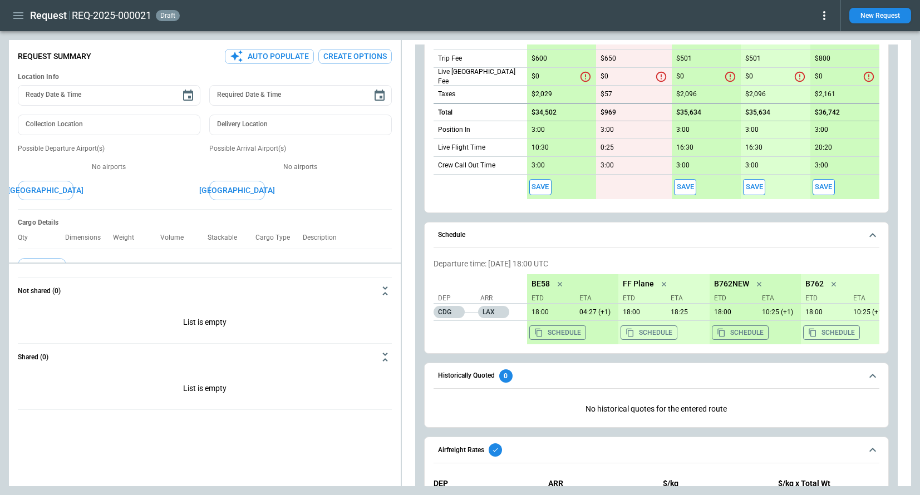
scroll to position [603, 0]
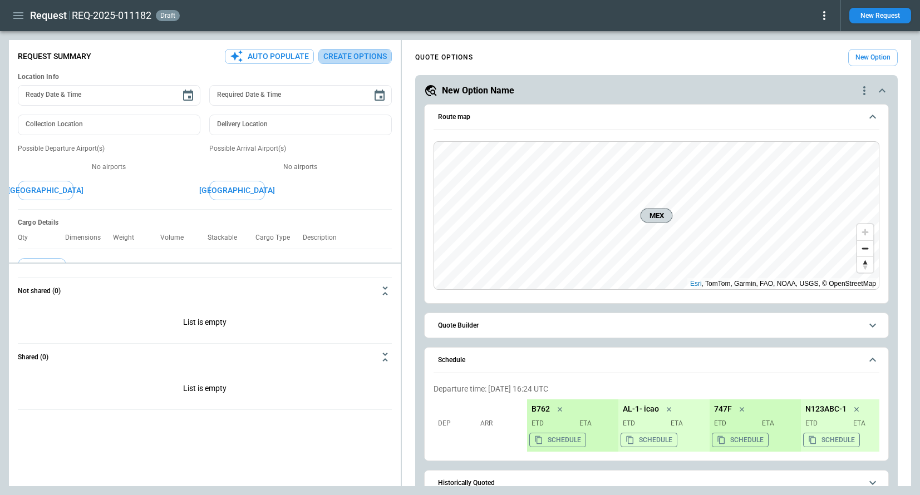
click at [356, 52] on button "Create Options" at bounding box center [354, 56] width 73 height 15
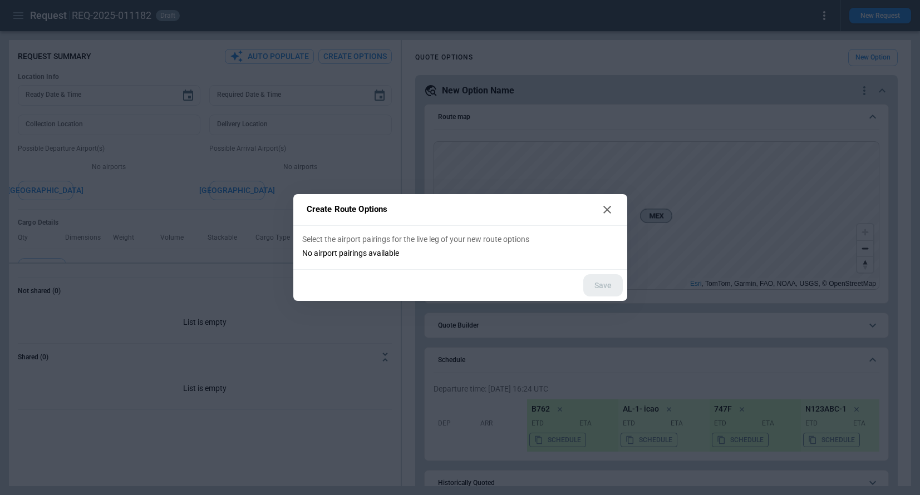
click at [605, 212] on icon at bounding box center [607, 209] width 13 height 13
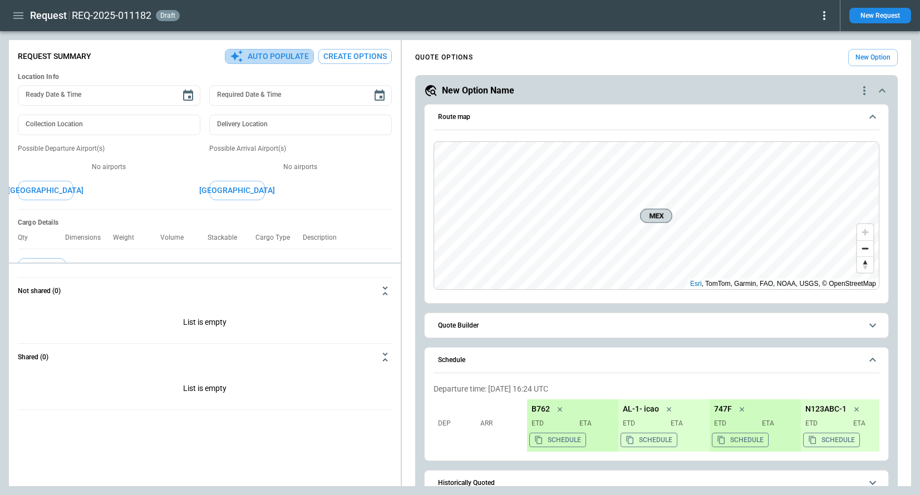
click at [286, 60] on button "Auto Populate" at bounding box center [269, 56] width 89 height 15
type textarea "*"
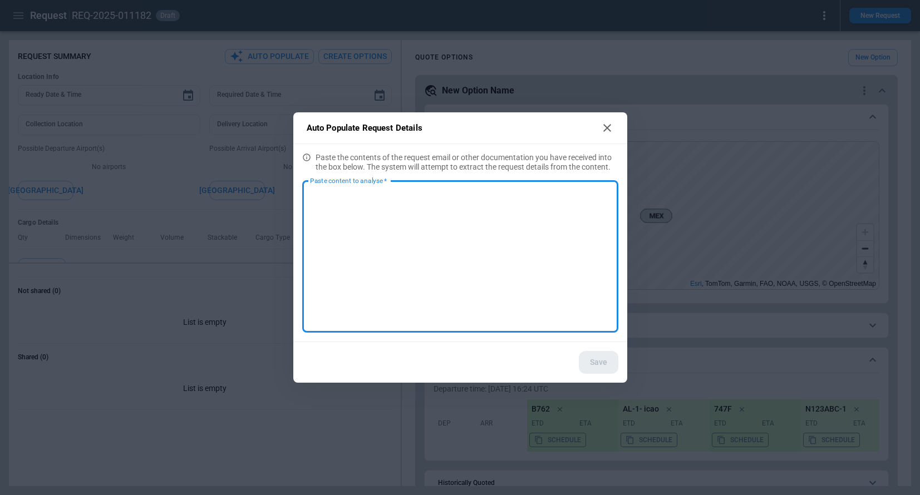
paste textarea "**********"
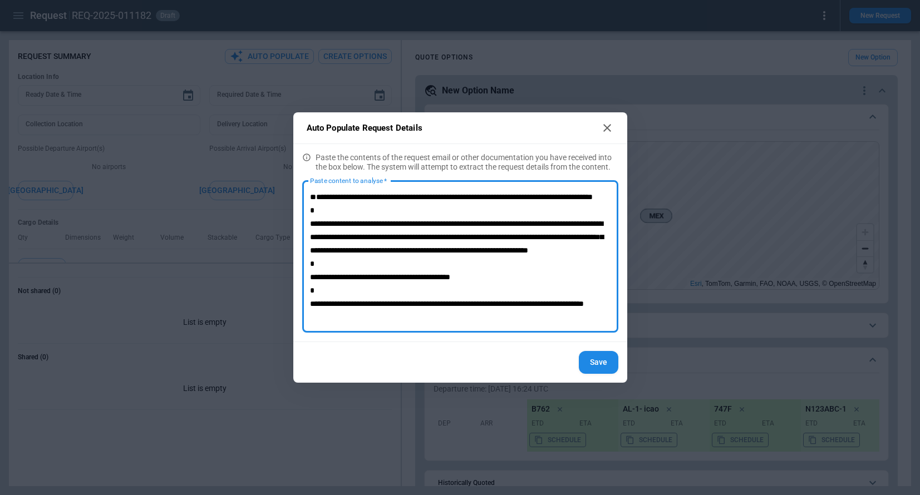
scroll to position [51, 0]
type textarea "**********"
click at [596, 372] on button "Save" at bounding box center [599, 362] width 40 height 23
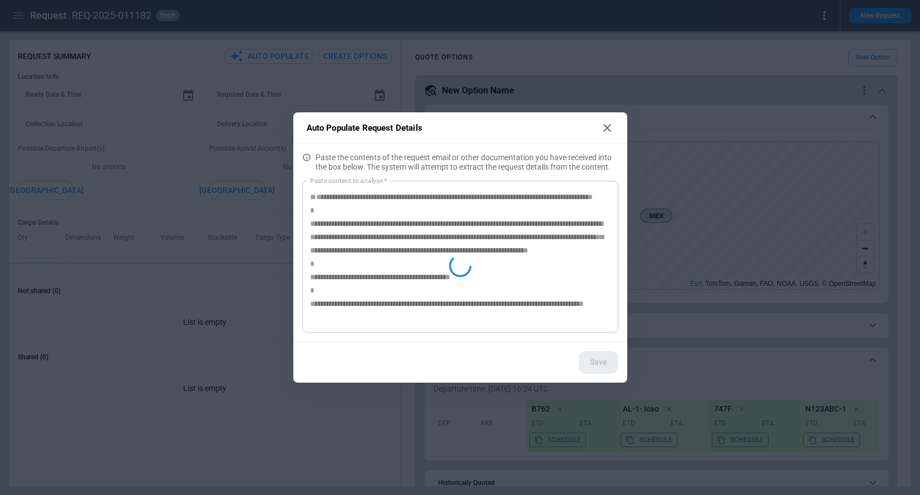
type textarea "*"
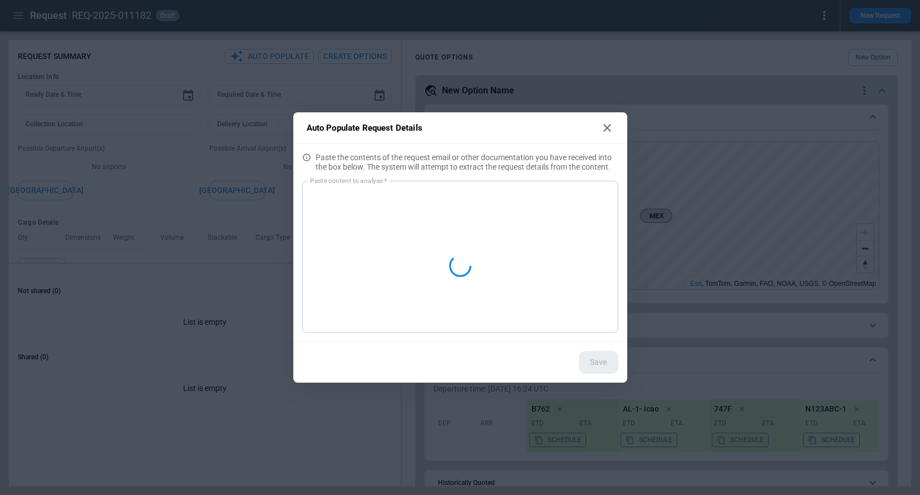
scroll to position [0, 0]
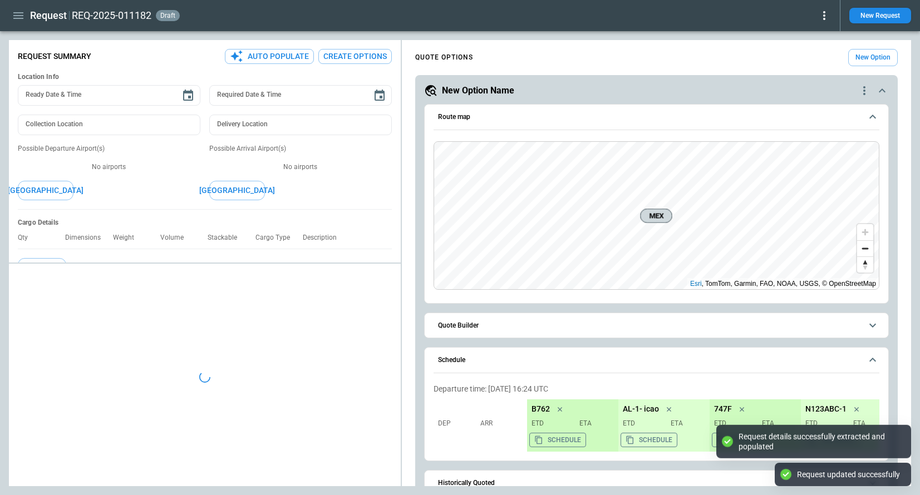
type textarea "*"
type input "**********"
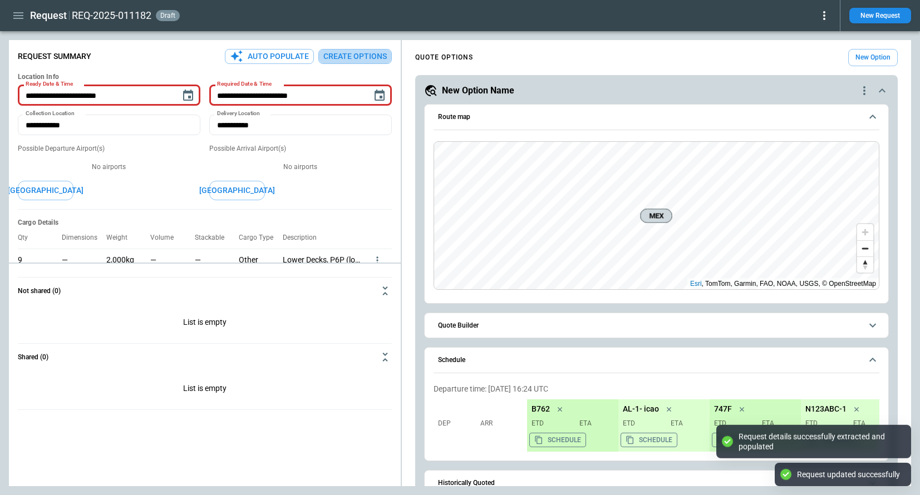
click at [356, 55] on button "Create Options" at bounding box center [354, 56] width 73 height 15
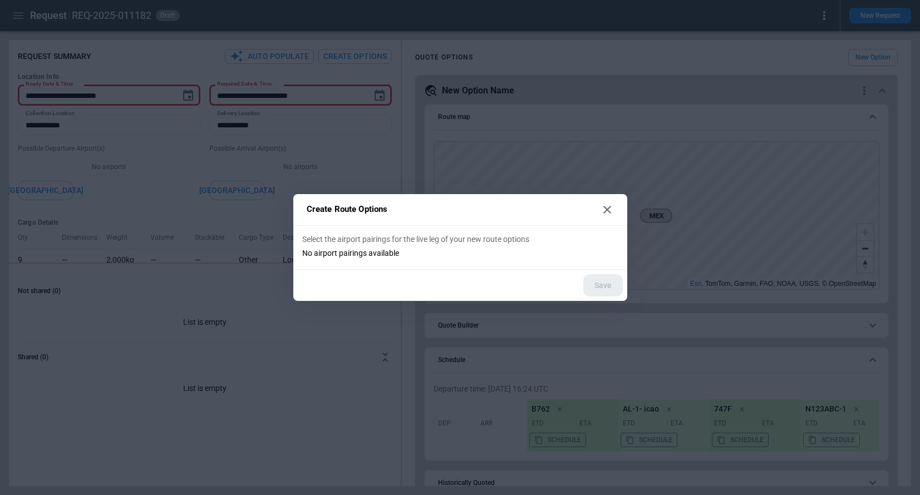
click at [611, 208] on icon at bounding box center [607, 209] width 13 height 13
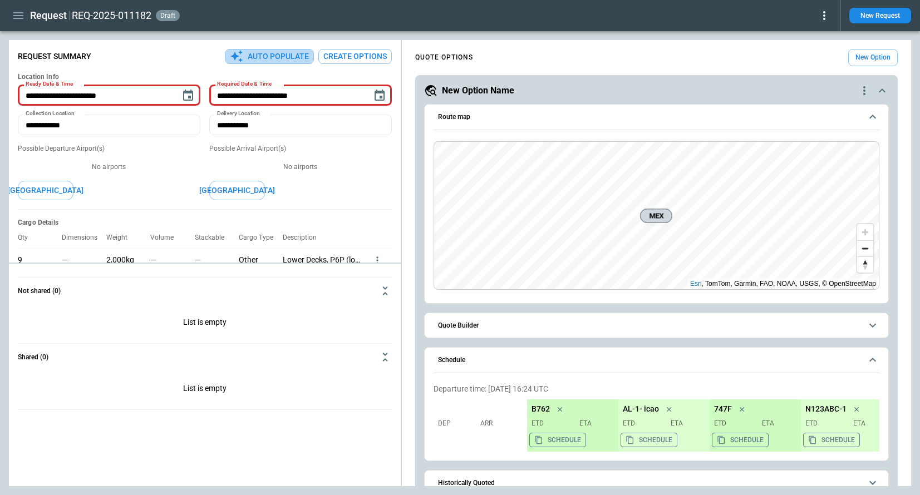
click at [280, 55] on button "Auto Populate" at bounding box center [269, 56] width 89 height 15
type textarea "*"
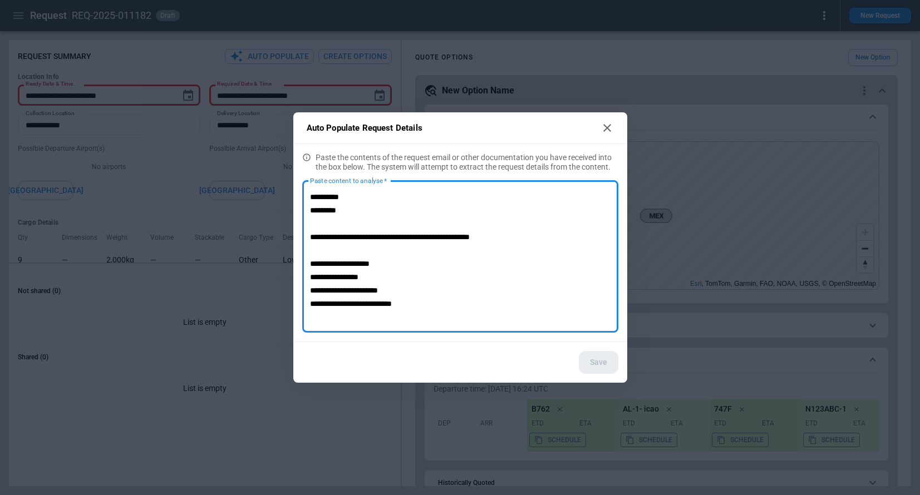
scroll to position [105, 0]
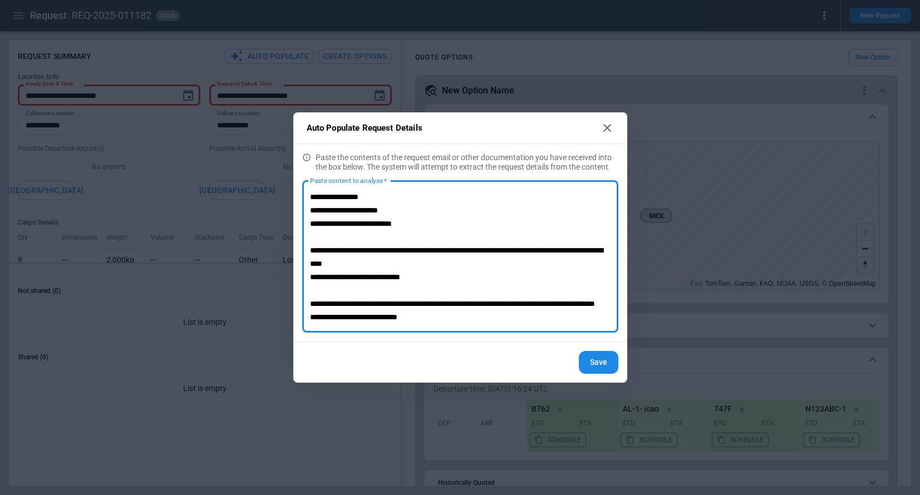
type textarea "**********"
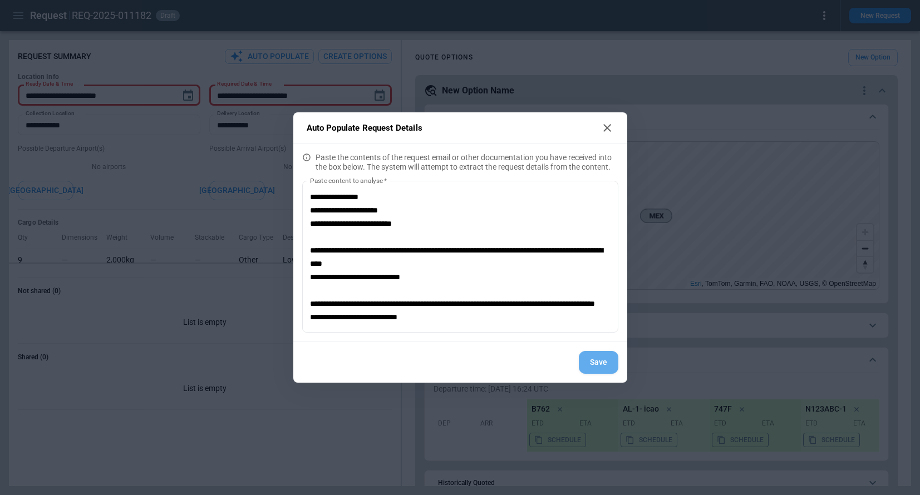
click at [603, 362] on button "Save" at bounding box center [599, 362] width 40 height 23
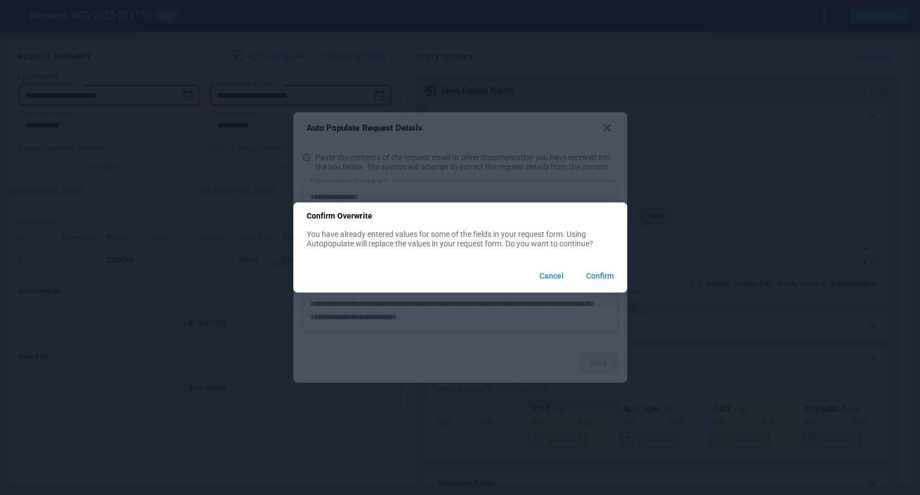
click at [585, 277] on button "Confirm" at bounding box center [600, 276] width 46 height 24
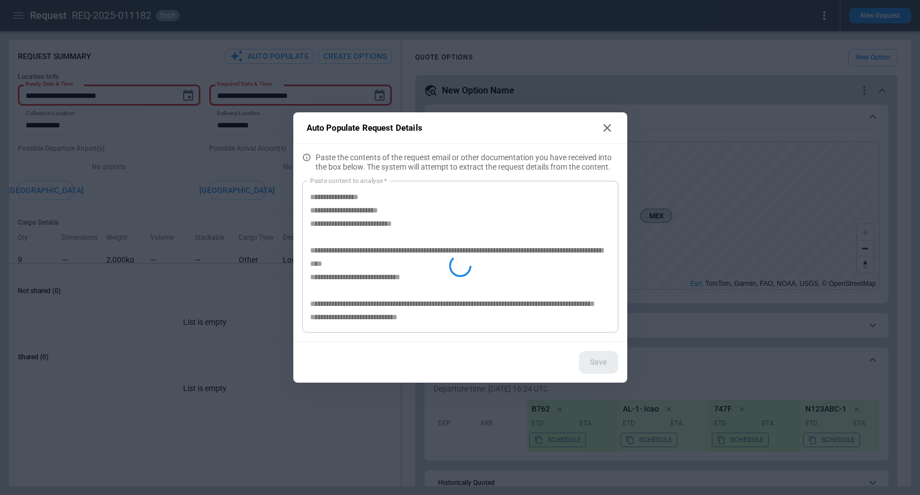
type textarea "*"
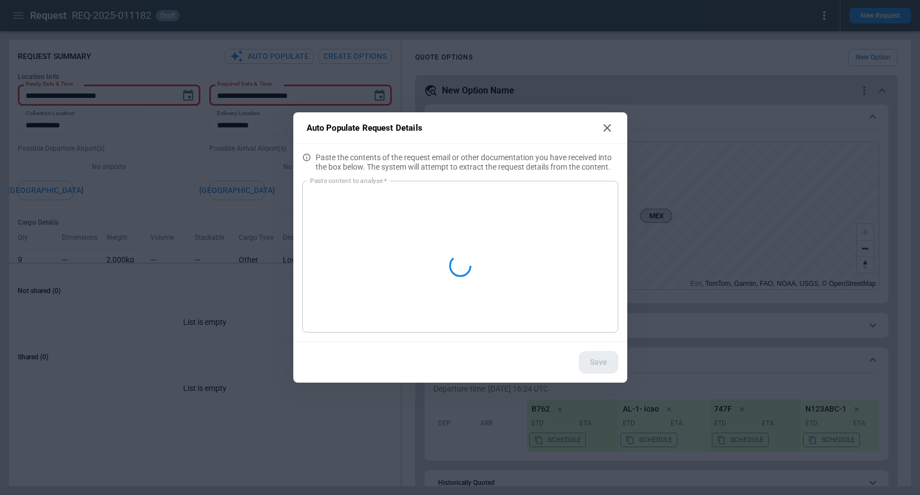
scroll to position [0, 0]
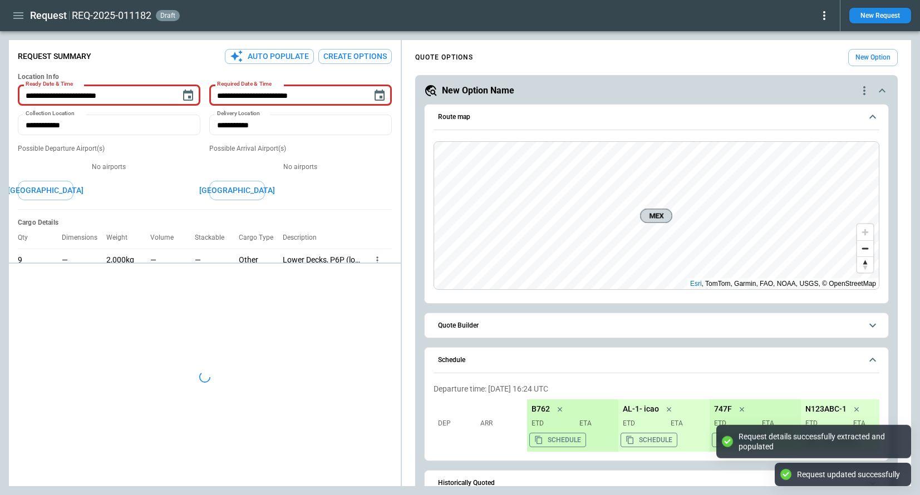
type textarea "*"
type input "**********"
type textarea "*"
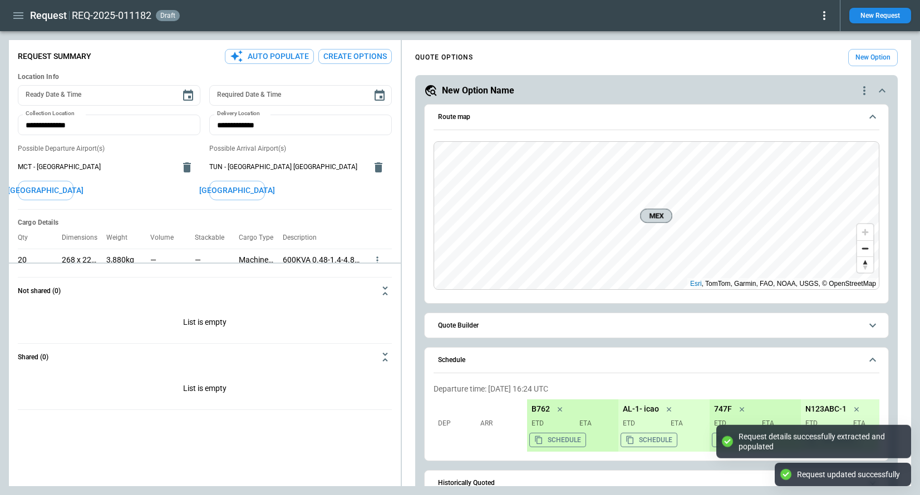
click at [376, 60] on button "Create Options" at bounding box center [354, 56] width 73 height 15
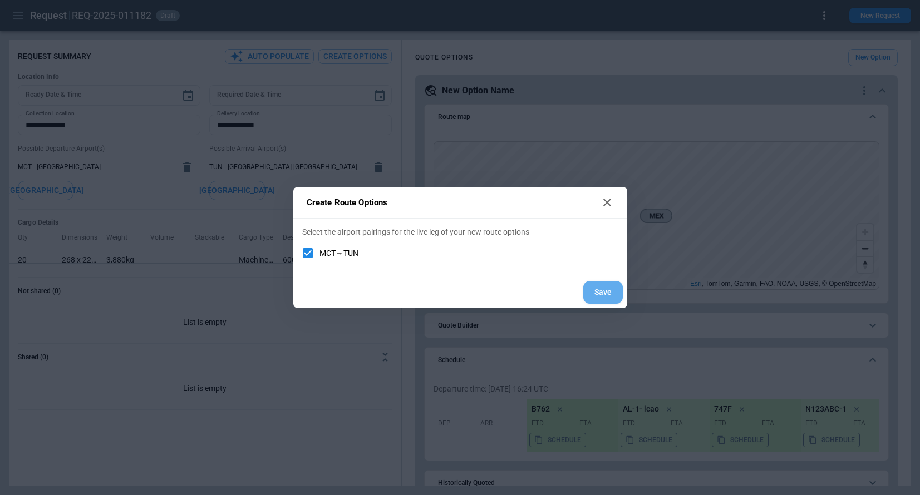
click at [603, 294] on button "Save" at bounding box center [603, 292] width 40 height 23
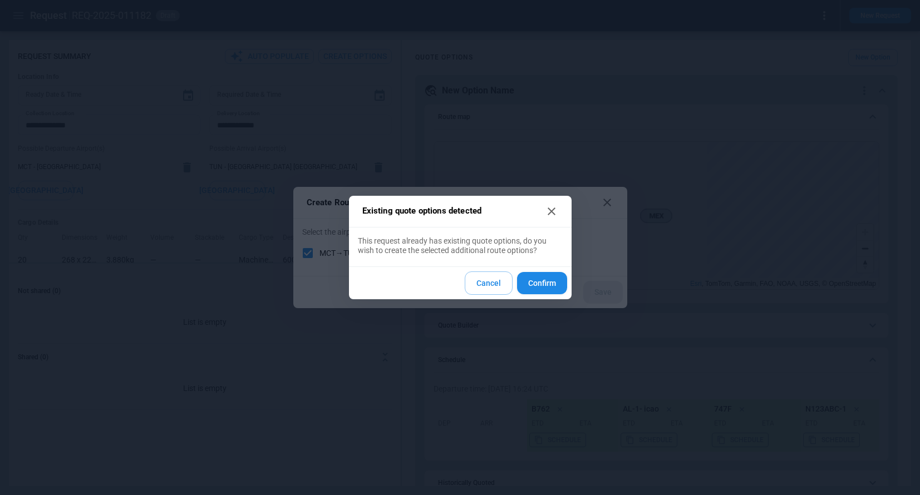
click at [539, 286] on button "Confirm" at bounding box center [542, 283] width 50 height 23
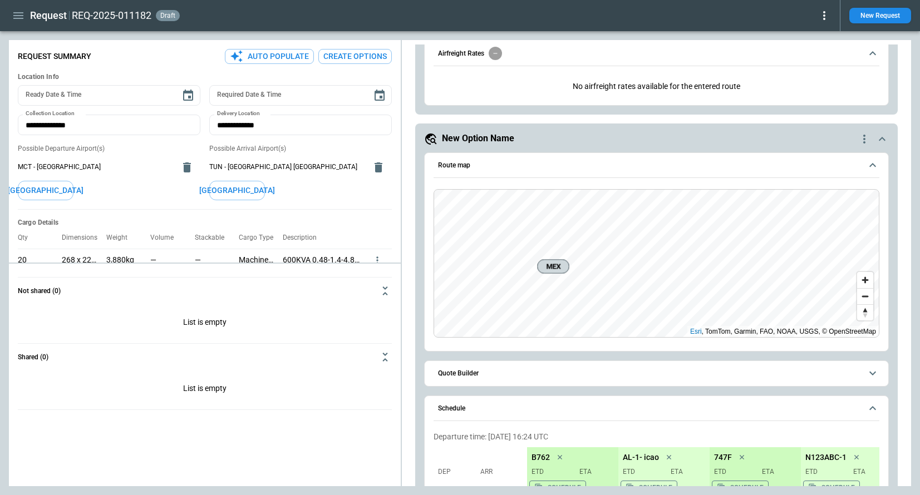
scroll to position [400, 0]
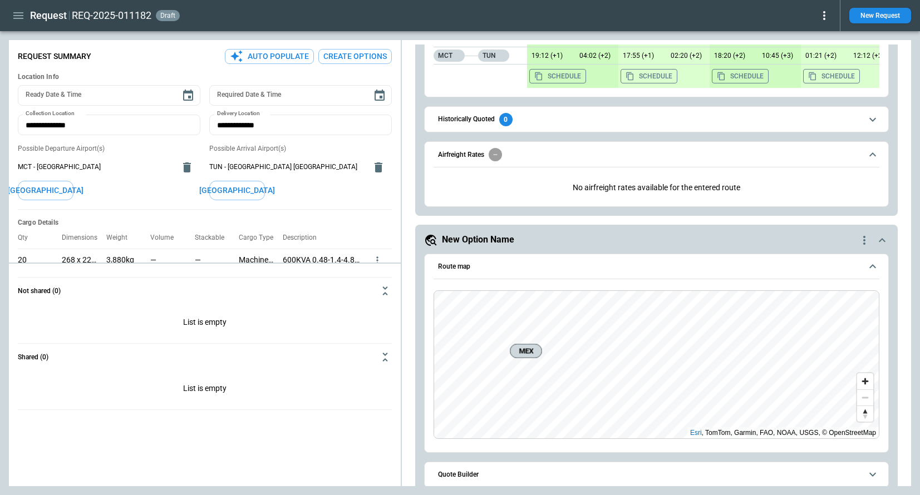
click at [487, 473] on span "Quote Builder" at bounding box center [650, 474] width 424 height 7
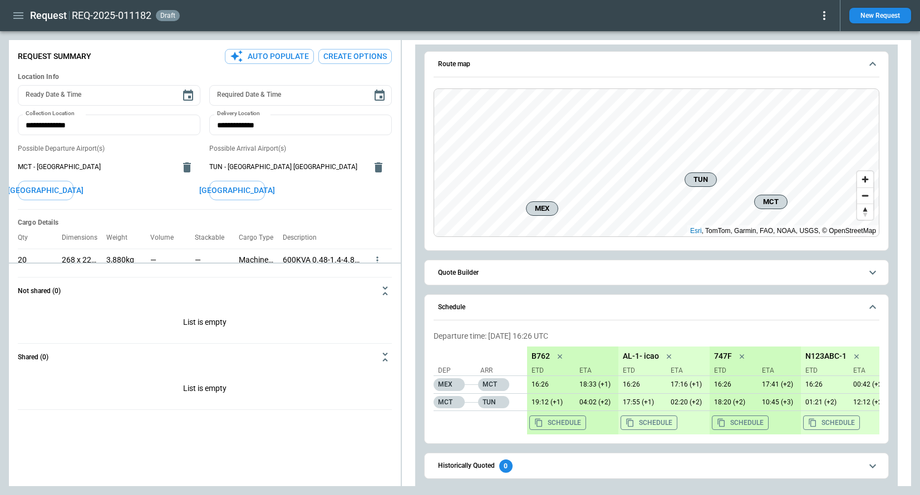
scroll to position [0, 0]
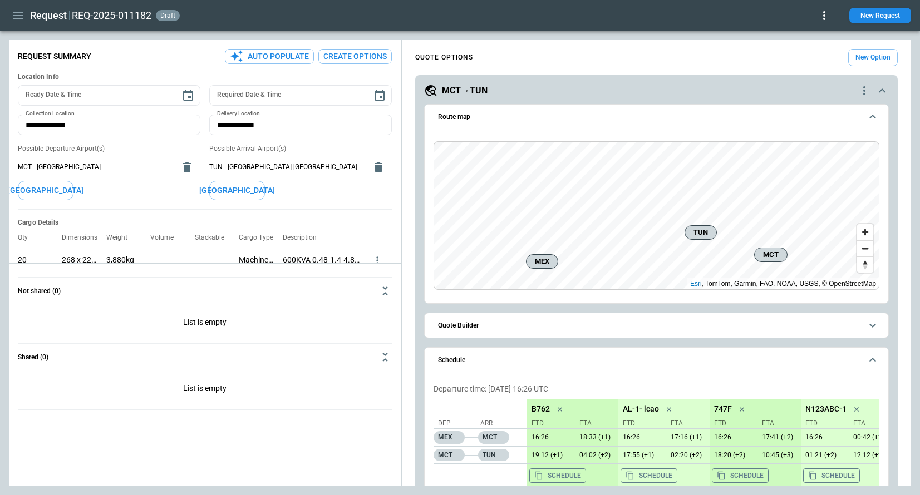
click at [479, 325] on span "Quote Builder" at bounding box center [650, 325] width 424 height 7
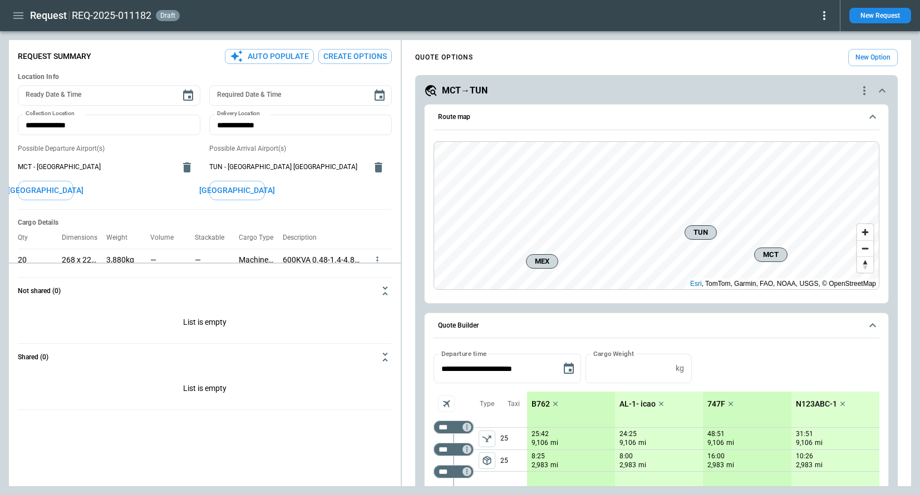
click at [368, 52] on button "Create Options" at bounding box center [354, 56] width 73 height 15
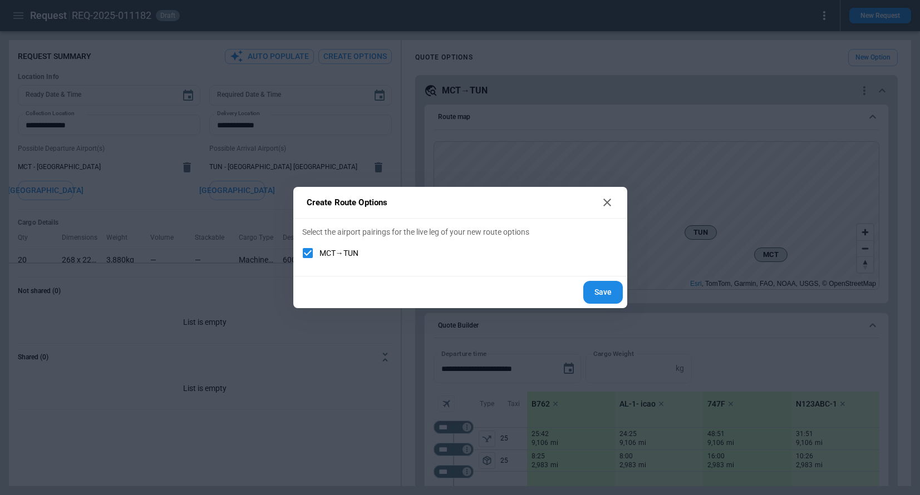
click at [609, 292] on button "Save" at bounding box center [603, 292] width 40 height 23
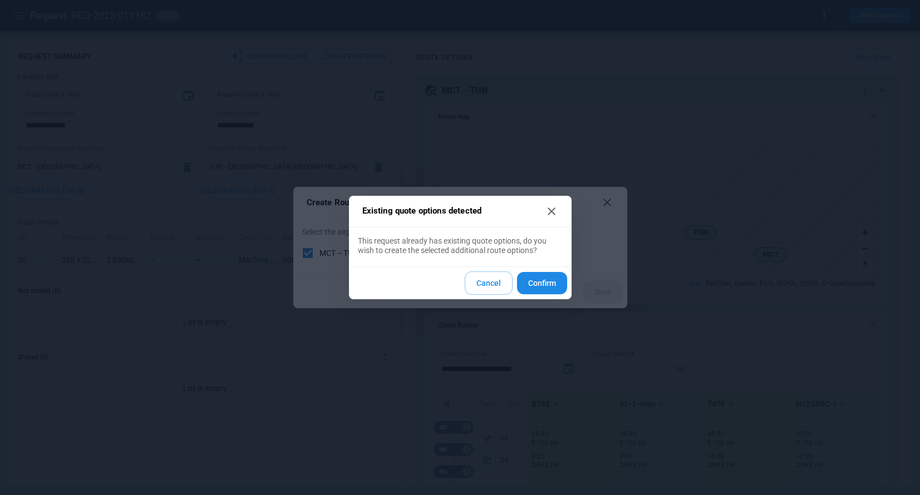
click at [487, 285] on button "Cancel" at bounding box center [489, 284] width 48 height 24
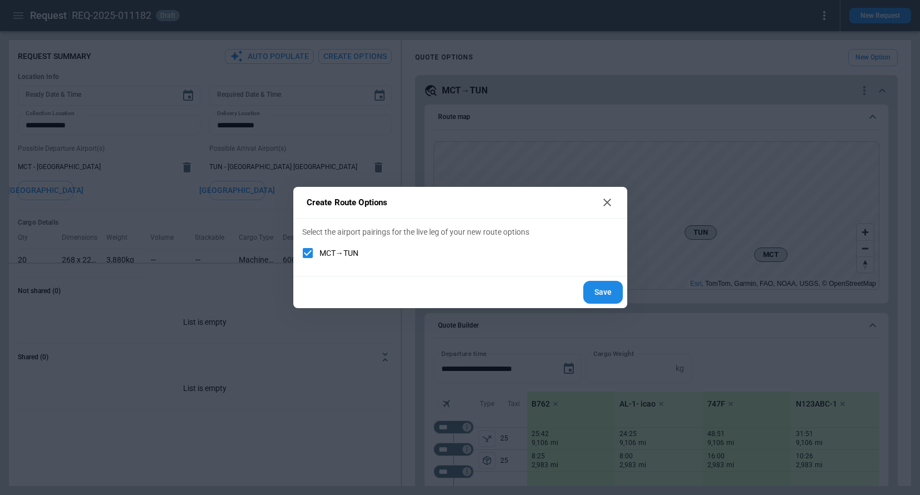
click at [609, 199] on icon at bounding box center [607, 203] width 8 height 8
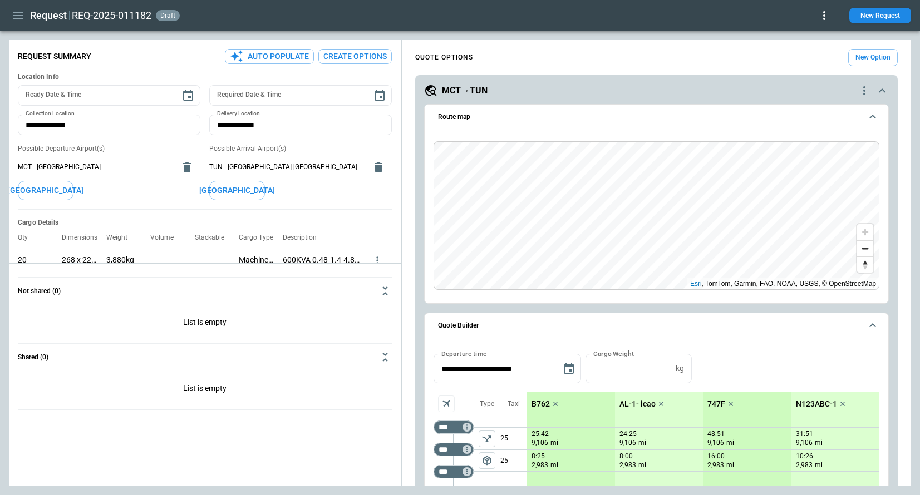
click at [864, 90] on icon "quote-option-actions" at bounding box center [864, 90] width 2 height 9
click at [827, 156] on li "Delete Quote Option" at bounding box center [822, 158] width 98 height 16
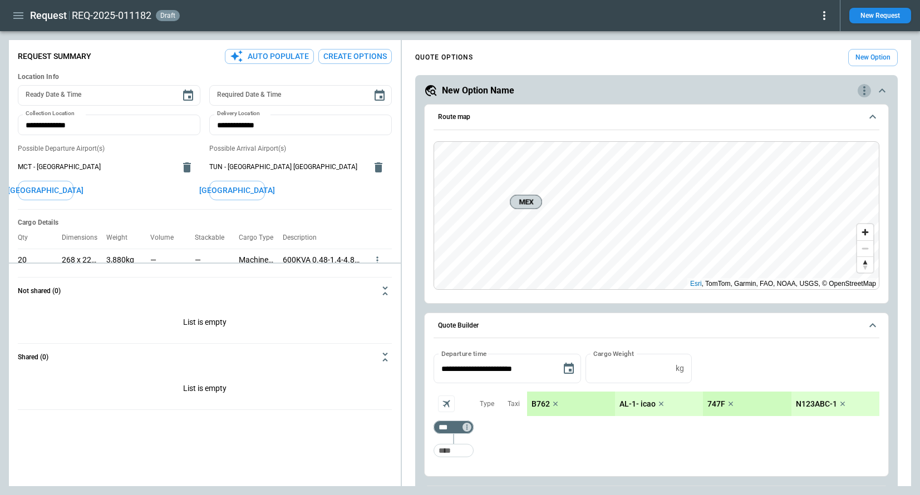
click at [867, 90] on icon "quote-option-actions" at bounding box center [864, 90] width 13 height 13
click at [827, 158] on li "Delete Quote Option" at bounding box center [822, 158] width 98 height 16
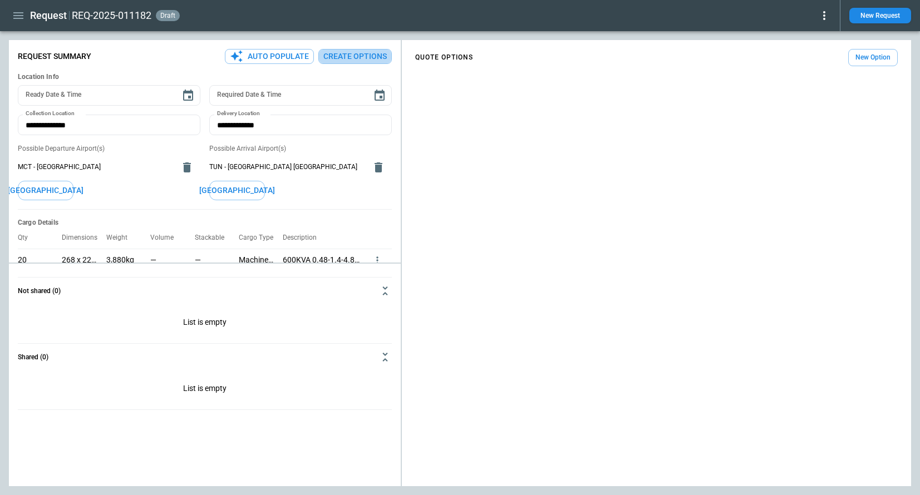
click at [355, 60] on button "Create Options" at bounding box center [354, 56] width 73 height 15
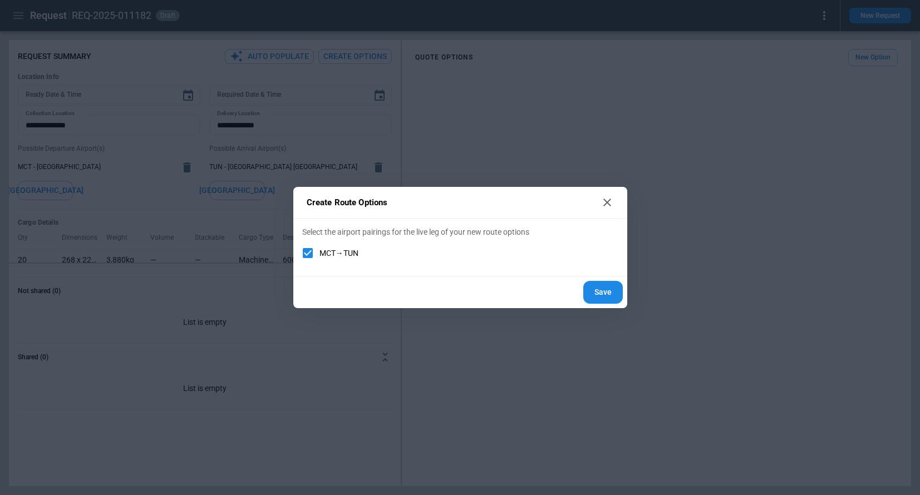
click at [606, 291] on button "Save" at bounding box center [603, 292] width 40 height 23
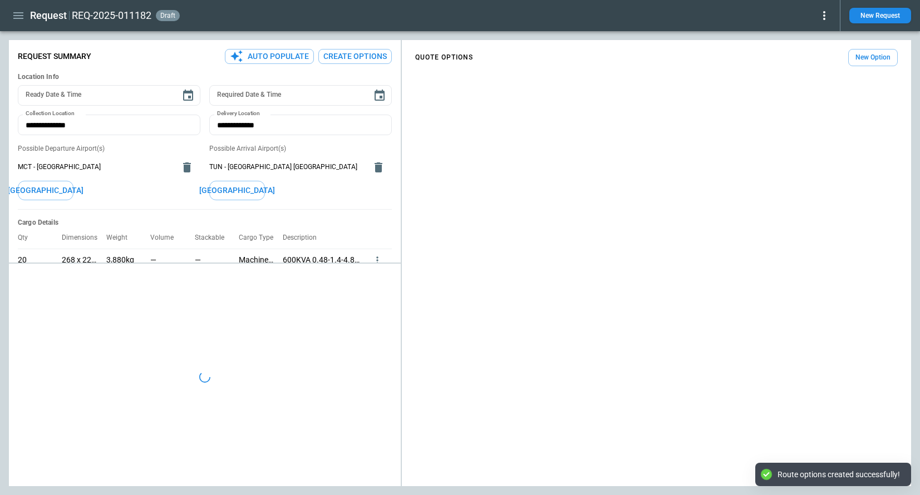
type textarea "*"
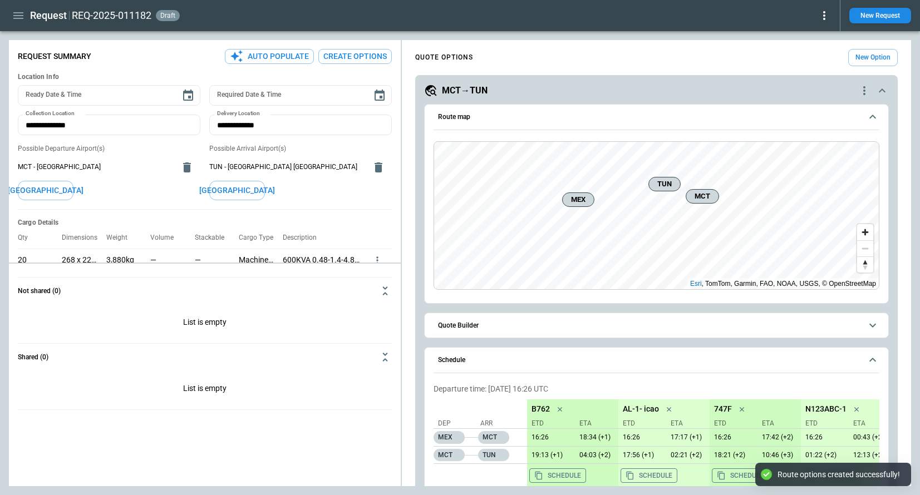
click at [576, 334] on button "Quote Builder" at bounding box center [657, 325] width 446 height 25
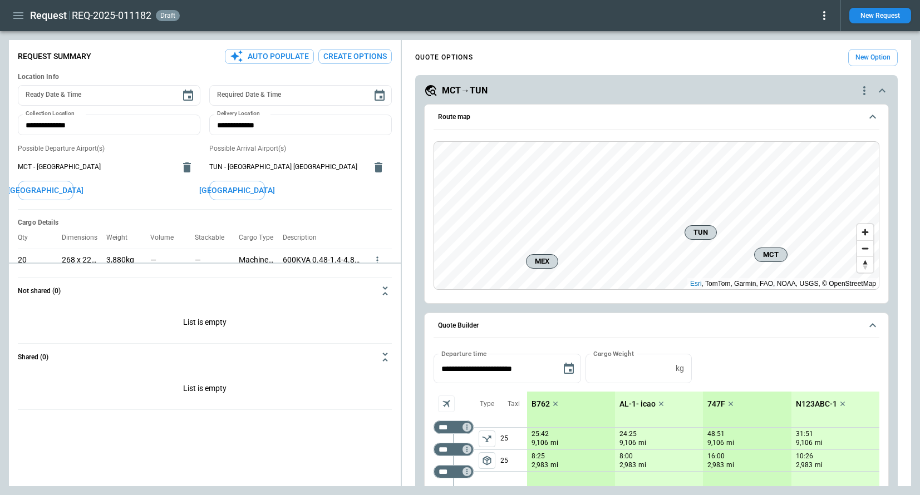
click at [820, 13] on icon at bounding box center [824, 15] width 13 height 13
click at [796, 50] on button "Lost" at bounding box center [809, 51] width 42 height 16
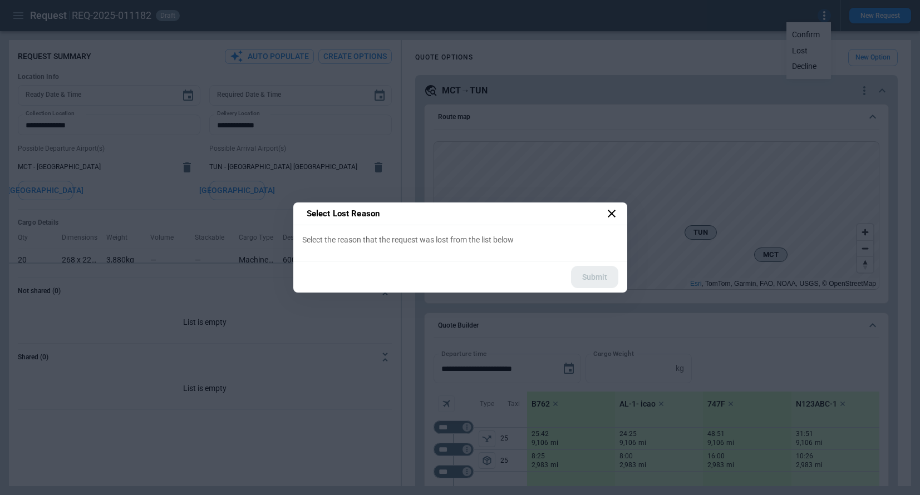
click at [489, 248] on div "Select the reason that the request was lost from the list below" at bounding box center [460, 243] width 334 height 36
click at [608, 215] on icon at bounding box center [611, 213] width 13 height 13
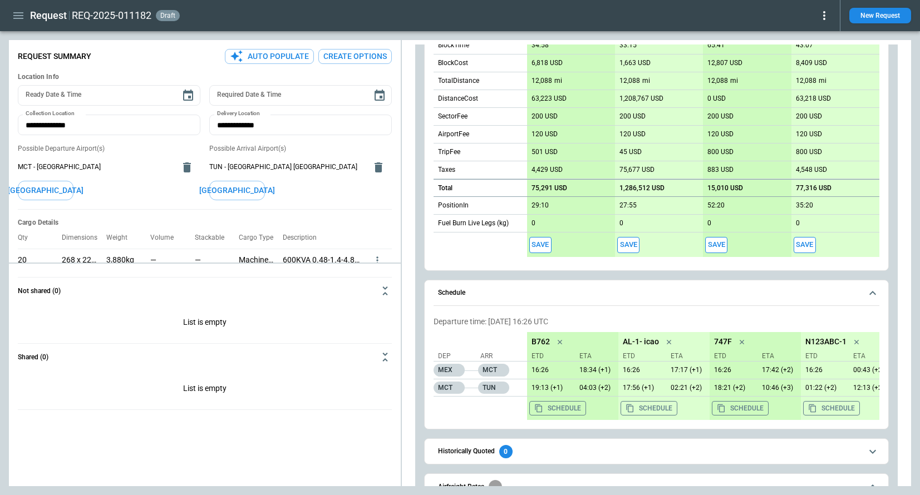
scroll to position [608, 0]
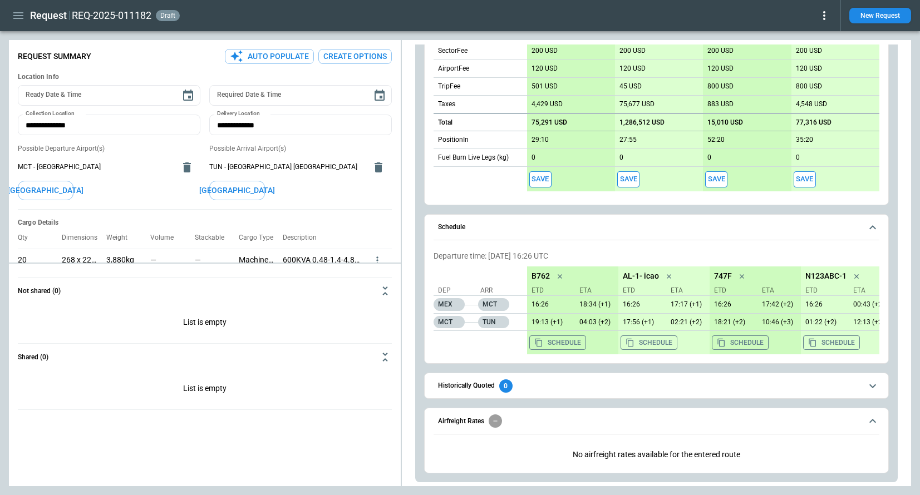
click at [498, 420] on icon "scrollable content" at bounding box center [495, 421] width 7 height 7
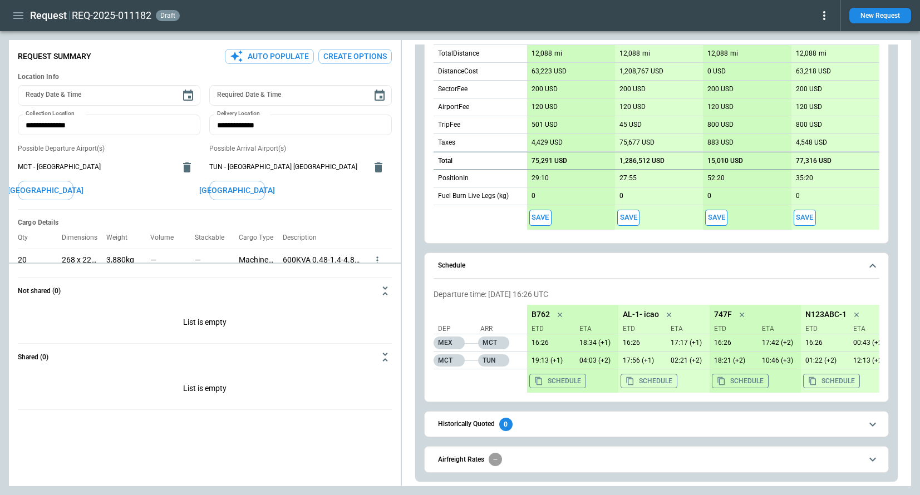
scroll to position [569, 0]
click at [18, 19] on icon "button" at bounding box center [18, 15] width 13 height 13
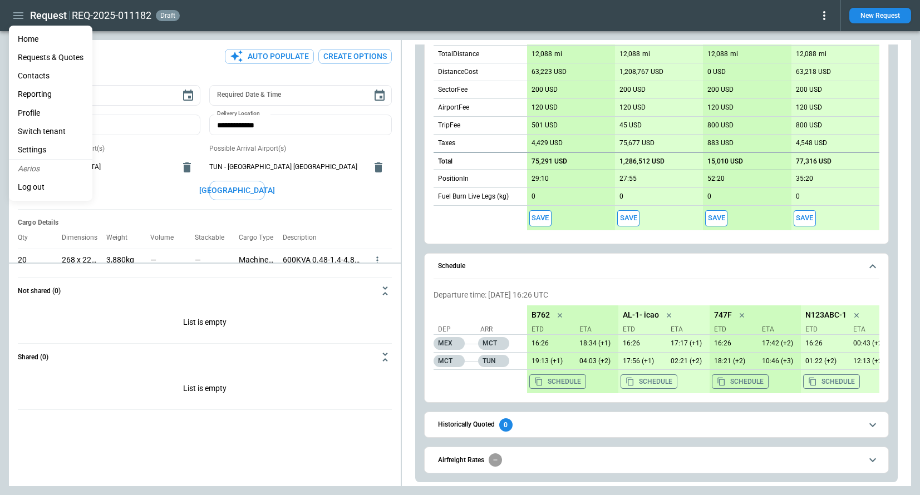
click at [33, 37] on li "Home" at bounding box center [50, 39] width 83 height 18
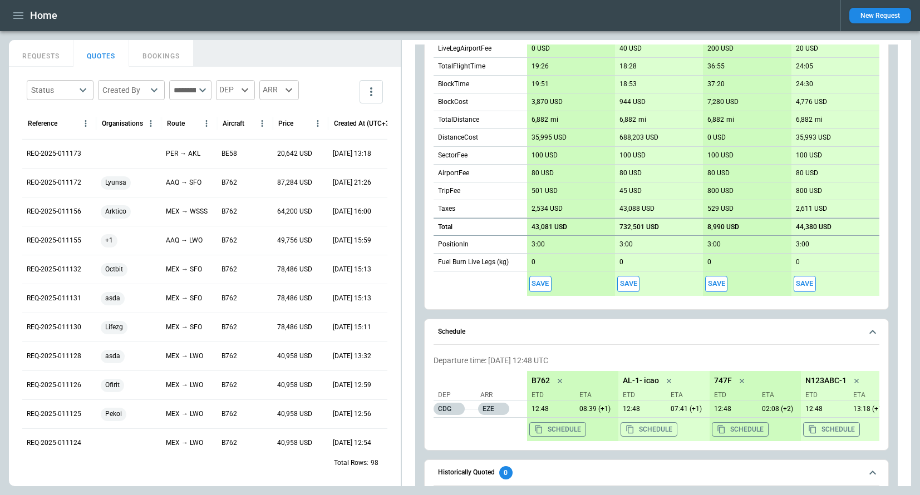
scroll to position [621, 0]
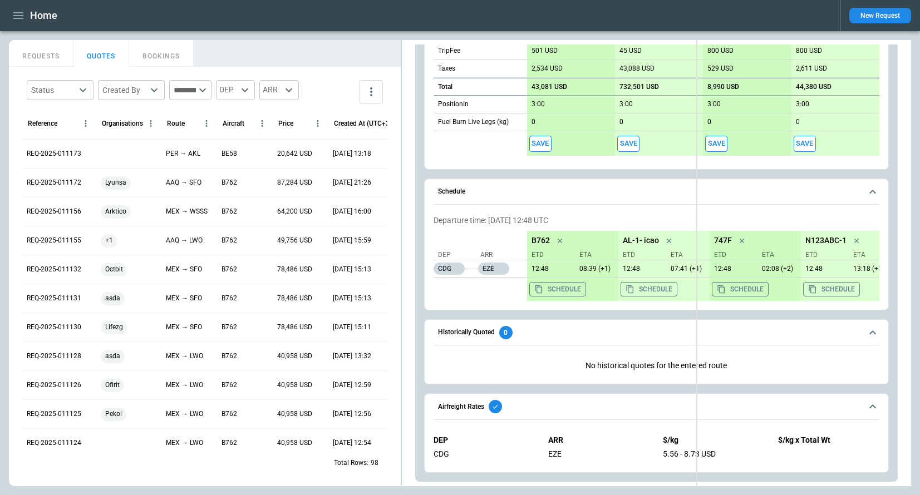
click at [696, 260] on div "FindBorderBarSize REQUESTS QUOTES BOOKINGS Status ​ Created By ​ ​ DEP ARR Refe…" at bounding box center [460, 263] width 902 height 446
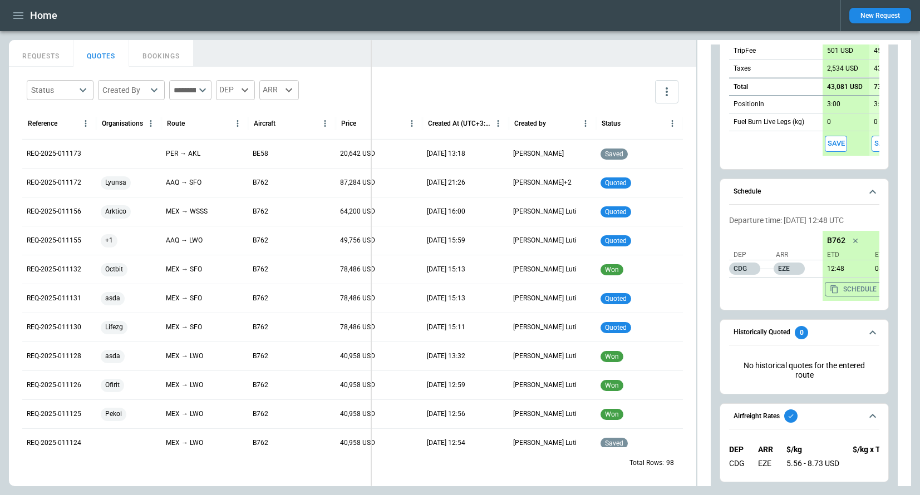
click at [368, 256] on div "FindBorderBarSize REQUESTS QUOTES BOOKINGS Status ​ Created By ​ ​ DEP ARR Refe…" at bounding box center [460, 263] width 902 height 446
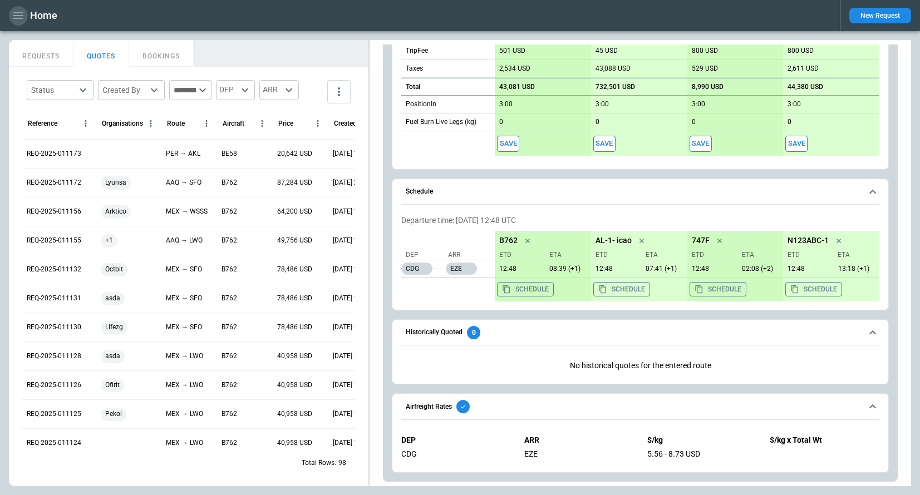
click at [20, 17] on icon "button" at bounding box center [18, 15] width 13 height 13
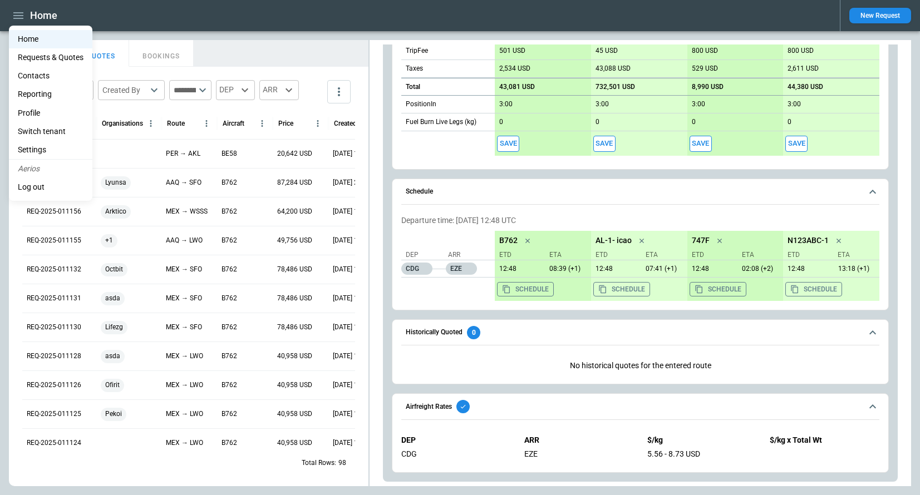
click at [46, 149] on li "Settings" at bounding box center [50, 150] width 83 height 18
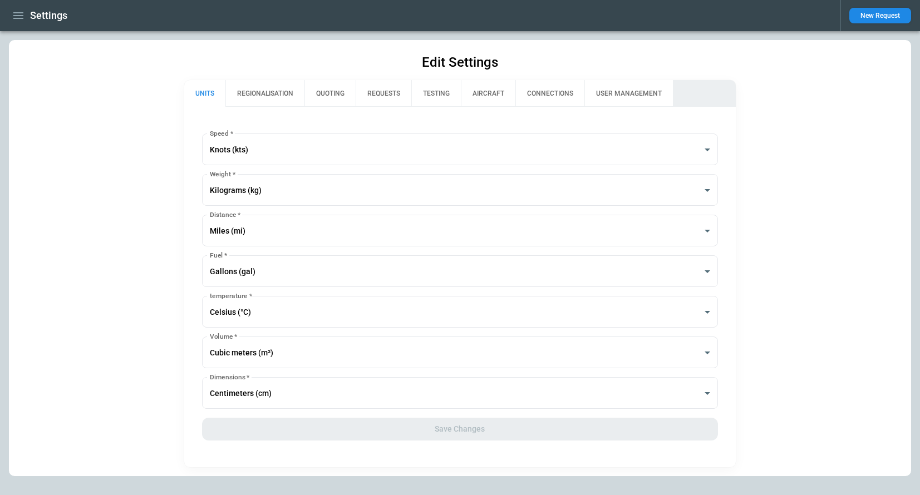
click at [334, 95] on button "QUOTING" at bounding box center [329, 93] width 51 height 27
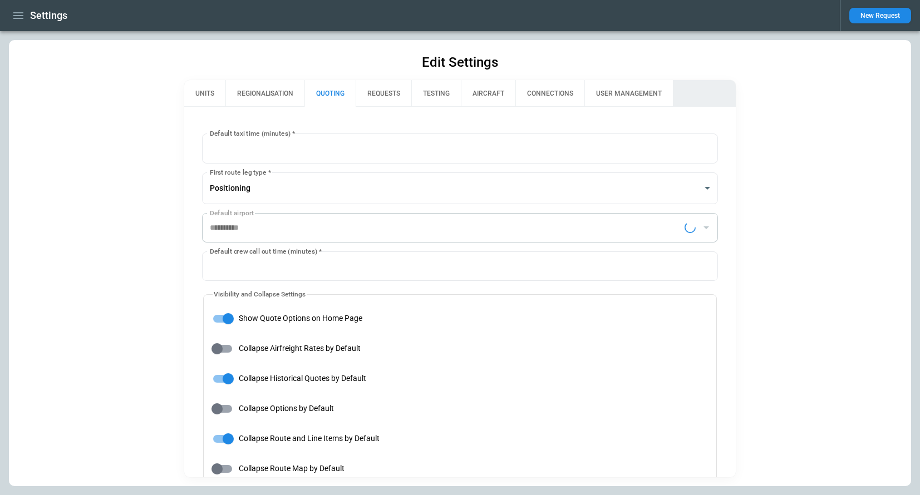
type input "**********"
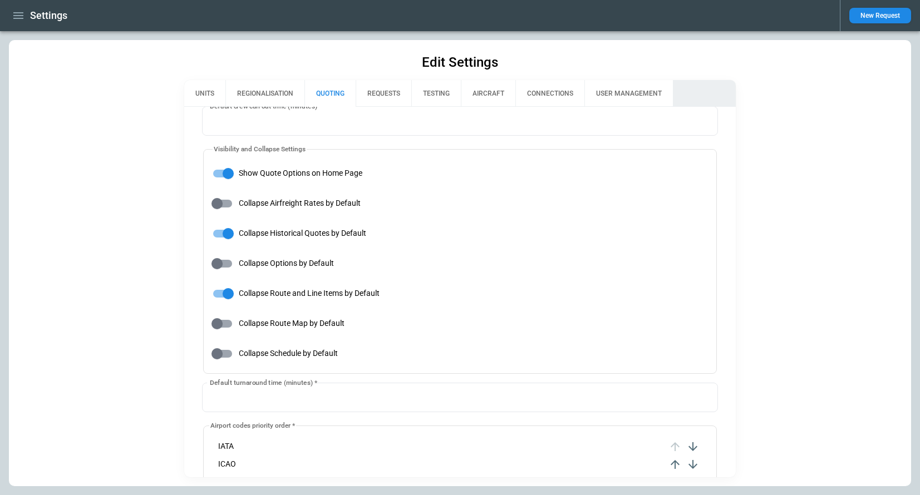
scroll to position [126, 0]
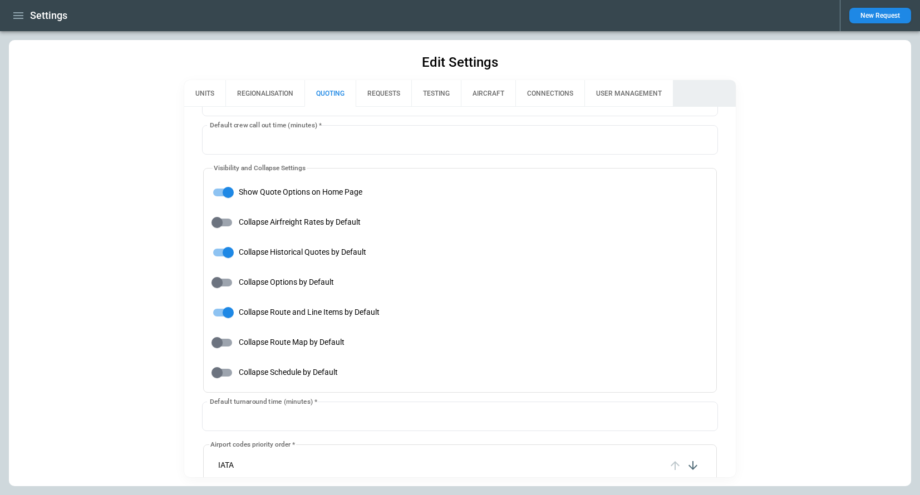
click at [393, 96] on button "REQUESTS" at bounding box center [384, 93] width 56 height 27
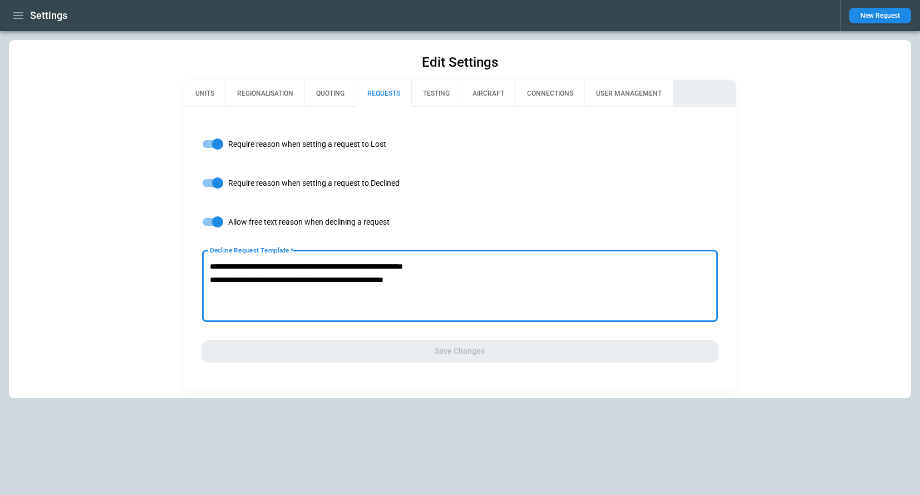
click at [365, 298] on textarea "**********" at bounding box center [460, 286] width 501 height 53
click at [203, 96] on button "UNITS" at bounding box center [204, 93] width 41 height 27
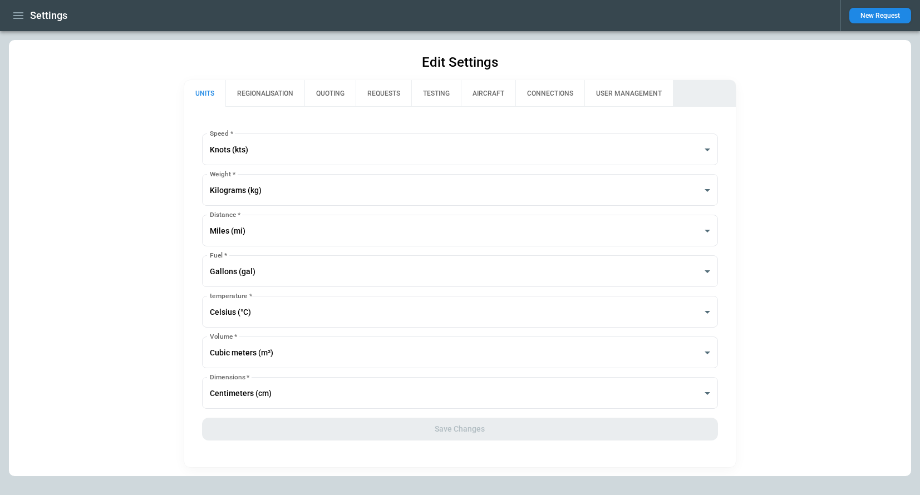
click at [249, 94] on button "REGIONALISATION" at bounding box center [264, 93] width 79 height 27
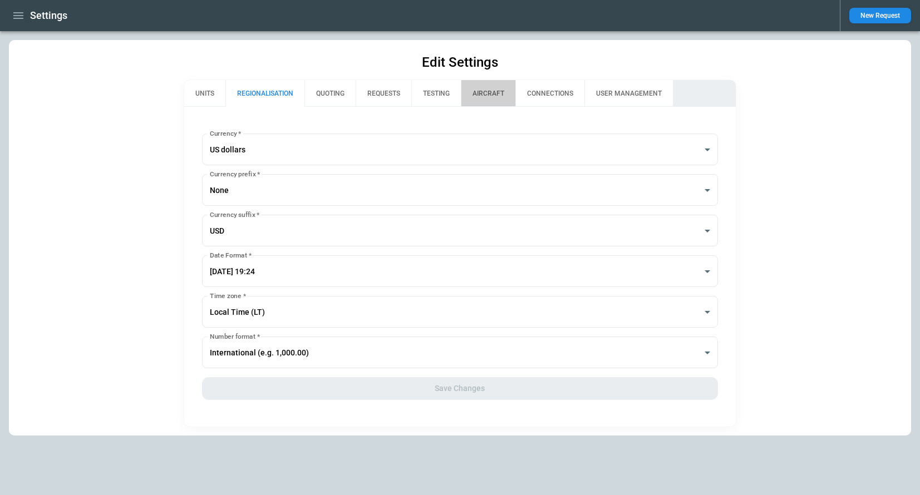
click at [501, 100] on button "AIRCRAFT" at bounding box center [488, 93] width 55 height 27
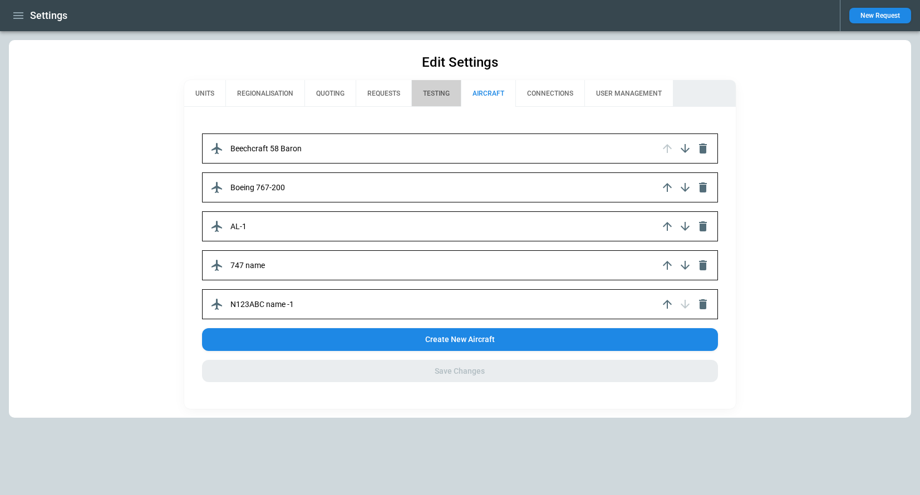
click at [442, 95] on button "TESTING" at bounding box center [436, 93] width 50 height 27
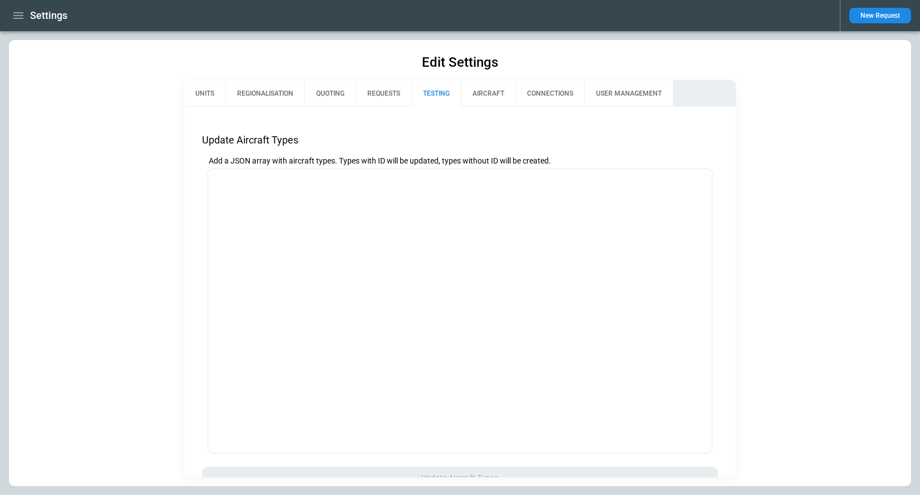
click at [341, 95] on button "QUOTING" at bounding box center [329, 93] width 51 height 27
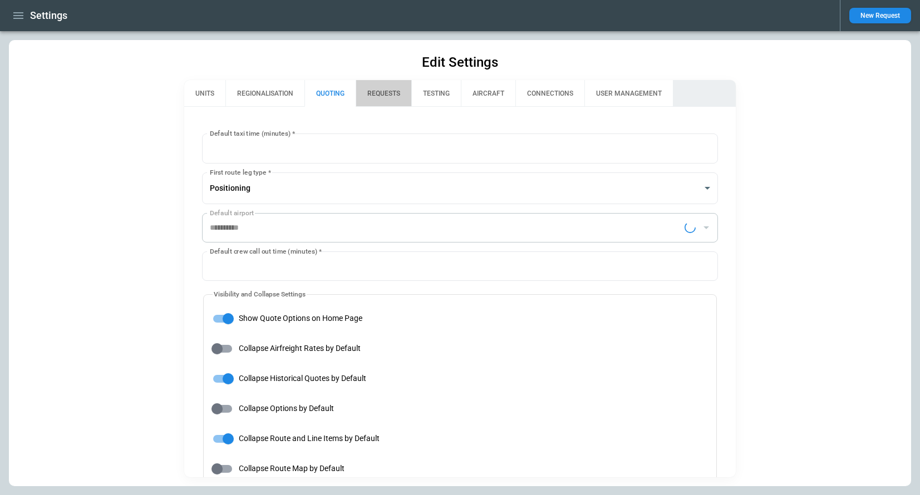
click at [377, 92] on button "REQUESTS" at bounding box center [384, 93] width 56 height 27
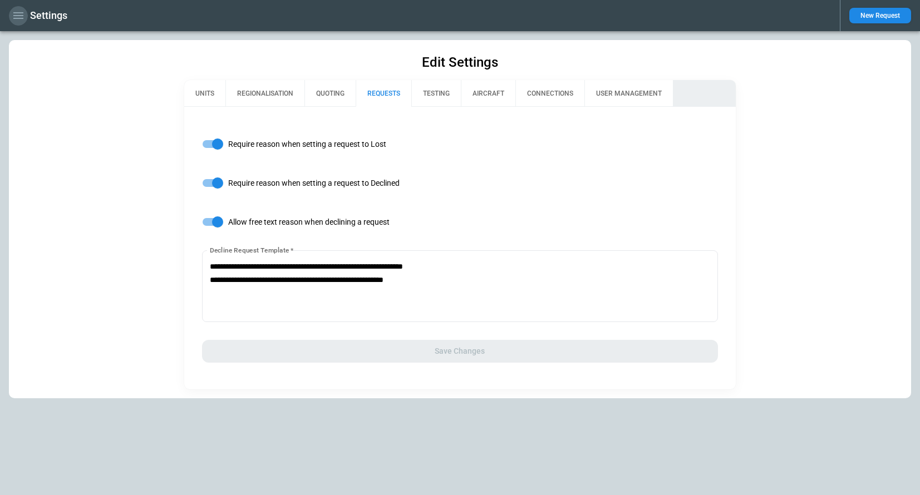
click at [19, 9] on icon "button" at bounding box center [18, 15] width 13 height 13
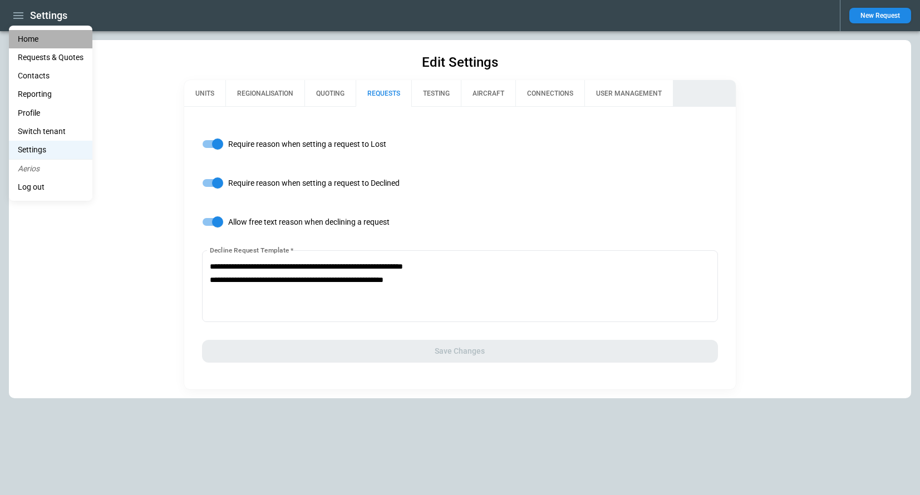
click at [32, 38] on li "Home" at bounding box center [50, 39] width 83 height 18
